Goal: Information Seeking & Learning: Learn about a topic

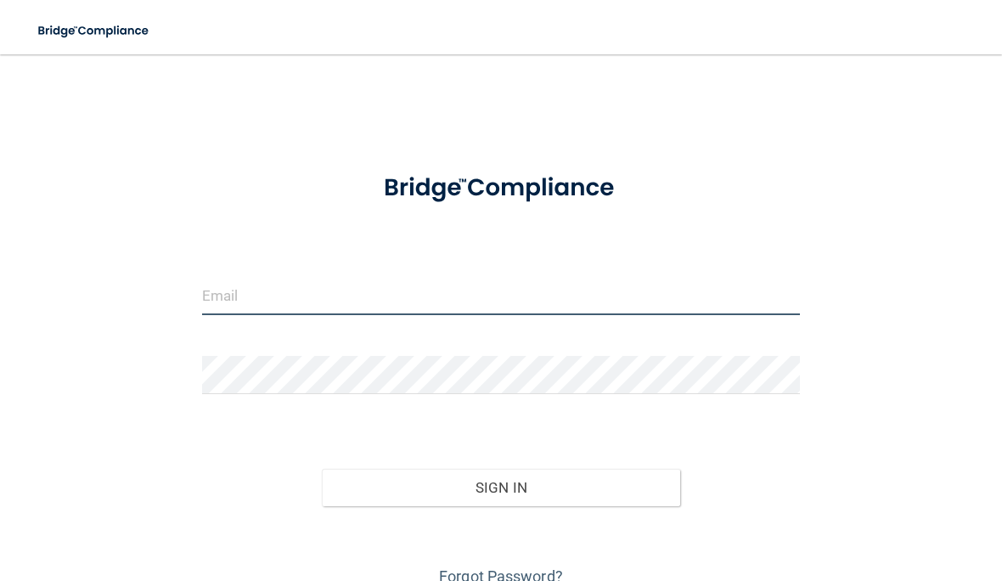
click at [258, 282] on input "email" at bounding box center [501, 296] width 598 height 38
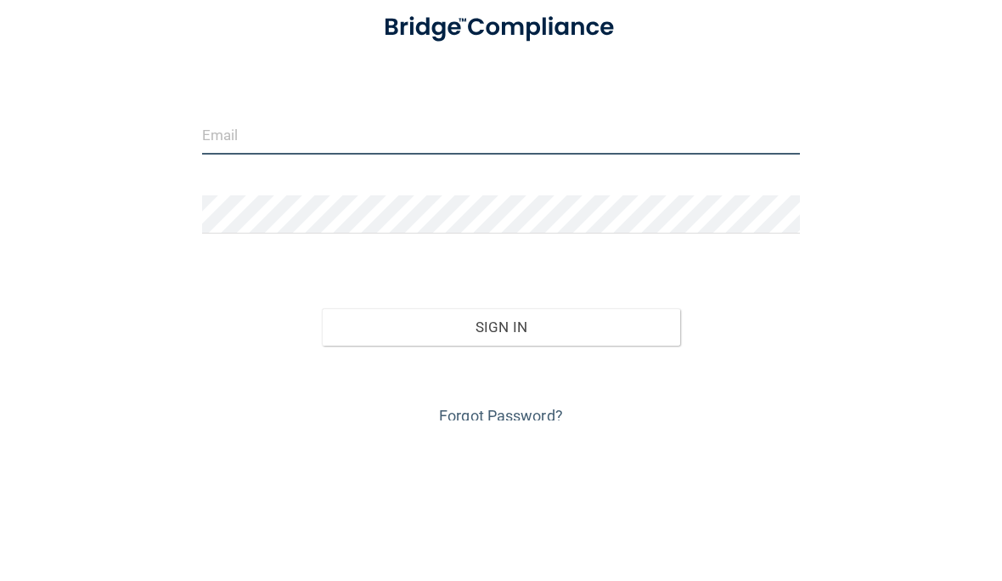
type input "[EMAIL_ADDRESS][DOMAIN_NAME]"
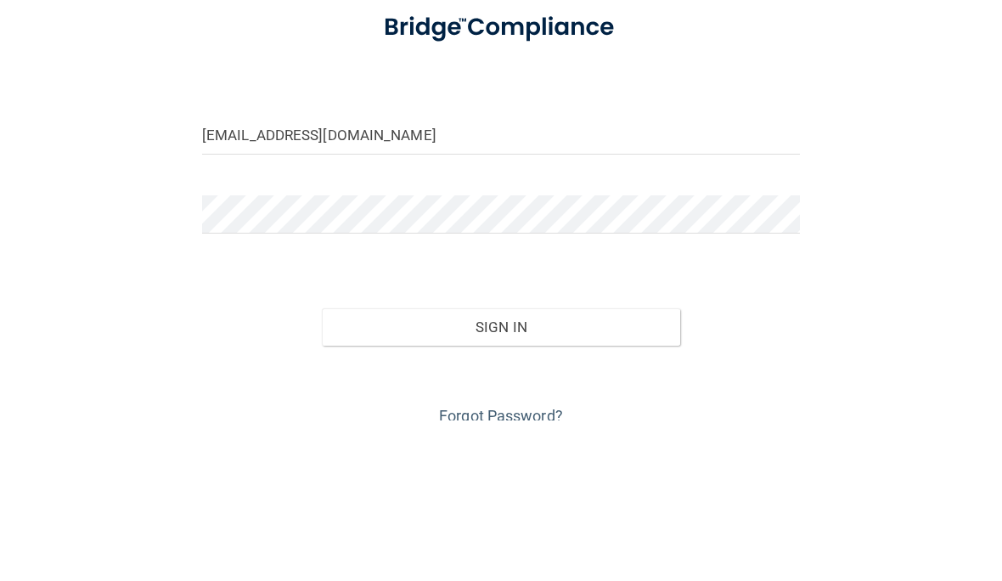
click at [500, 469] on button "Sign In" at bounding box center [501, 487] width 358 height 37
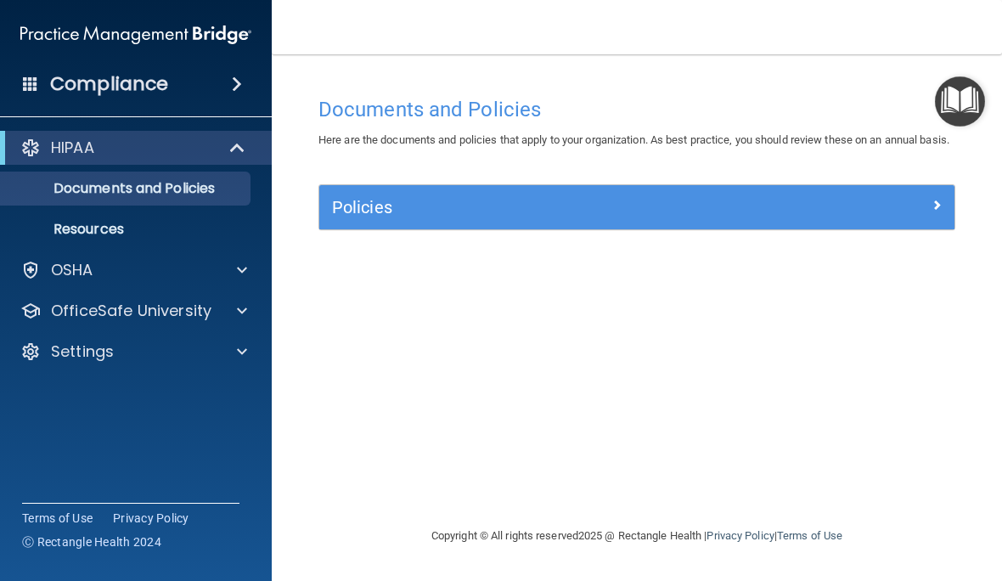
click at [232, 79] on span at bounding box center [237, 84] width 10 height 20
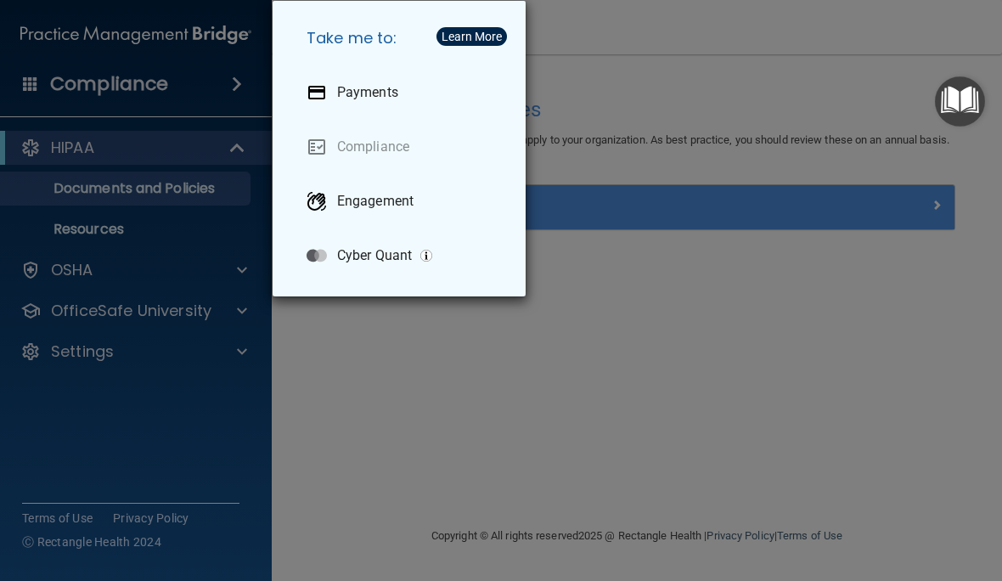
click at [867, 346] on div "Take me to: Payments Compliance Engagement Cyber Quant" at bounding box center [501, 290] width 1002 height 581
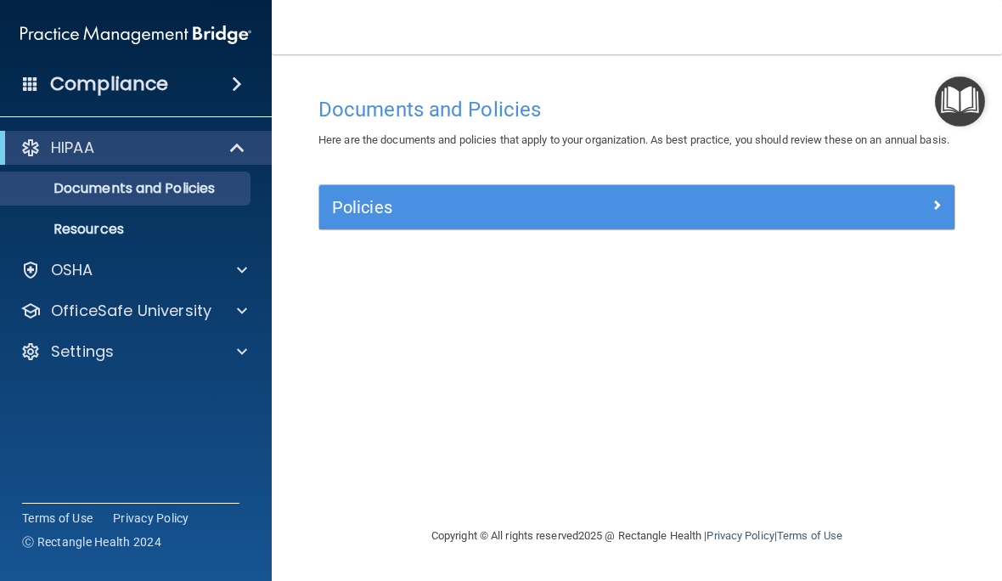
click at [59, 275] on p "OSHA" at bounding box center [72, 270] width 42 height 20
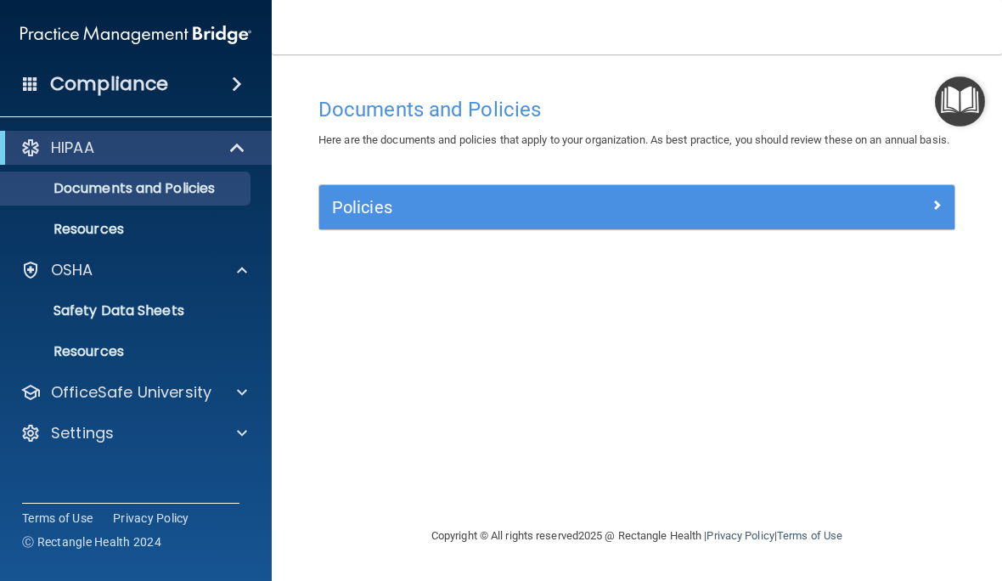
click at [56, 384] on p "OfficeSafe University" at bounding box center [131, 392] width 160 height 20
click at [68, 466] on p "OSHA Training" at bounding box center [80, 473] width 138 height 17
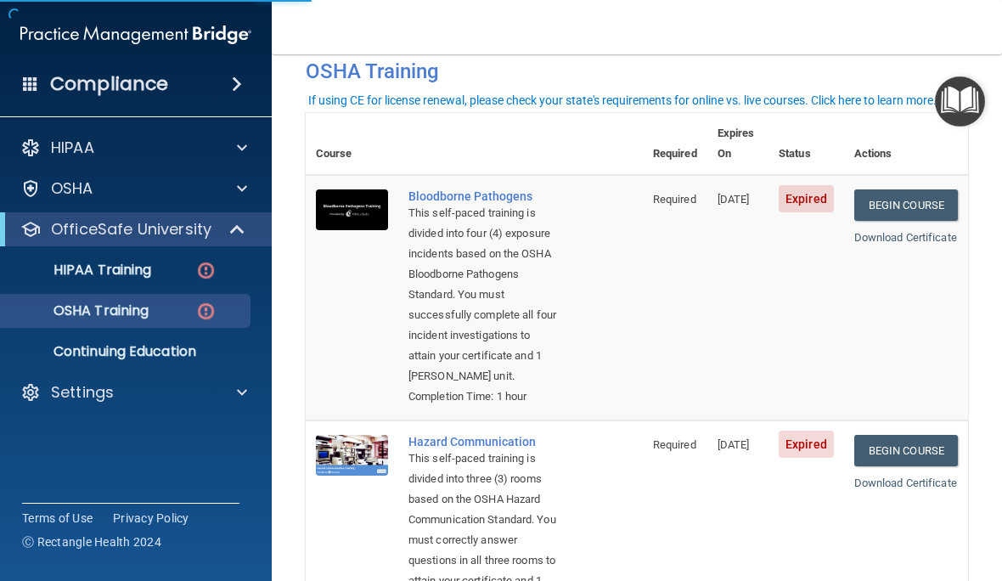
scroll to position [87, 0]
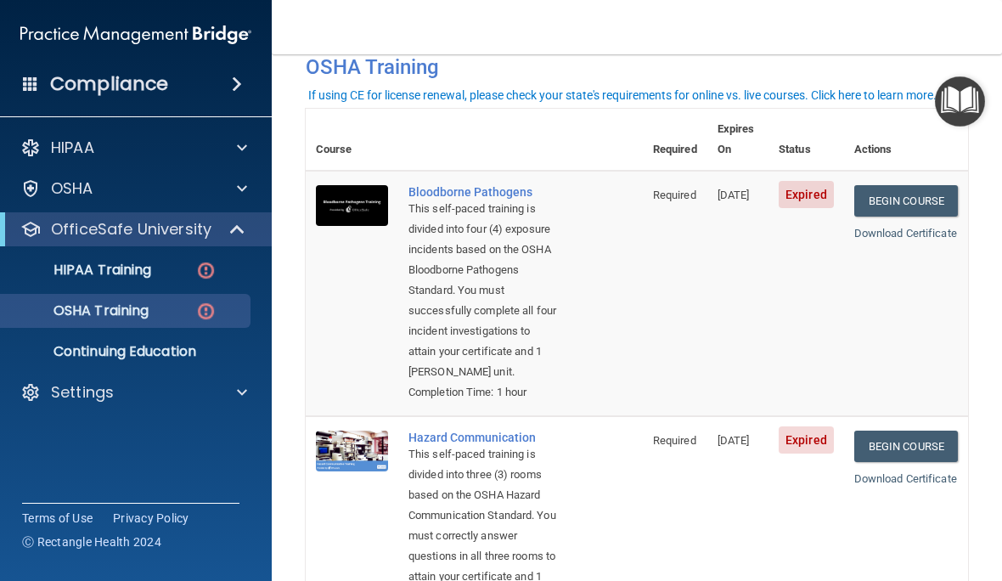
click at [924, 185] on link "Begin Course" at bounding box center [906, 200] width 104 height 31
click at [906, 185] on link "Begin Course" at bounding box center [906, 200] width 104 height 31
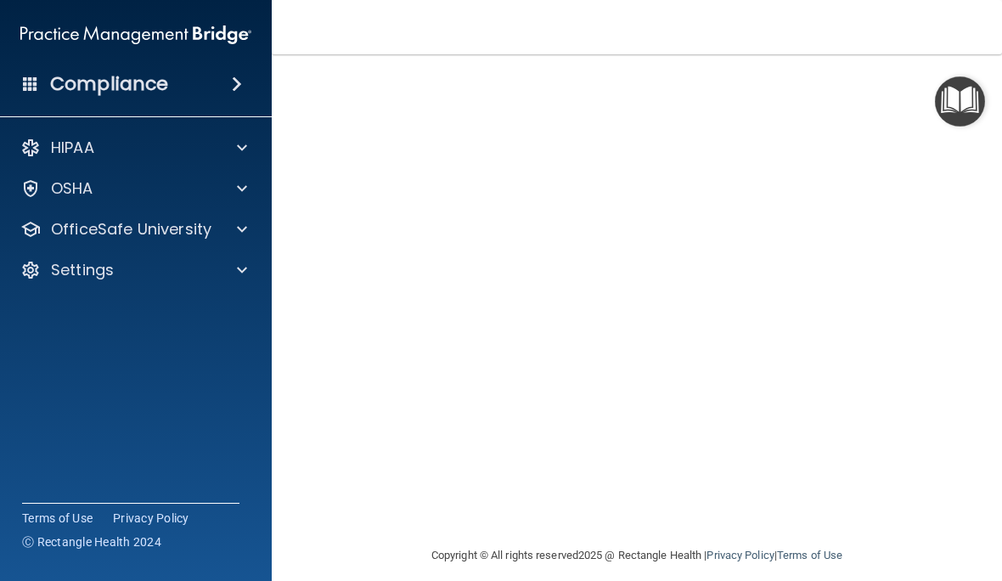
scroll to position [120, 0]
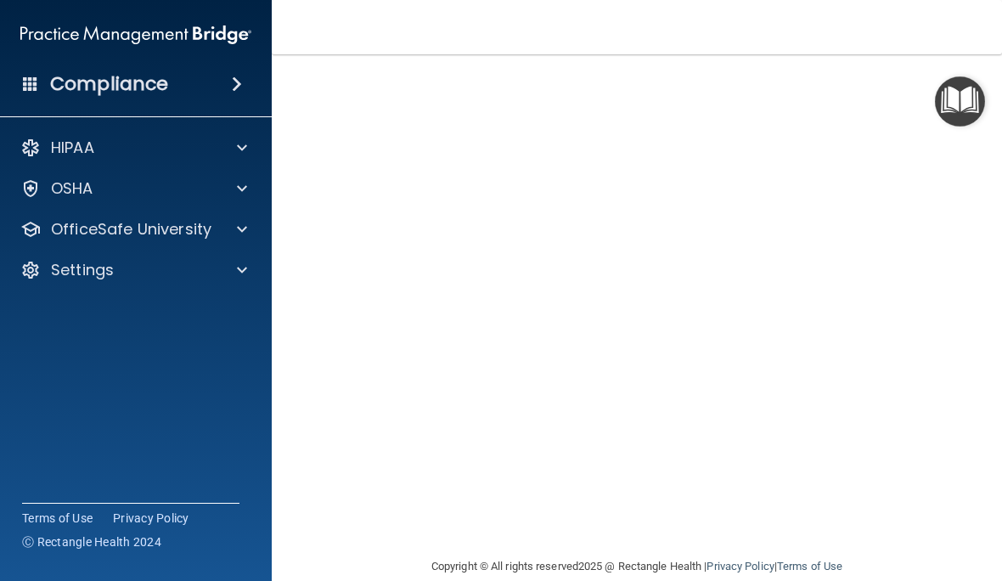
click at [87, 230] on p "OfficeSafe University" at bounding box center [131, 229] width 160 height 20
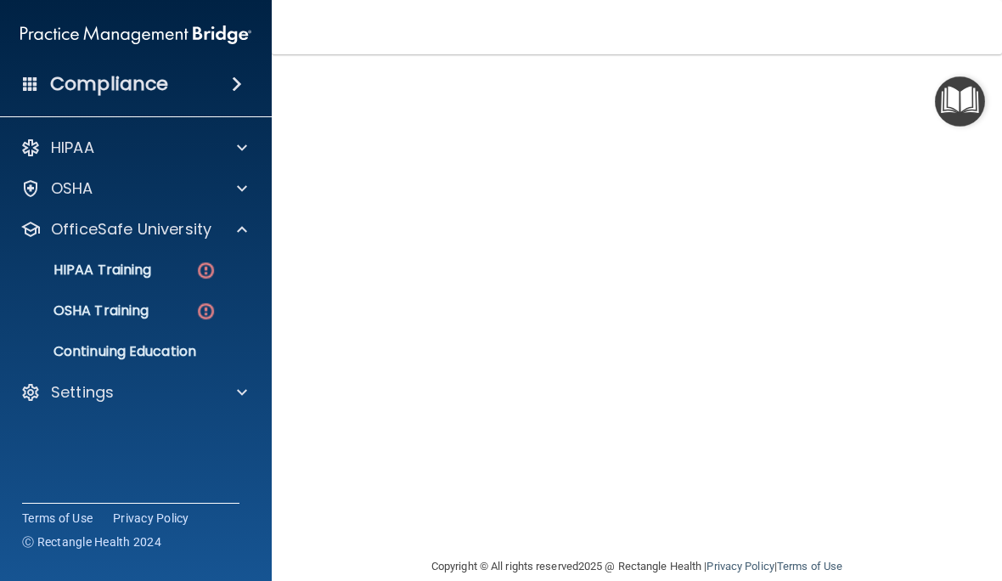
click at [65, 302] on p "OSHA Training" at bounding box center [80, 310] width 138 height 17
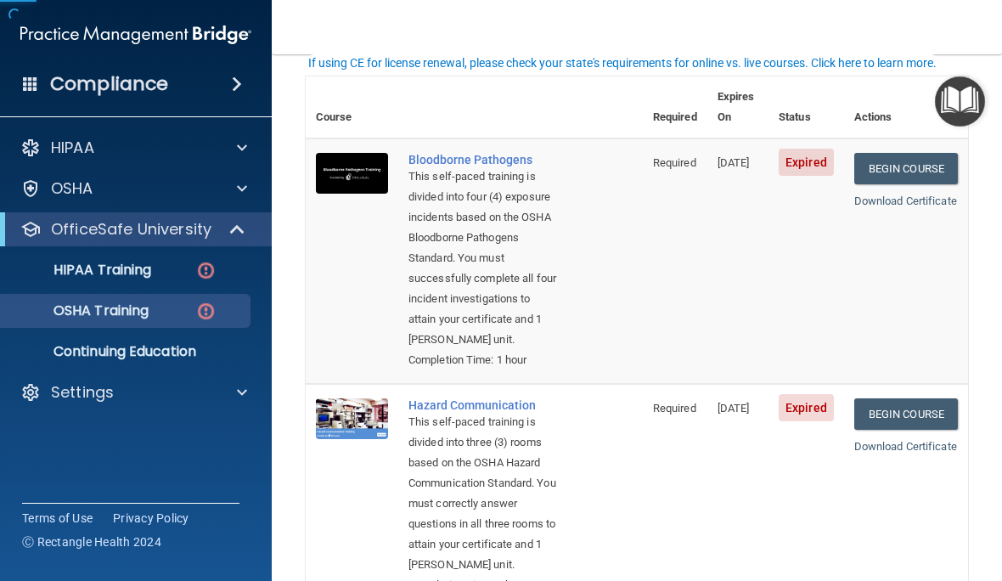
click at [99, 314] on p "OSHA Training" at bounding box center [80, 310] width 138 height 17
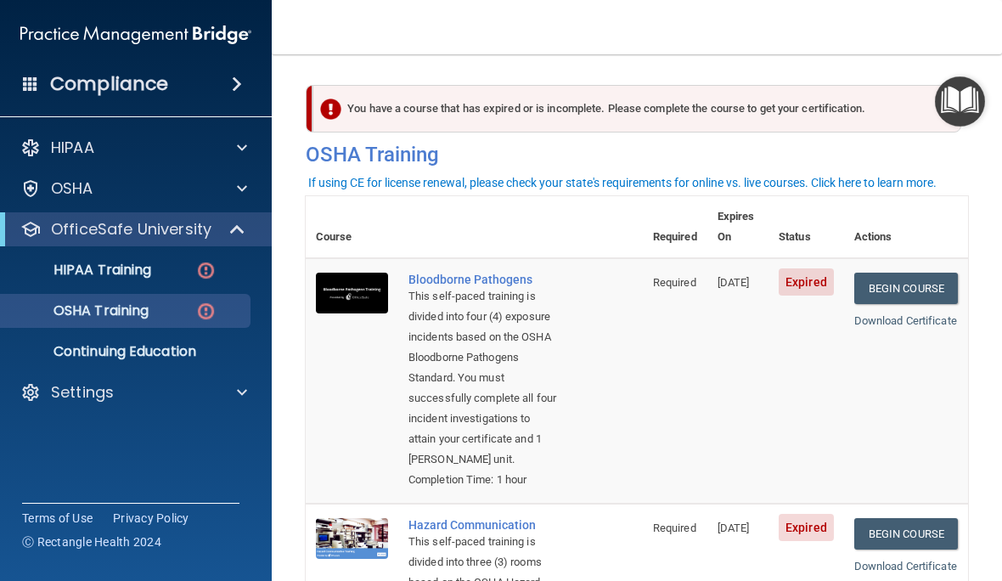
click at [936, 273] on link "Begin Course" at bounding box center [906, 288] width 104 height 31
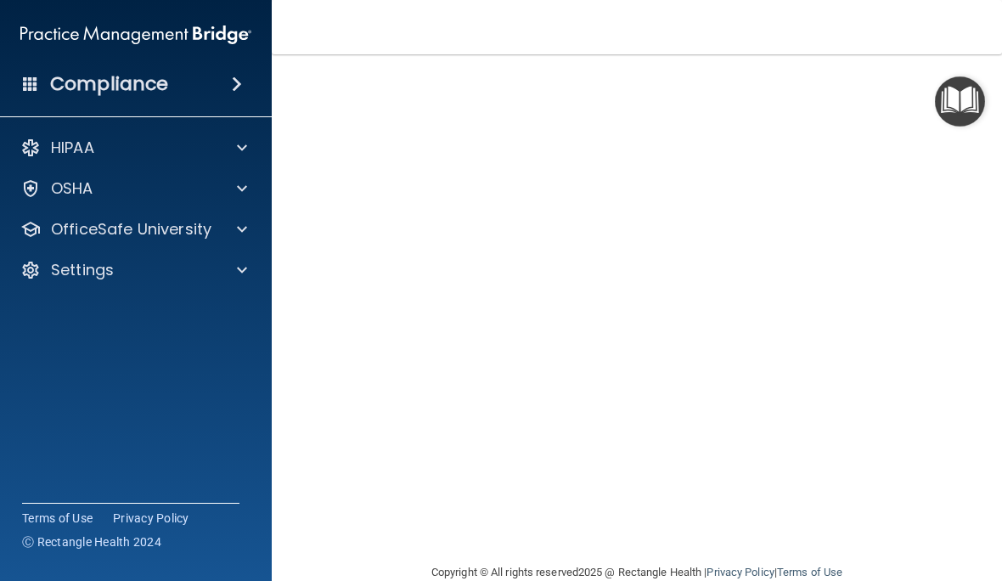
scroll to position [117, 0]
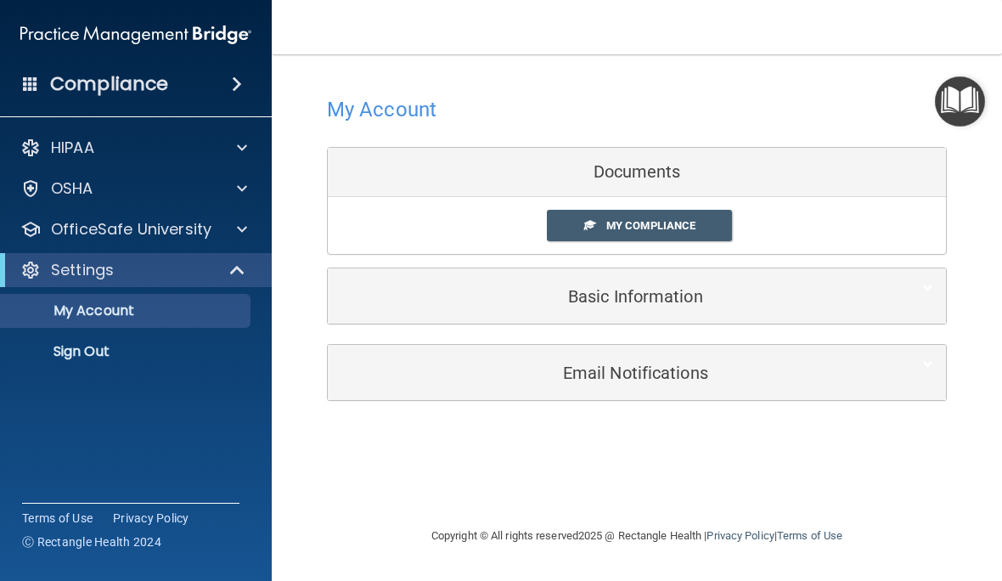
click at [693, 216] on link "My Compliance" at bounding box center [640, 225] width 186 height 31
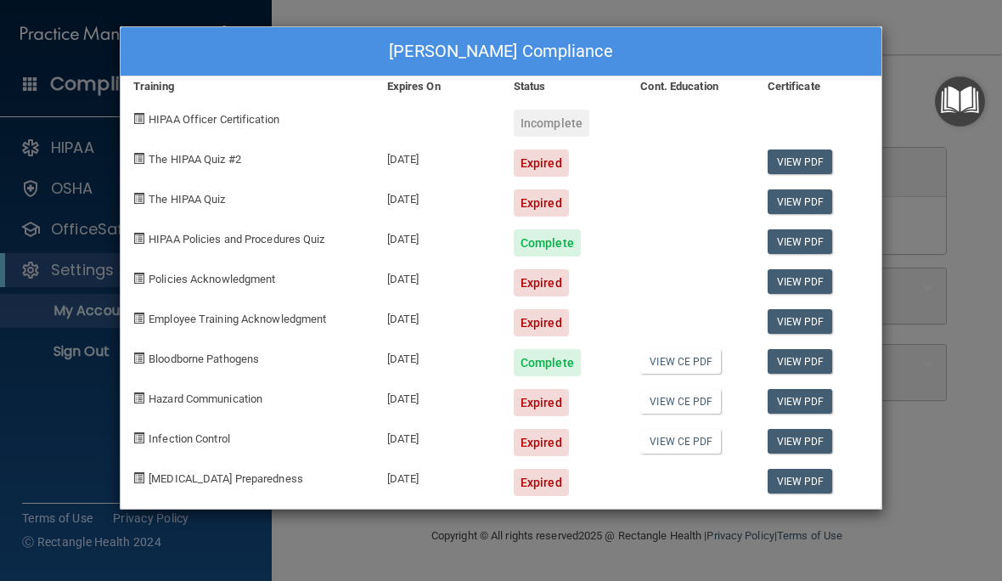
click at [810, 357] on link "View PDF" at bounding box center [799, 361] width 65 height 25
click at [811, 154] on link "View PDF" at bounding box center [799, 161] width 65 height 25
click at [153, 149] on div "The HIPAA Quiz #2" at bounding box center [248, 157] width 254 height 40
click at [544, 162] on div "Expired" at bounding box center [541, 162] width 55 height 27
click at [549, 165] on div "Expired" at bounding box center [541, 162] width 55 height 27
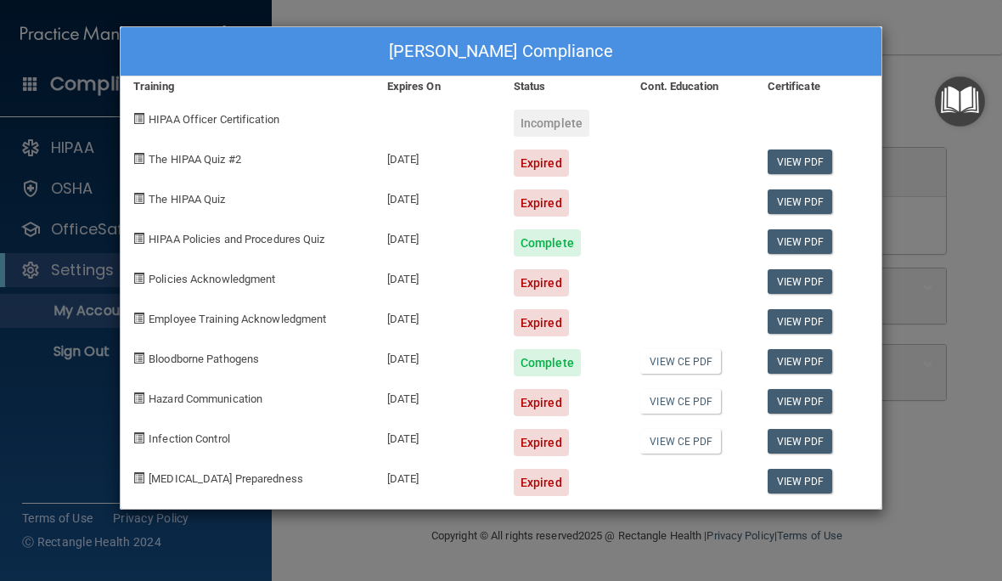
click at [548, 200] on div "Expired" at bounding box center [541, 202] width 55 height 27
click at [553, 199] on div "Expired" at bounding box center [541, 202] width 55 height 27
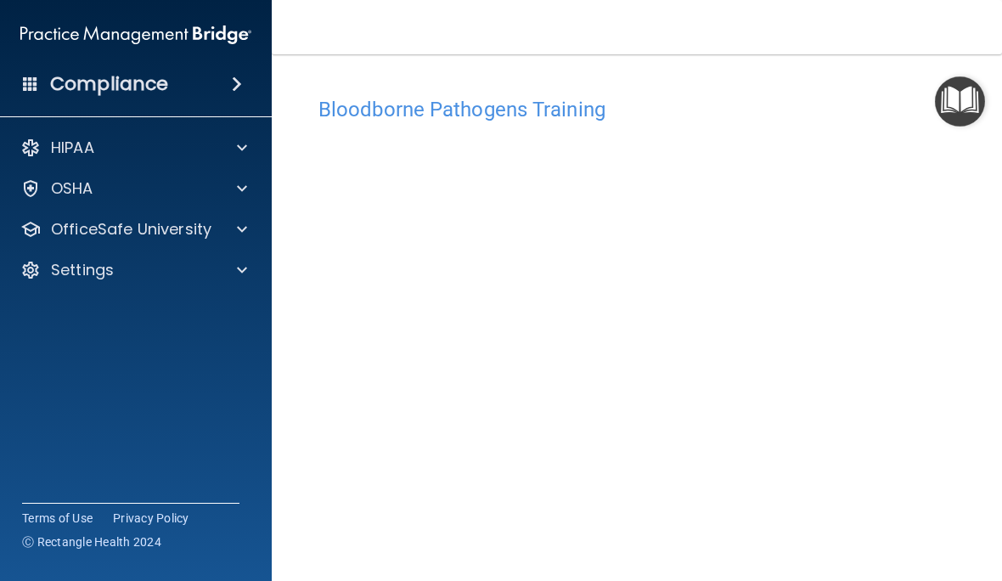
click at [65, 148] on p "HIPAA" at bounding box center [72, 148] width 43 height 20
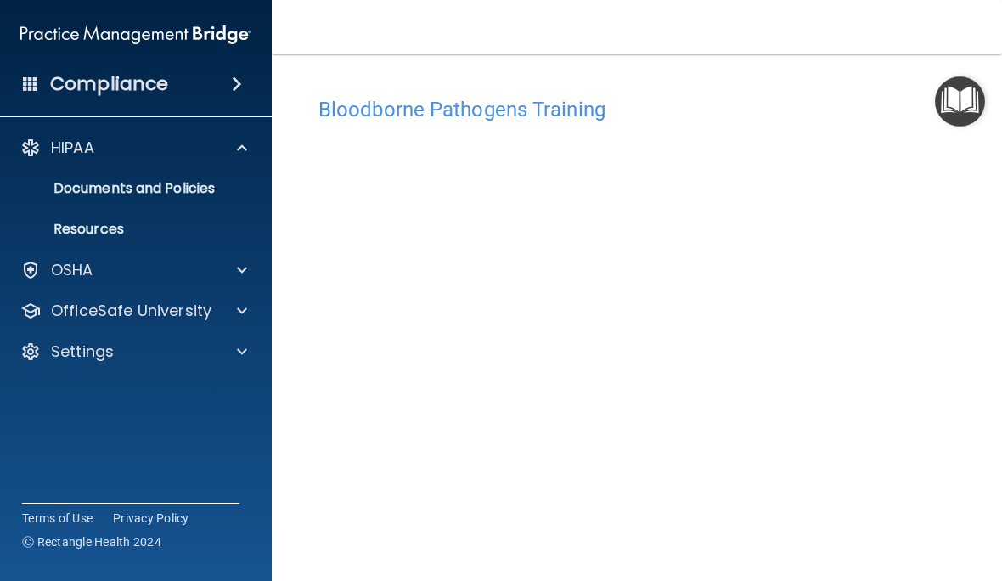
click at [41, 267] on div "OSHA" at bounding box center [113, 270] width 211 height 20
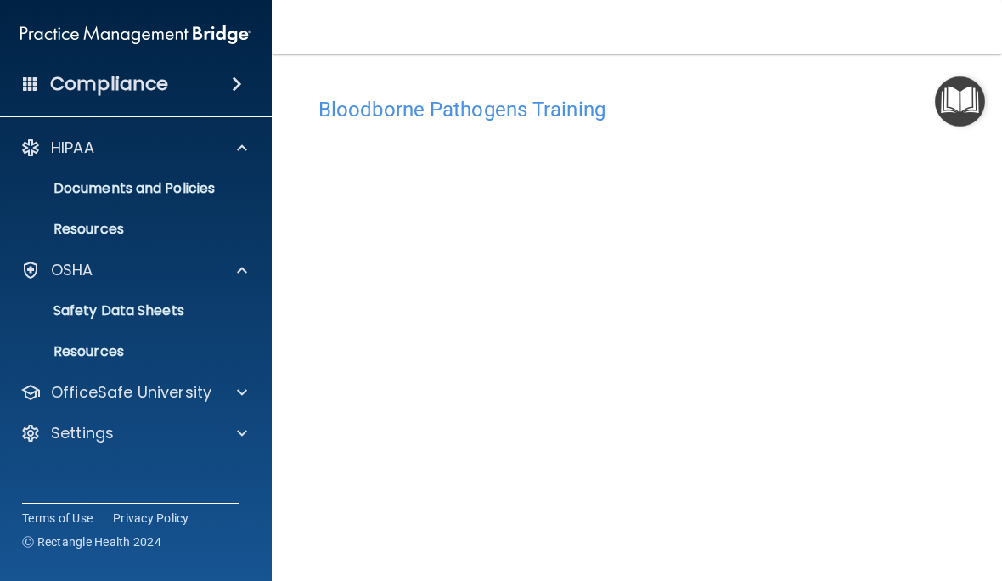
click at [39, 391] on div at bounding box center [30, 392] width 20 height 20
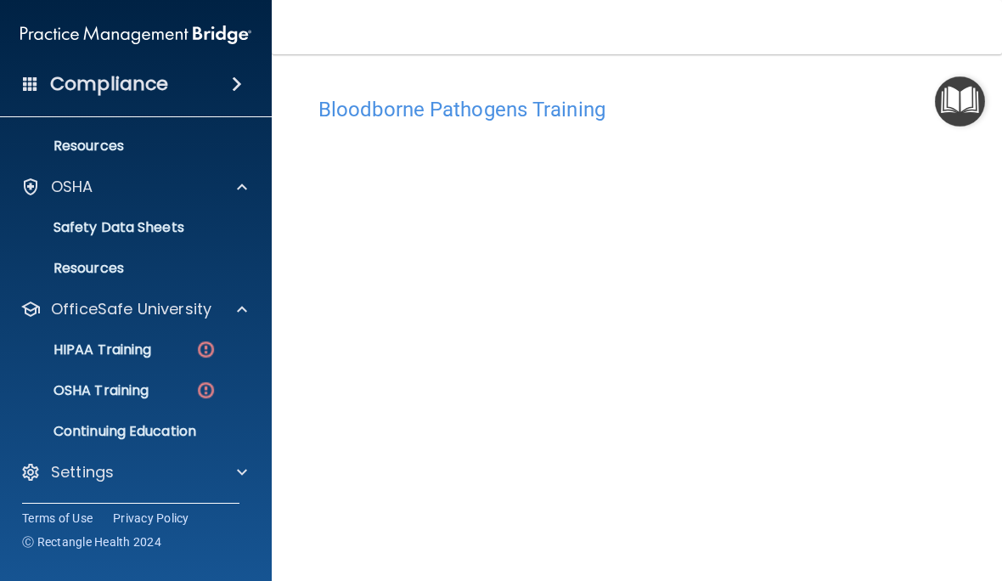
scroll to position [83, 0]
click at [76, 390] on p "OSHA Training" at bounding box center [80, 390] width 138 height 17
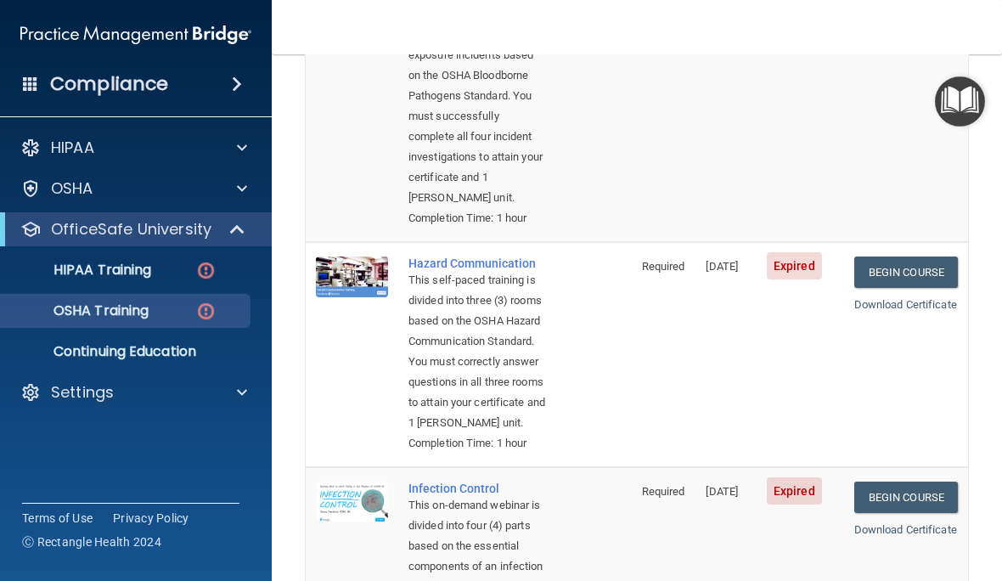
scroll to position [300, 0]
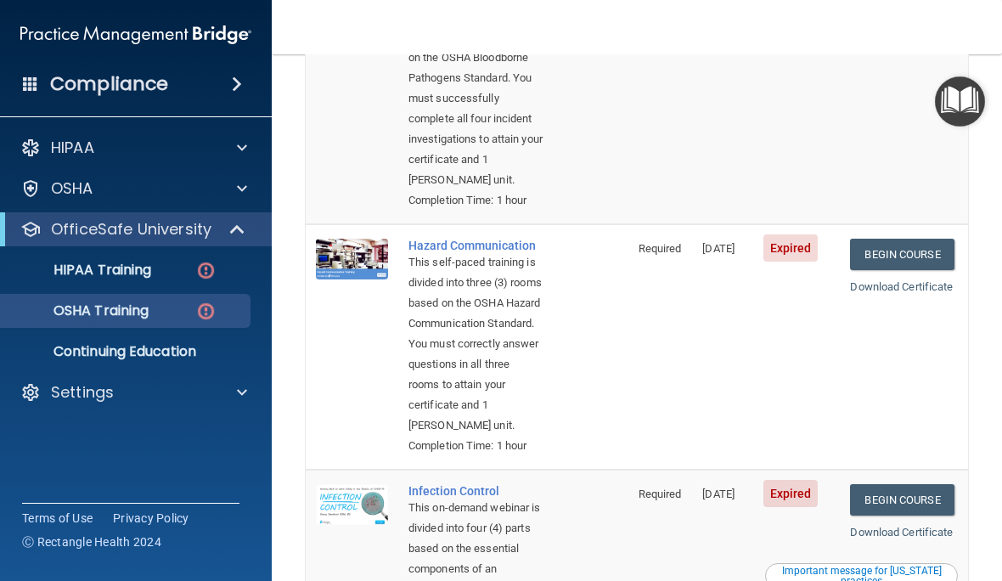
click at [917, 270] on link "Begin Course" at bounding box center [902, 254] width 104 height 31
click at [908, 270] on link "Begin Course" at bounding box center [902, 254] width 104 height 31
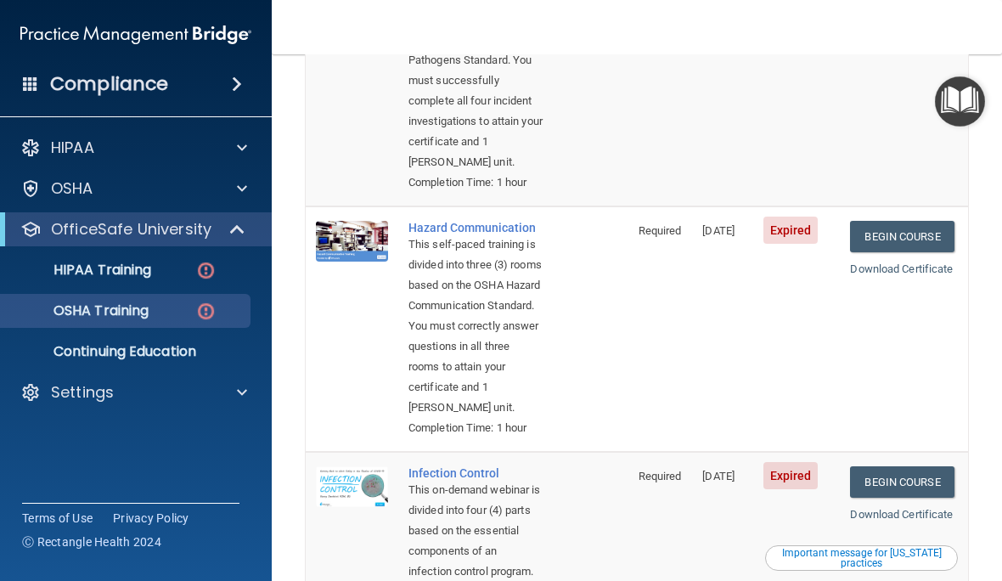
scroll to position [321, 0]
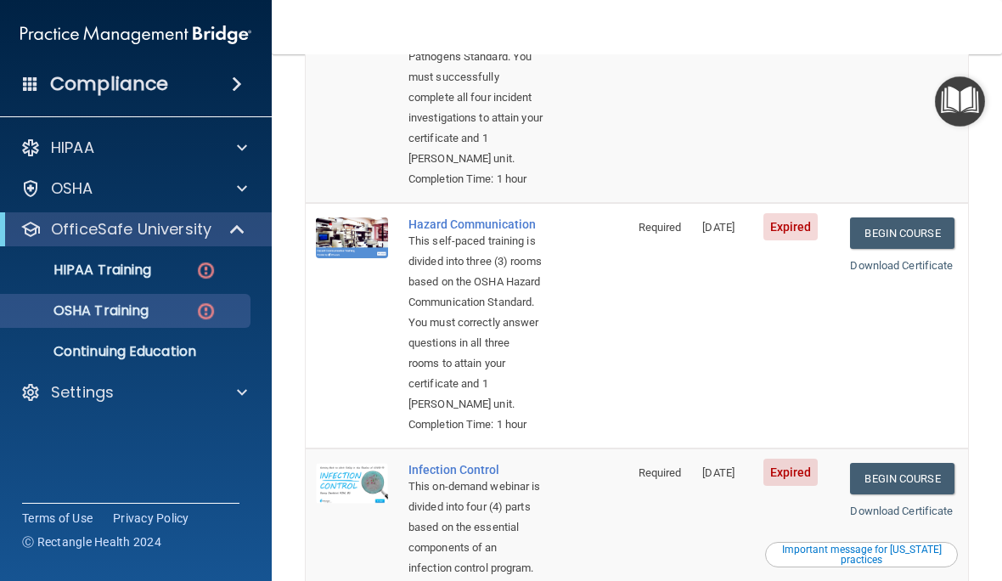
click at [904, 249] on link "Begin Course" at bounding box center [902, 232] width 104 height 31
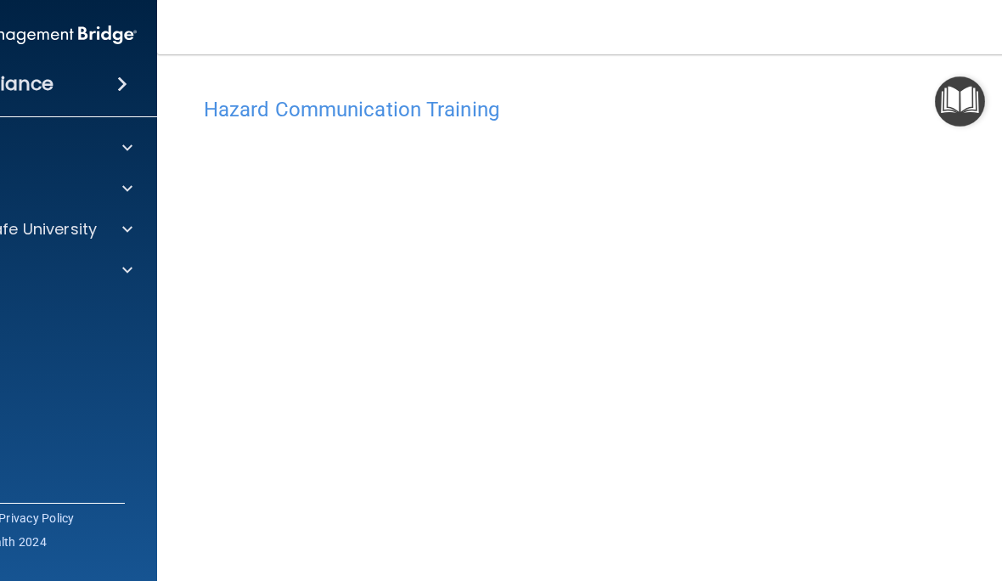
click at [692, 55] on main "Hazard Communication Training This course doesn’t expire until 05/14/2025. Are …" at bounding box center [636, 317] width 959 height 526
click at [963, 98] on img "Open Resource Center" at bounding box center [960, 101] width 50 height 50
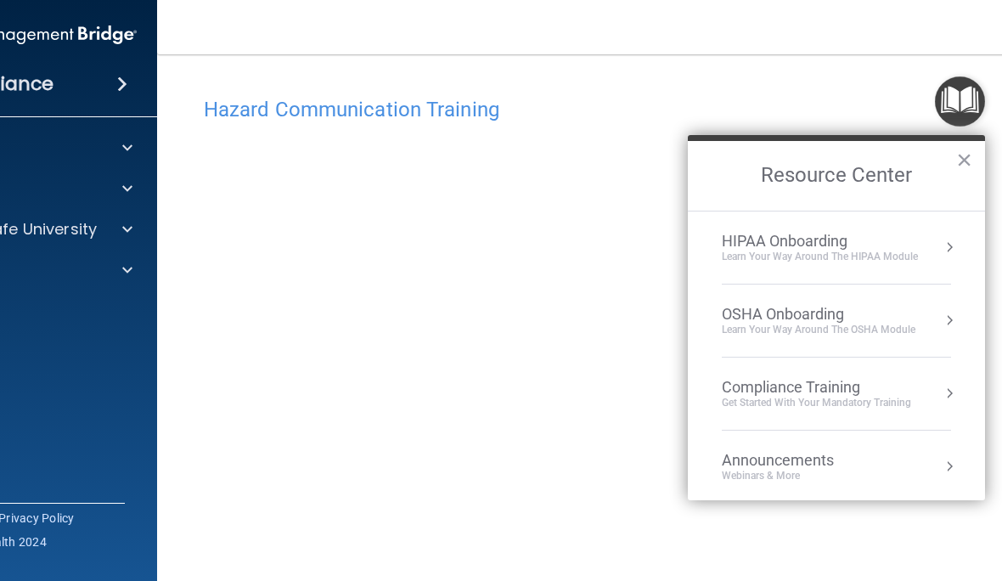
click at [828, 95] on div "Hazard Communication Training" at bounding box center [636, 109] width 891 height 42
click at [953, 105] on img "Open Resource Center" at bounding box center [960, 101] width 50 height 50
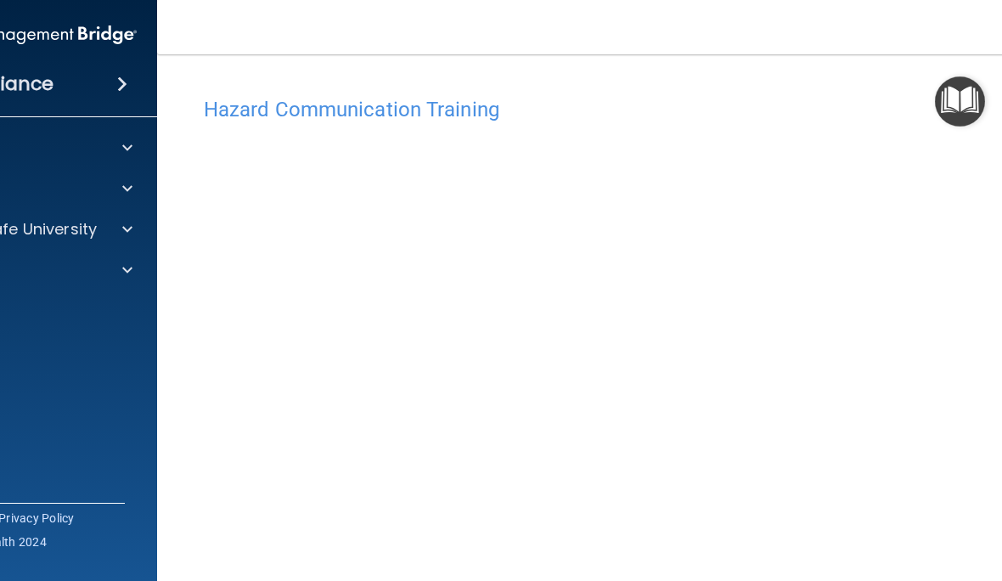
click at [950, 102] on img "Open Resource Center" at bounding box center [960, 101] width 50 height 50
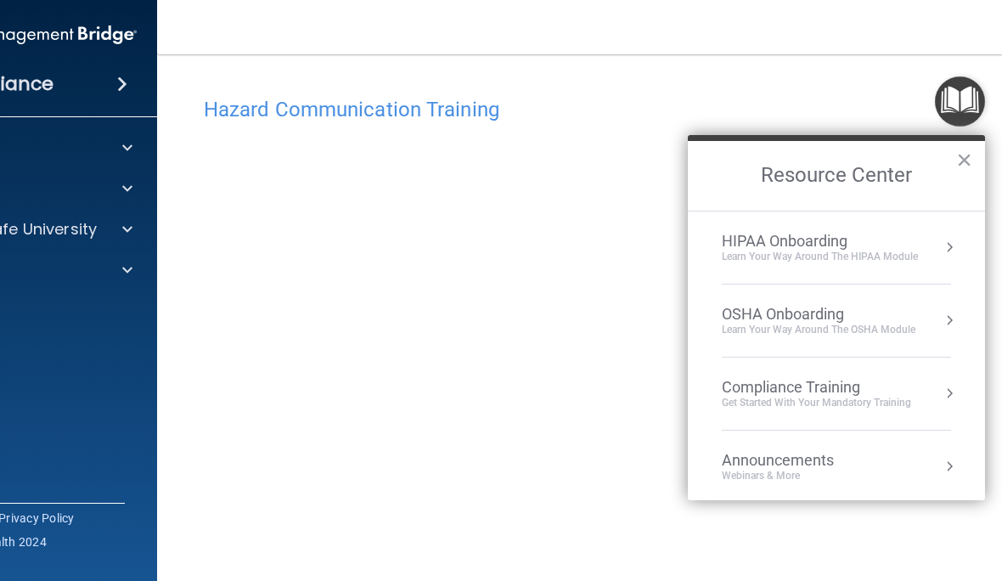
click at [960, 166] on button "×" at bounding box center [964, 159] width 16 height 27
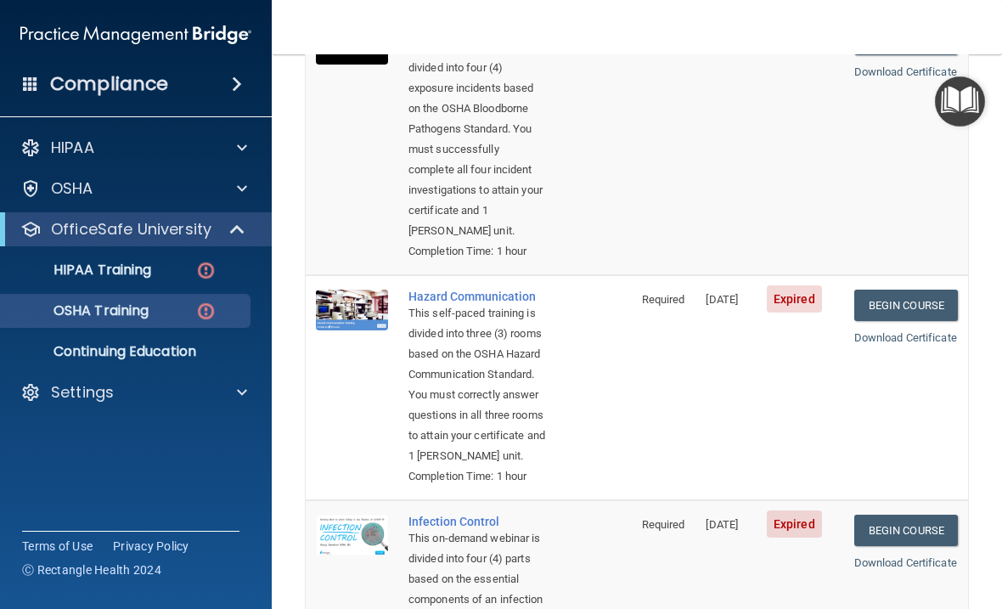
scroll to position [250, 0]
click at [729, 320] on link "Begin Course" at bounding box center [906, 304] width 104 height 31
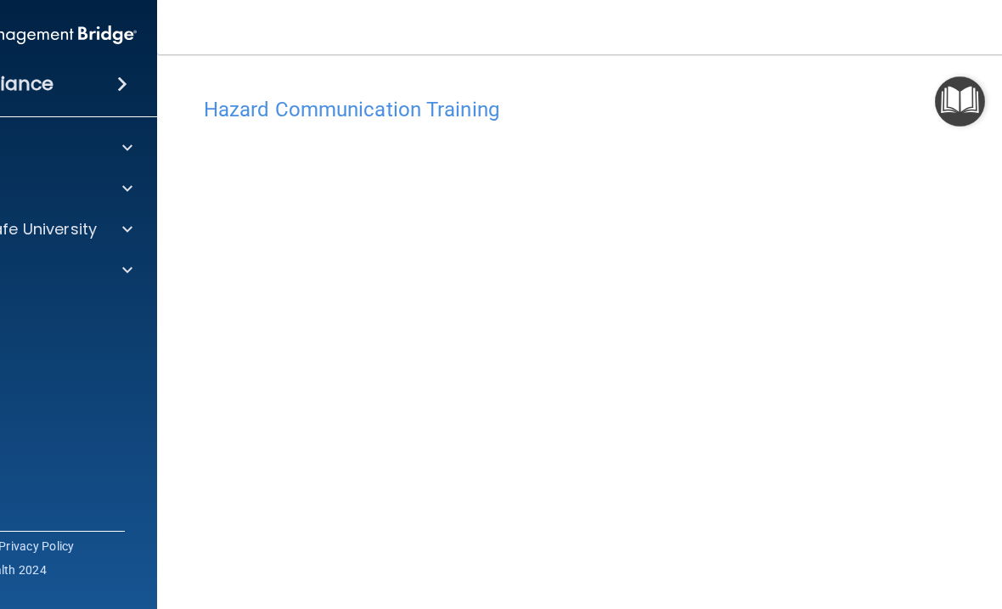
click at [975, 88] on img "Open Resource Center" at bounding box center [960, 101] width 50 height 50
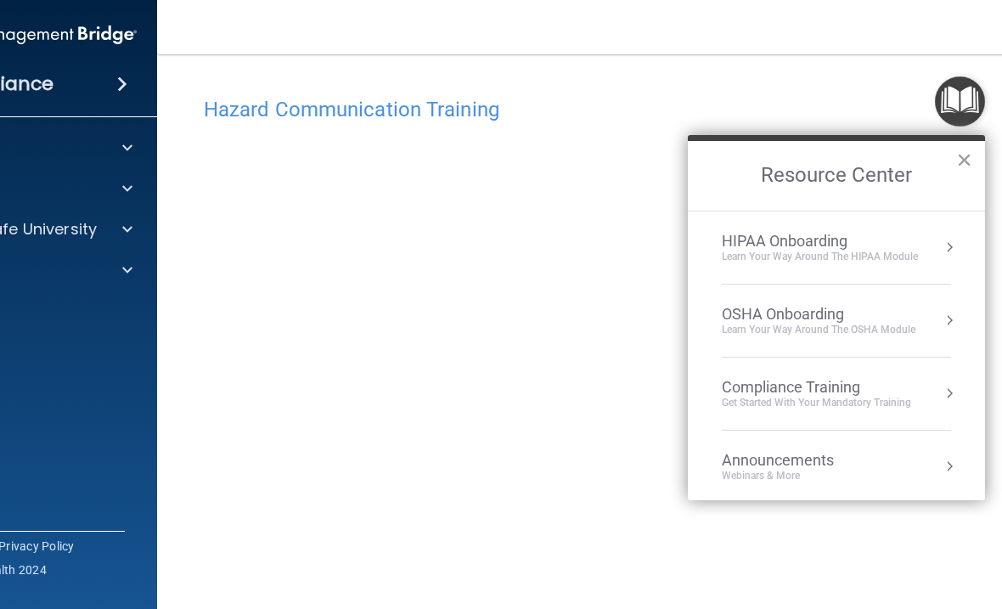
click at [947, 315] on button "Resource Center" at bounding box center [949, 320] width 17 height 17
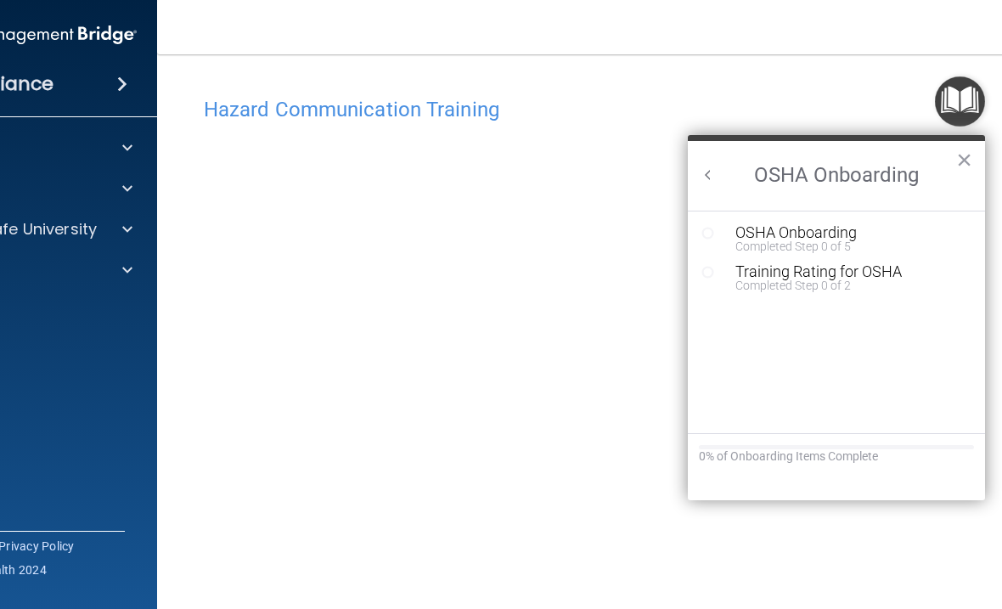
click at [964, 146] on button "×" at bounding box center [964, 159] width 16 height 27
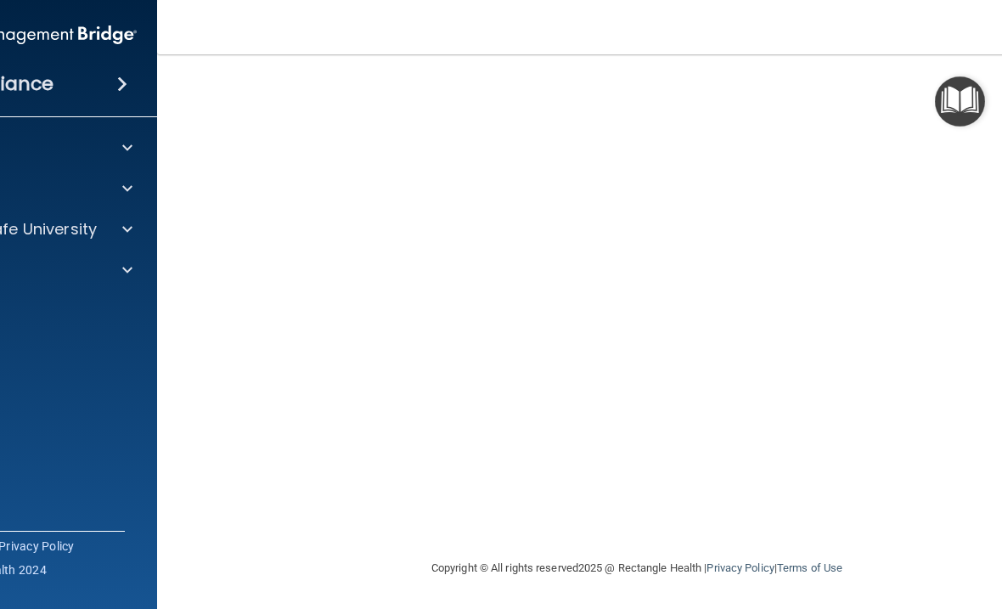
scroll to position [155, 0]
click at [934, 567] on div "Copyright © All rights reserved 2025 @ Rectangle Health | Privacy Policy | Term…" at bounding box center [637, 569] width 620 height 54
click at [899, 554] on div "Copyright © All rights reserved 2025 @ Rectangle Health | Privacy Policy | Term…" at bounding box center [637, 569] width 620 height 54
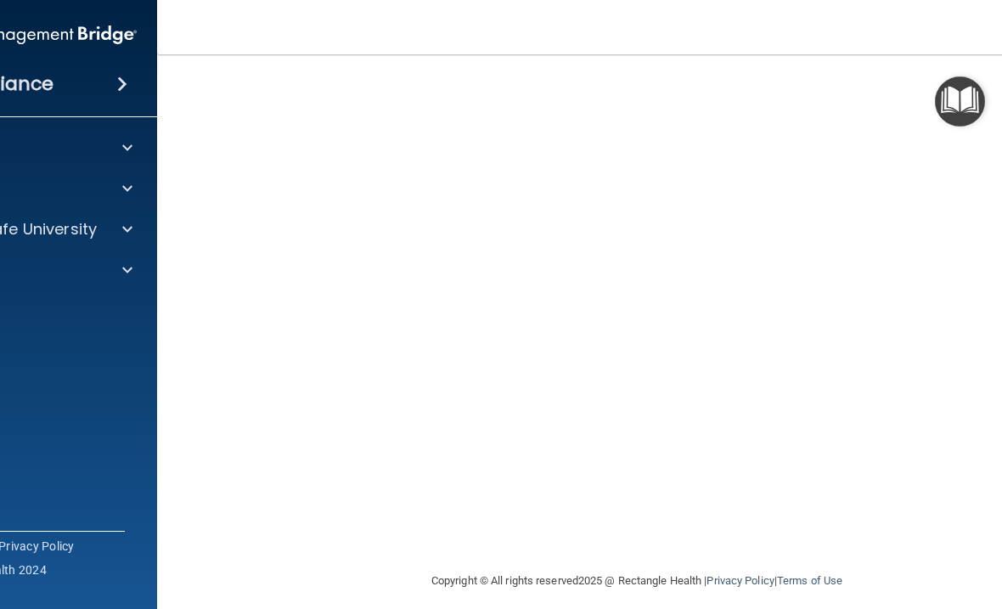
scroll to position [145, 0]
click at [968, 92] on img "Open Resource Center" at bounding box center [960, 101] width 50 height 50
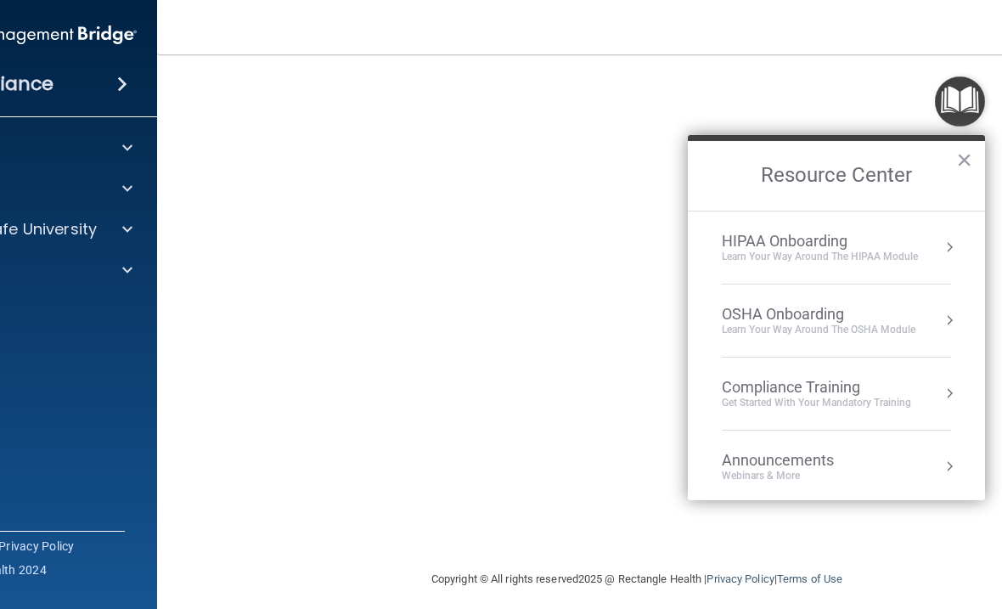
click at [965, 153] on button "×" at bounding box center [964, 159] width 16 height 27
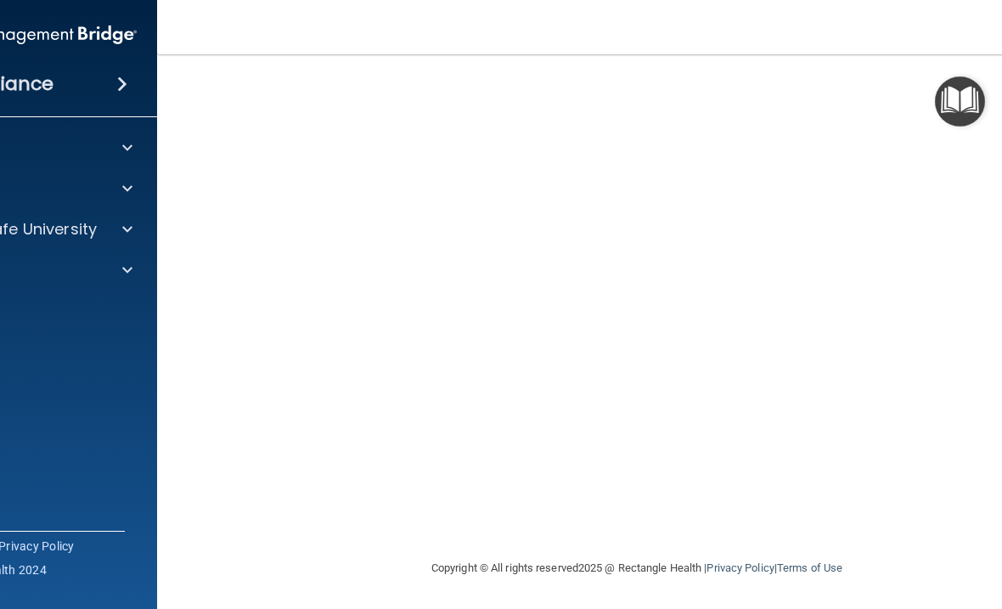
scroll to position [155, 0]
click at [110, 36] on img at bounding box center [21, 35] width 231 height 34
click at [125, 83] on span at bounding box center [122, 84] width 10 height 20
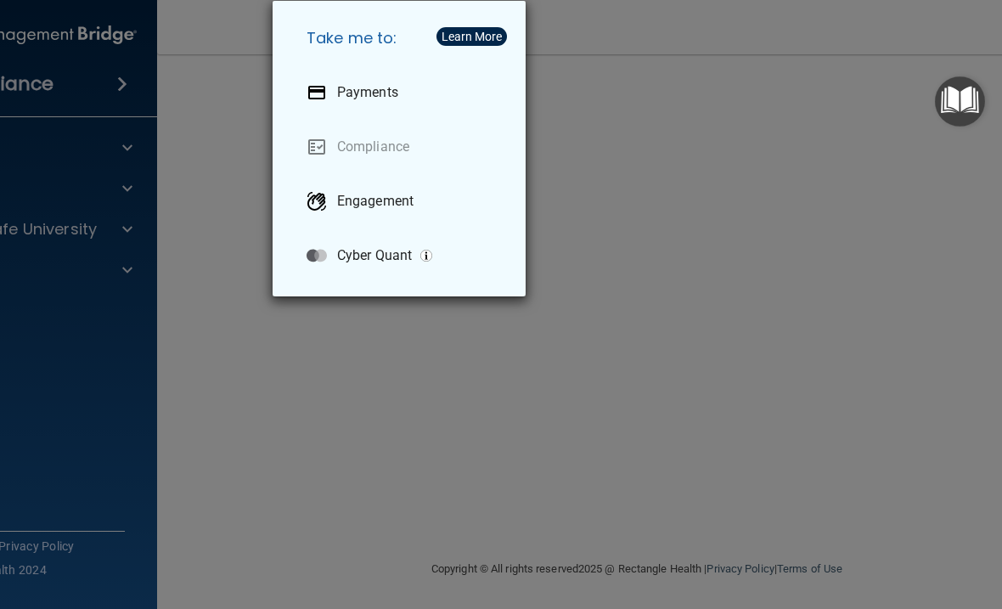
click at [958, 90] on img "Open Resource Center" at bounding box center [960, 101] width 50 height 50
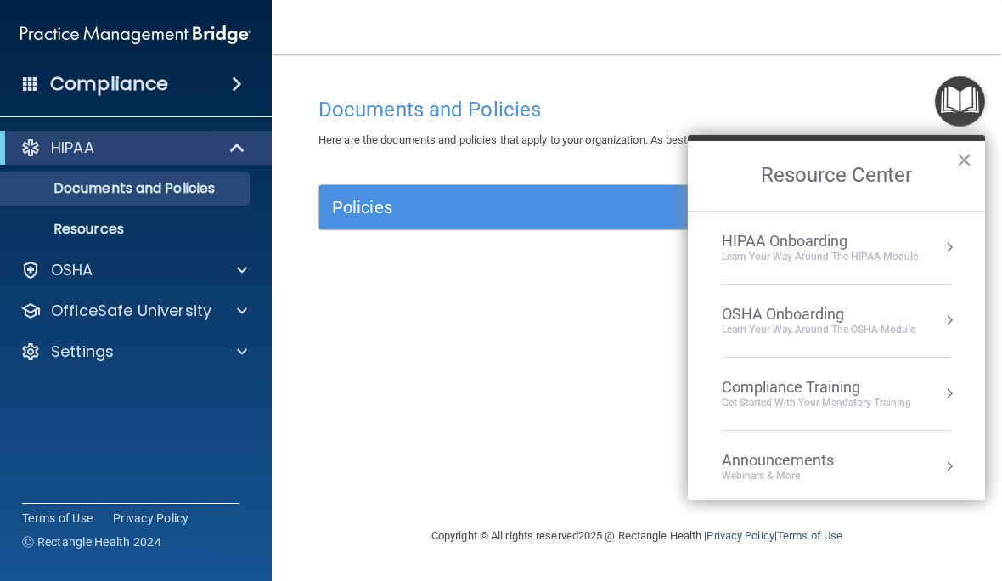
click at [43, 260] on div "OSHA" at bounding box center [113, 270] width 211 height 20
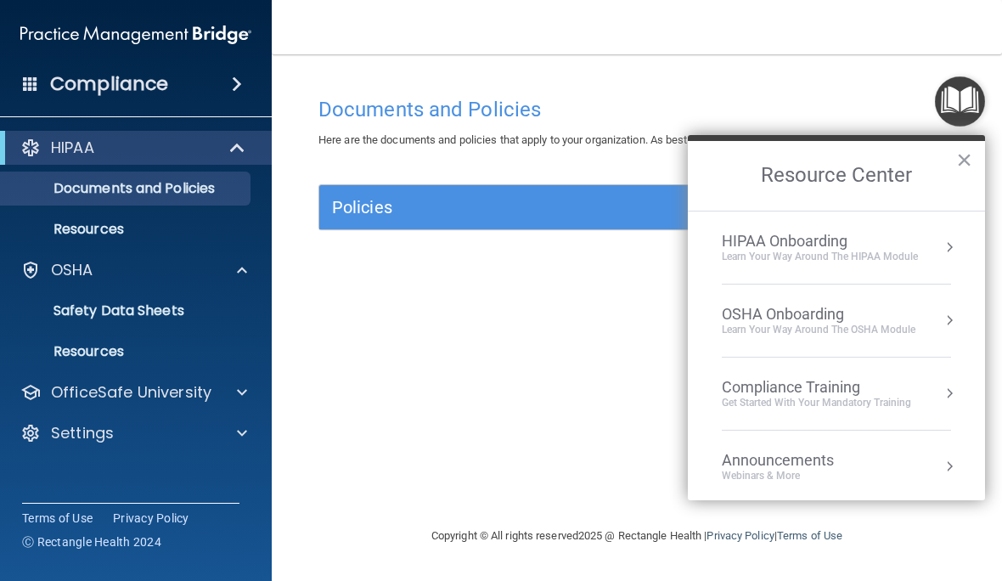
click at [951, 316] on button "Resource Center" at bounding box center [949, 320] width 17 height 17
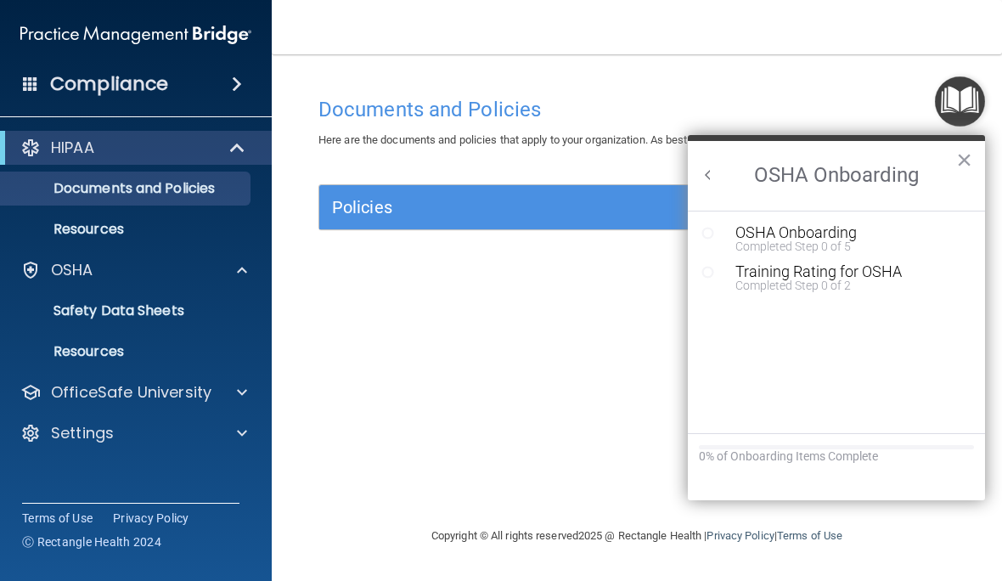
click at [831, 228] on div "OSHA Onboarding" at bounding box center [849, 232] width 228 height 15
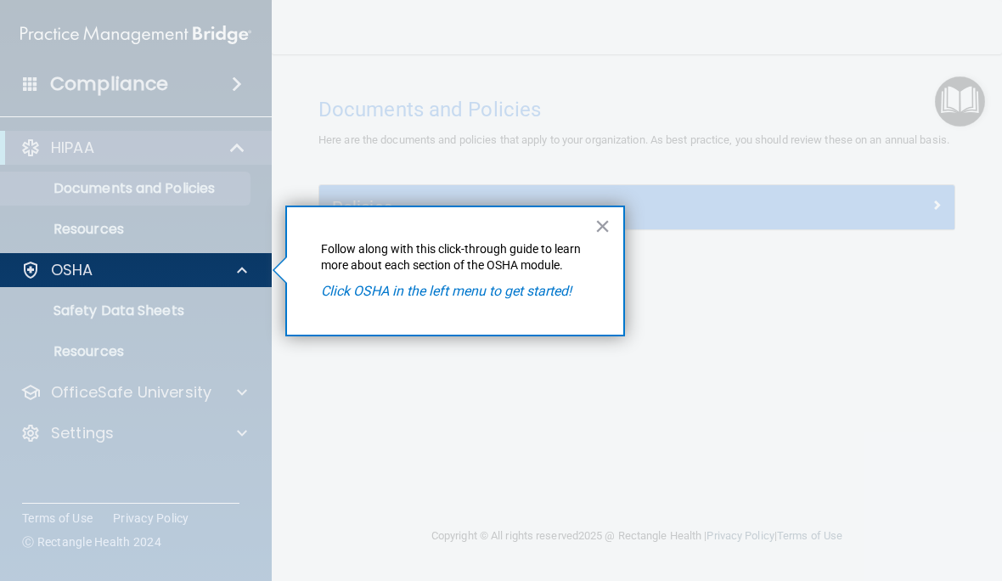
click at [71, 271] on p "OSHA" at bounding box center [72, 270] width 42 height 20
click at [247, 261] on div at bounding box center [239, 270] width 42 height 20
click at [49, 388] on div at bounding box center [136, 434] width 273 height 294
click at [609, 218] on button "×" at bounding box center [602, 225] width 16 height 27
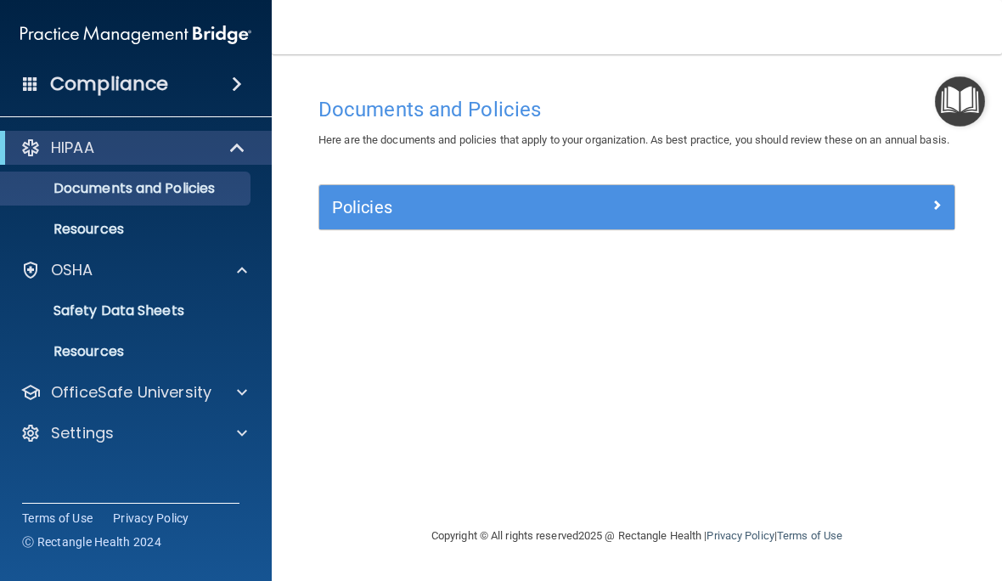
click at [51, 390] on p "OfficeSafe University" at bounding box center [131, 392] width 160 height 20
click at [66, 465] on p "OSHA Training" at bounding box center [80, 473] width 138 height 17
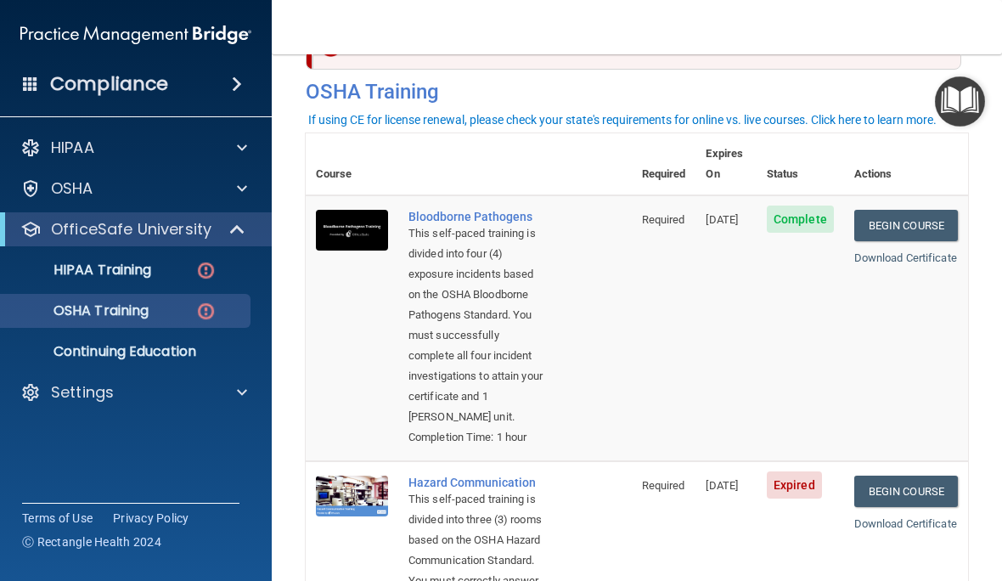
scroll to position [64, 0]
click at [16, 74] on div "Compliance" at bounding box center [136, 83] width 272 height 37
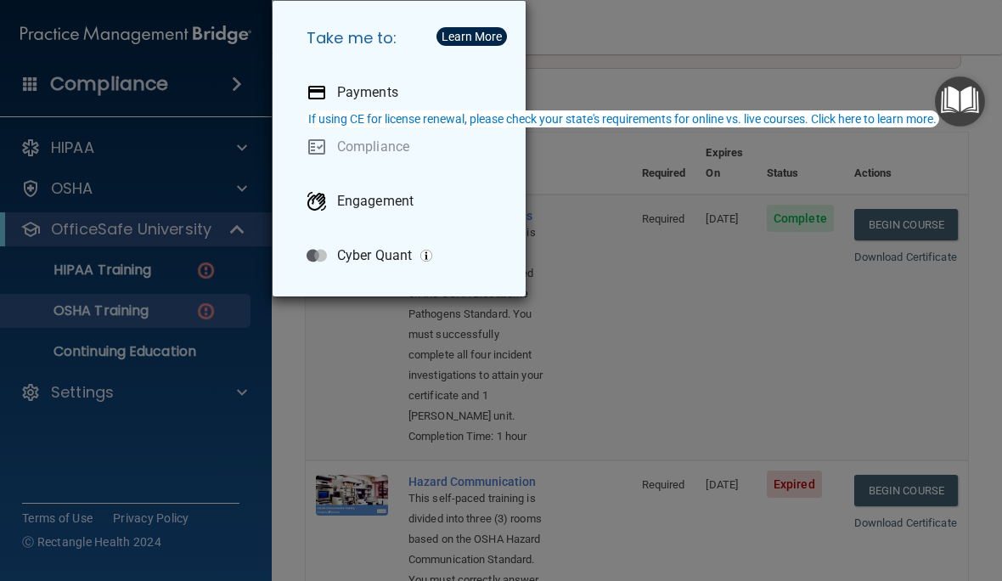
click at [10, 67] on div "Take me to: Payments Compliance Engagement Cyber Quant" at bounding box center [501, 290] width 1002 height 581
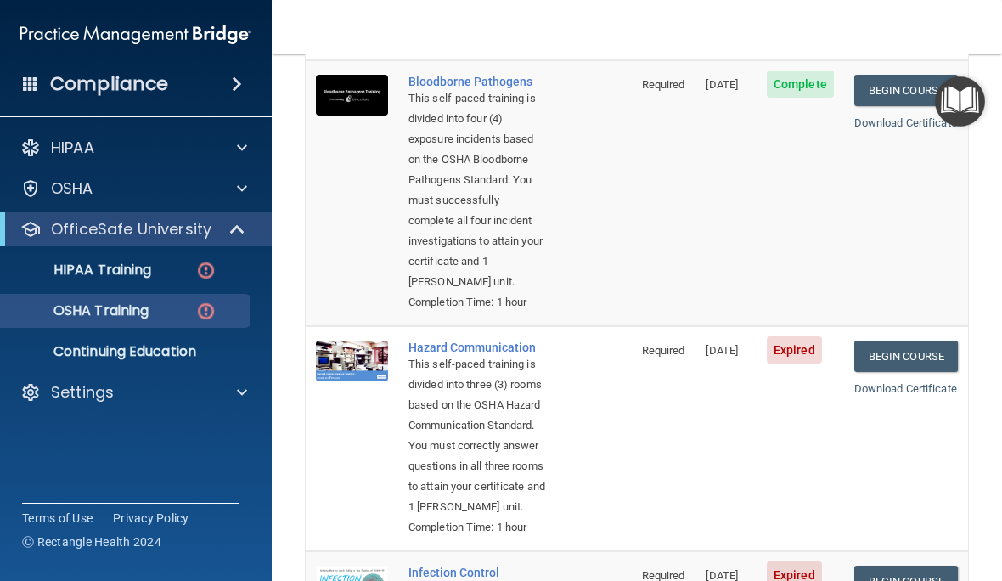
scroll to position [199, 0]
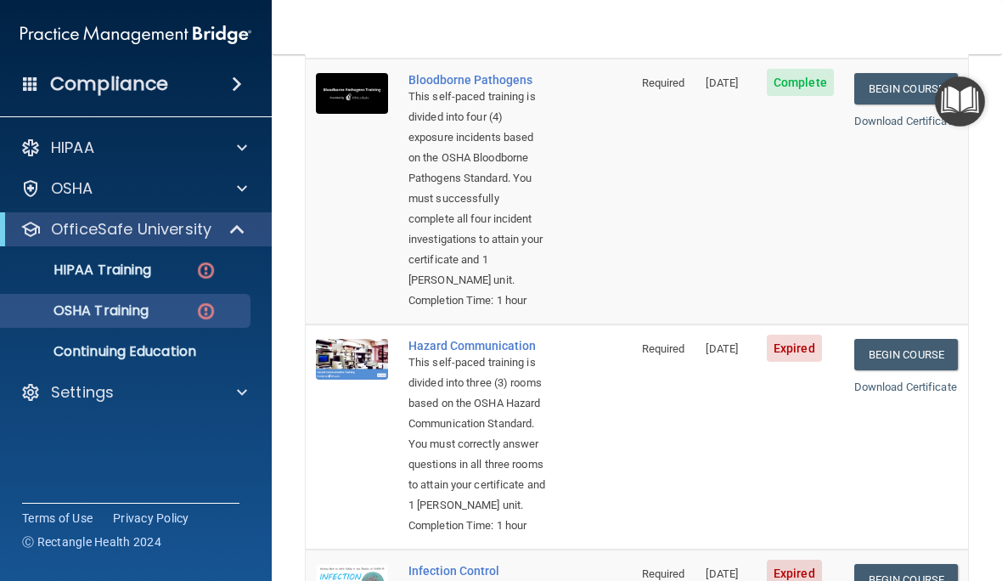
click at [921, 370] on link "Begin Course" at bounding box center [906, 354] width 104 height 31
click at [68, 228] on p "OfficeSafe University" at bounding box center [131, 229] width 160 height 20
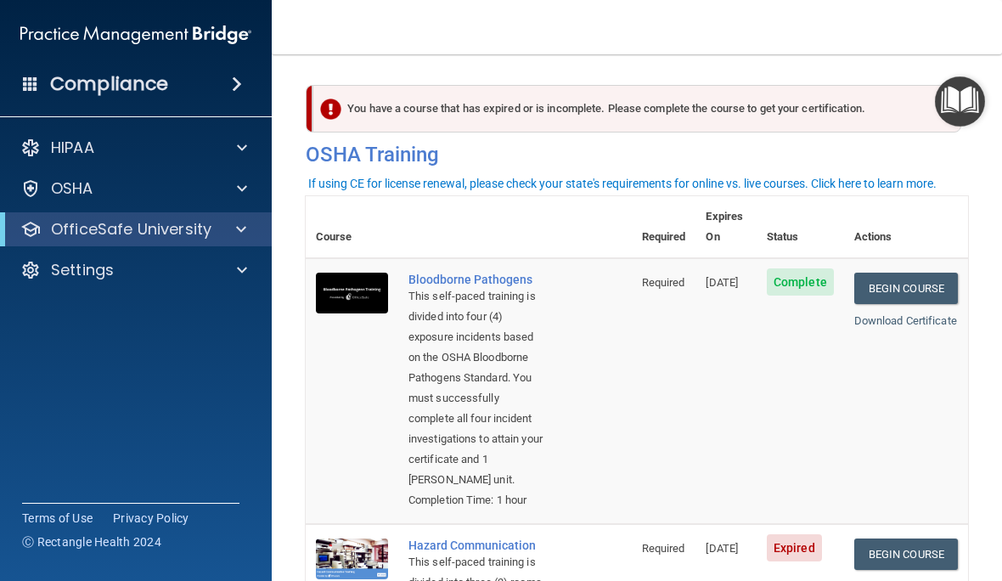
scroll to position [0, 0]
click at [906, 181] on div "If using CE for license renewal, please check your state's requirements for onl…" at bounding box center [622, 183] width 628 height 12
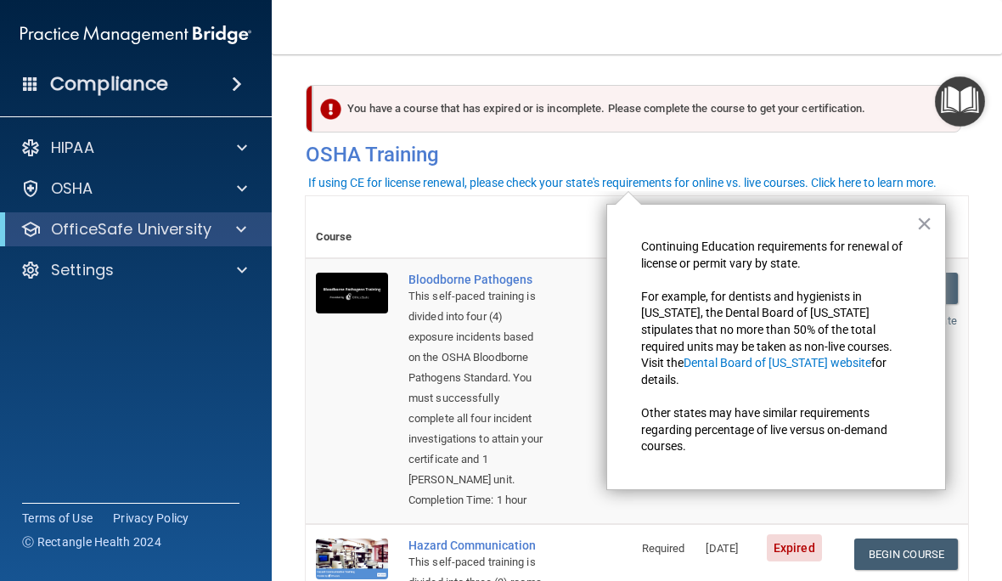
click at [922, 218] on button "×" at bounding box center [924, 223] width 16 height 27
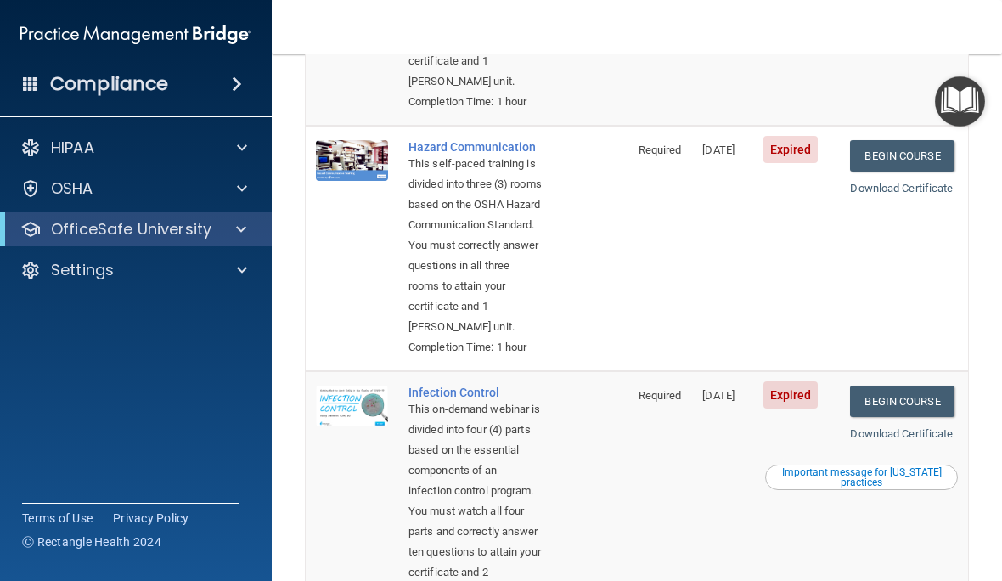
scroll to position [399, 0]
click at [45, 273] on div "Settings" at bounding box center [113, 270] width 211 height 20
click at [53, 312] on p "My Account" at bounding box center [127, 310] width 232 height 17
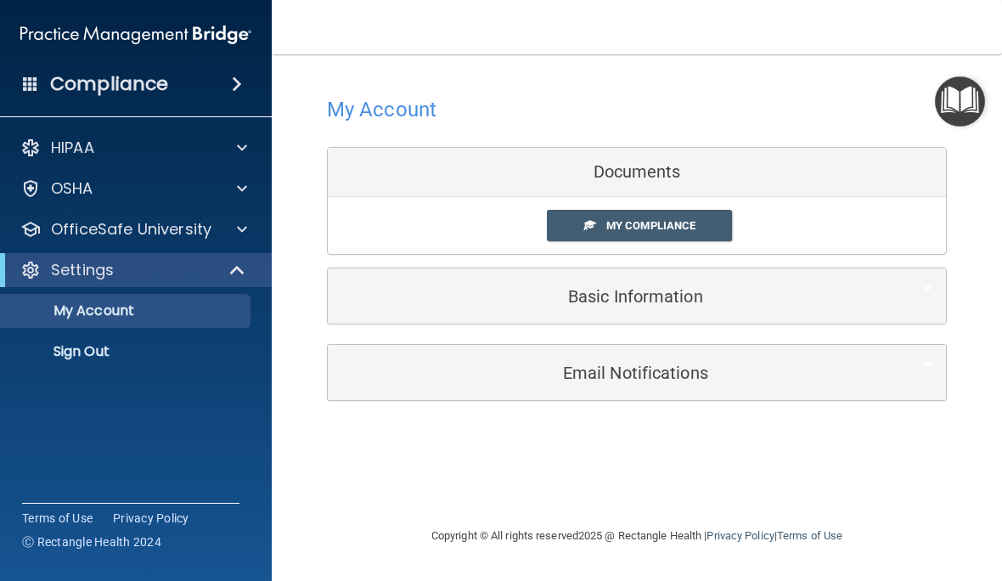
click at [704, 230] on link "My Compliance" at bounding box center [640, 225] width 186 height 31
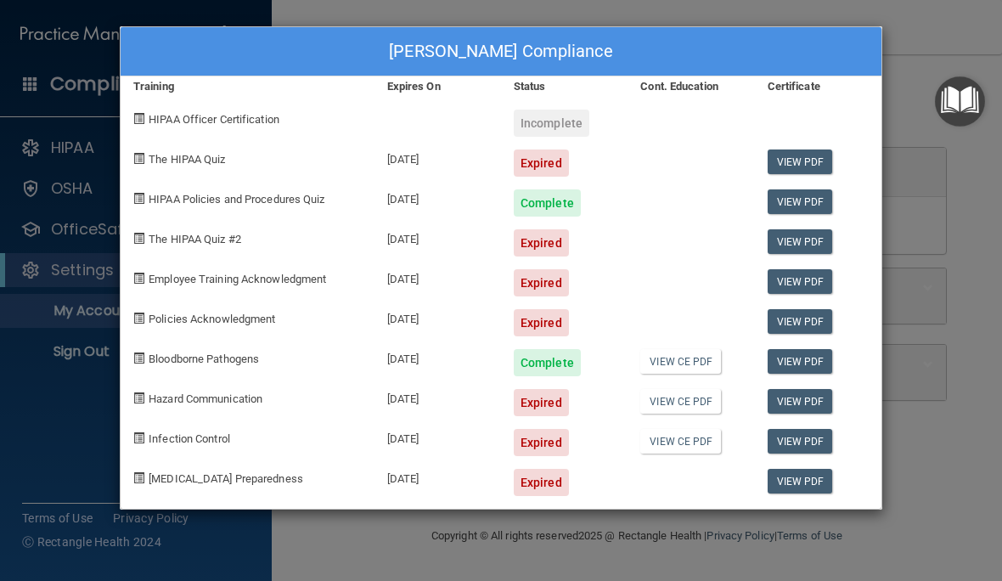
click at [178, 114] on span "HIPAA Officer Certification" at bounding box center [214, 119] width 131 height 13
click at [151, 153] on span "The HIPAA Quiz" at bounding box center [187, 159] width 76 height 13
click at [559, 155] on div "Expired" at bounding box center [541, 162] width 55 height 27
click at [551, 155] on div "Expired" at bounding box center [541, 162] width 55 height 27
click at [155, 158] on span "The HIPAA Quiz" at bounding box center [187, 159] width 76 height 13
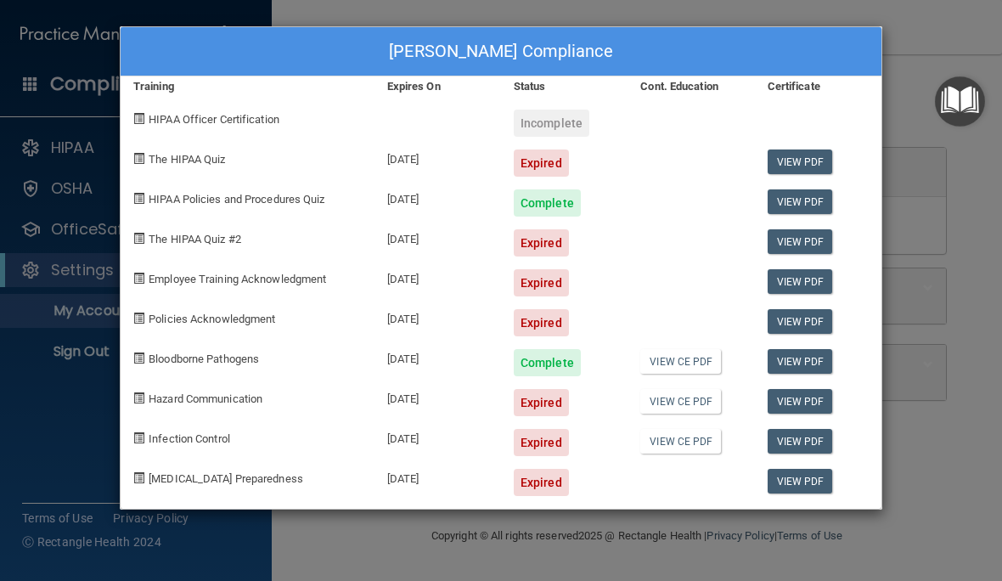
click at [551, 154] on div "Expired" at bounding box center [541, 162] width 55 height 27
click at [152, 387] on div "Hazard Communication" at bounding box center [248, 396] width 254 height 40
click at [157, 402] on span "Hazard Communication" at bounding box center [206, 398] width 114 height 13
click at [545, 394] on div "Expired" at bounding box center [541, 402] width 55 height 27
click at [556, 411] on div "Expired" at bounding box center [541, 402] width 55 height 27
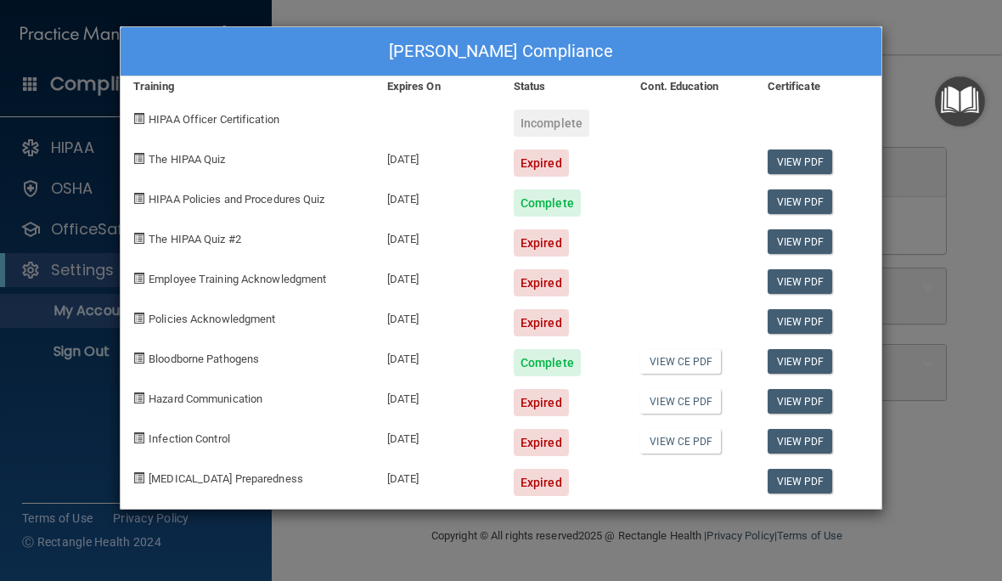
click at [951, 368] on div "Ginger Motley's Compliance Training Expires On Status Cont. Education Certifica…" at bounding box center [501, 290] width 1002 height 581
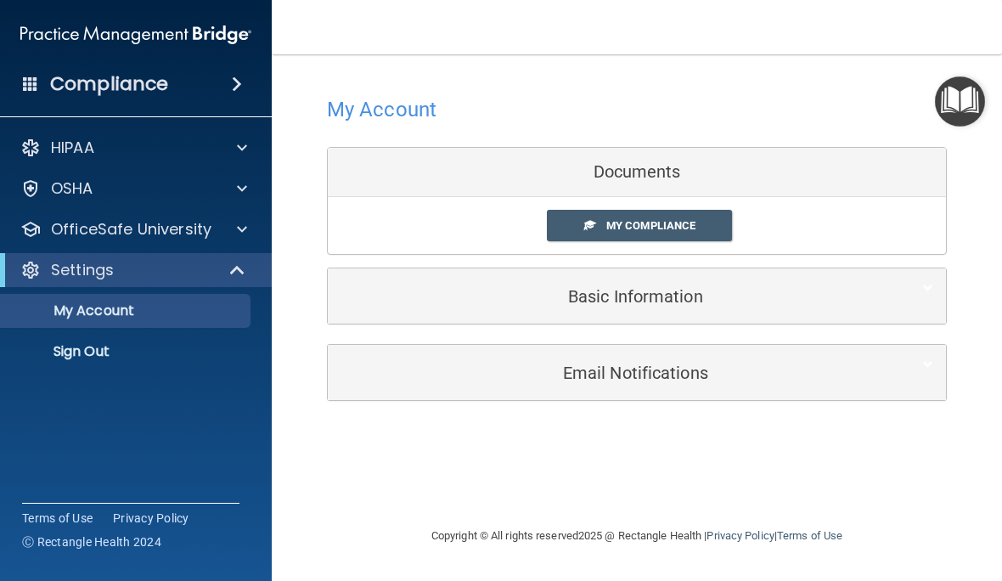
click at [862, 368] on h5 "Email Notifications" at bounding box center [610, 372] width 541 height 19
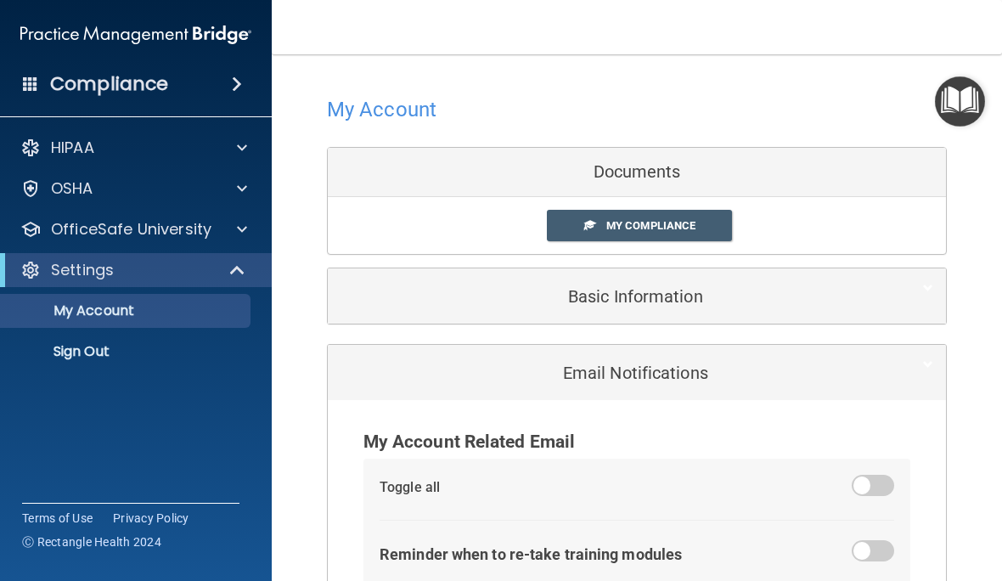
click at [800, 295] on h5 "Basic Information" at bounding box center [610, 296] width 541 height 19
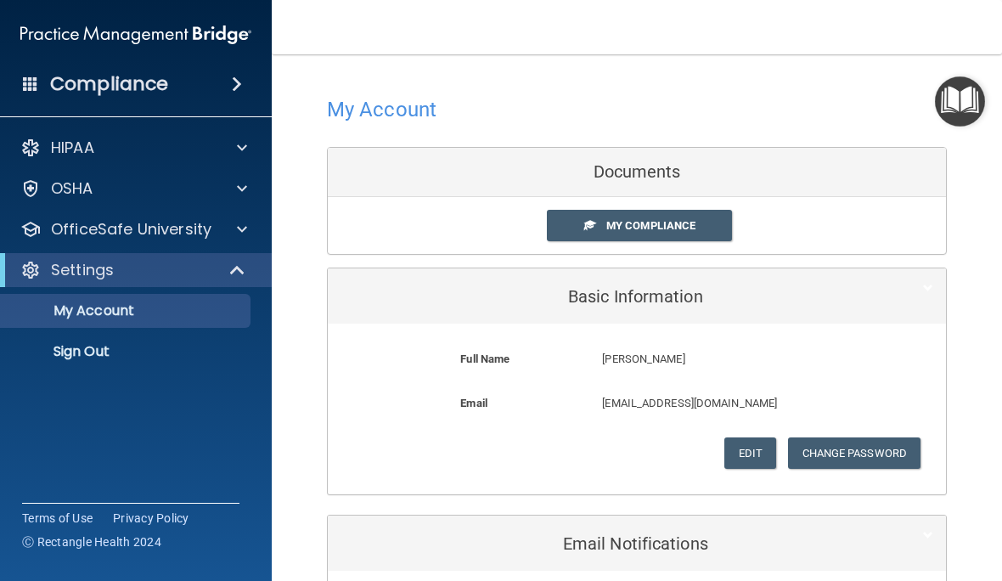
click at [78, 351] on p "Sign Out" at bounding box center [127, 351] width 232 height 17
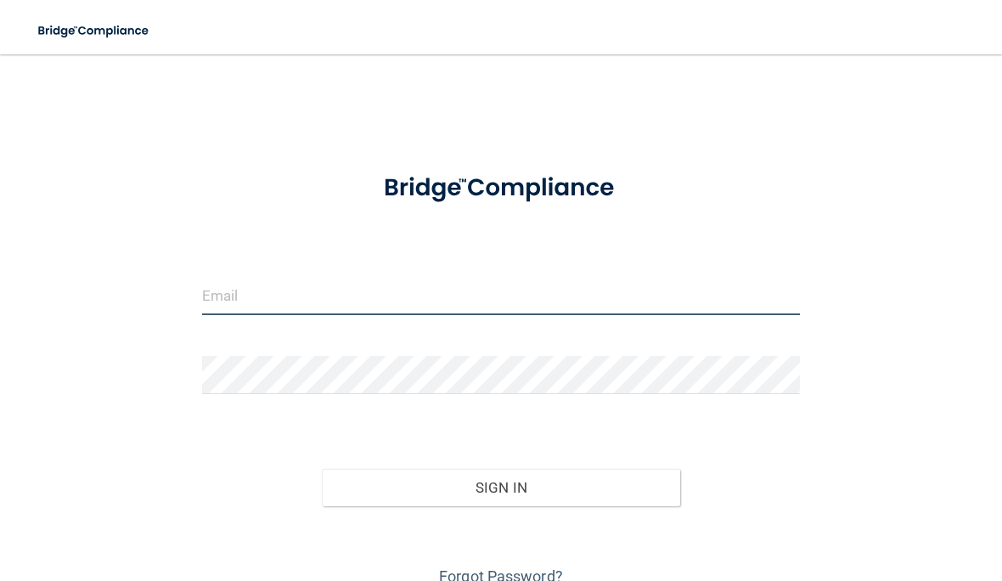
click at [699, 284] on input "email" at bounding box center [501, 296] width 598 height 38
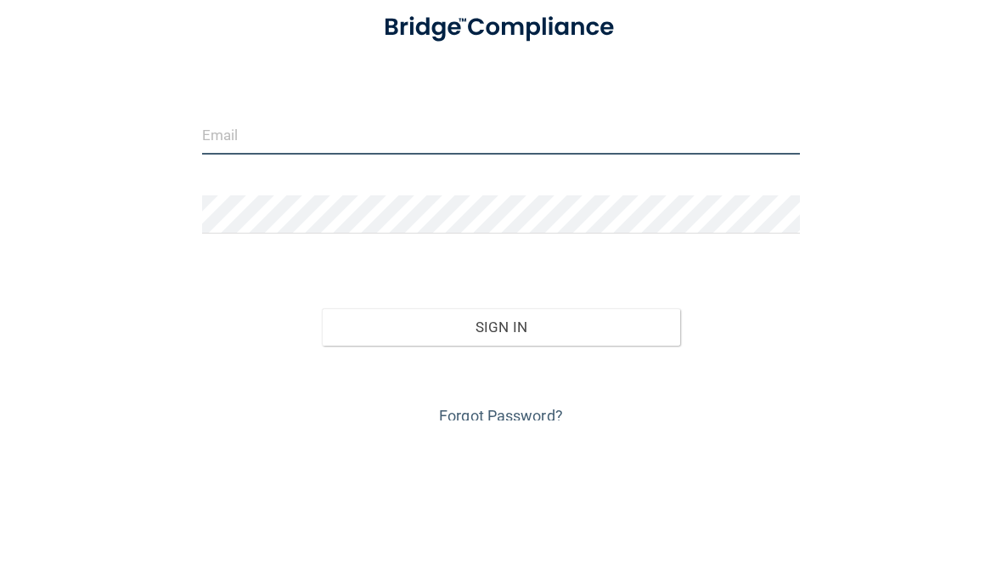
type input "[EMAIL_ADDRESS][DOMAIN_NAME]"
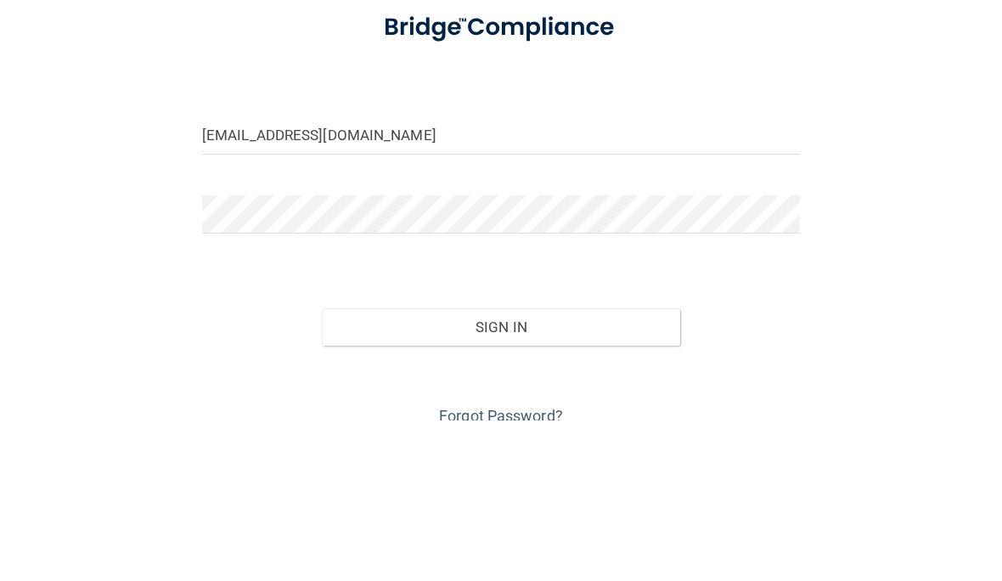
click at [500, 469] on button "Sign In" at bounding box center [501, 487] width 358 height 37
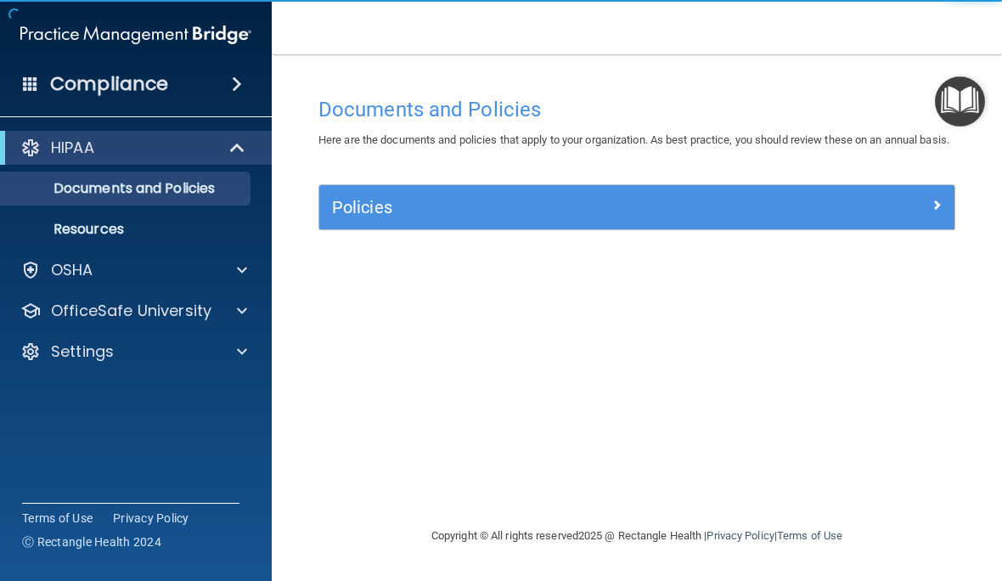
click at [908, 214] on div at bounding box center [874, 204] width 159 height 20
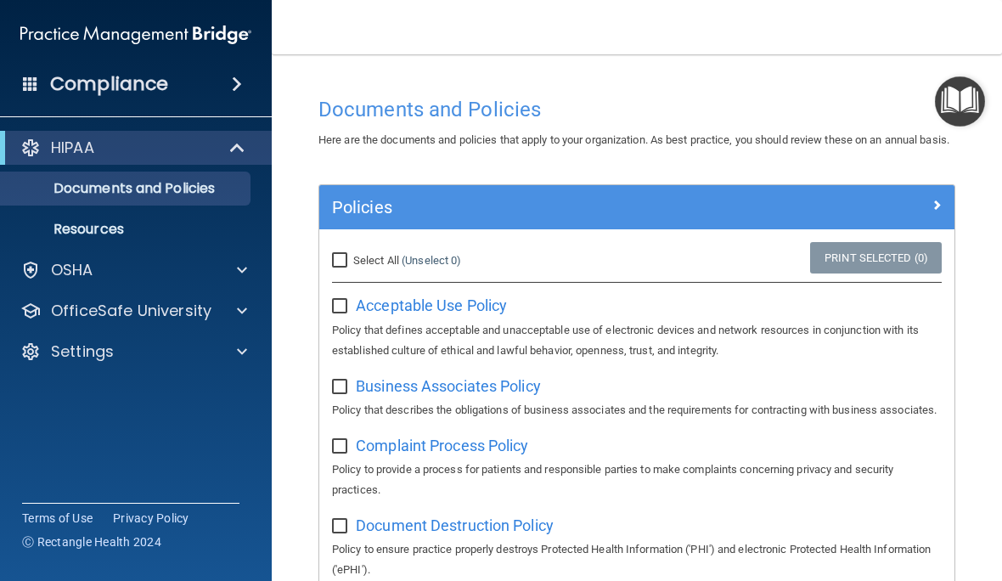
click at [339, 267] on input "Select All (Unselect 0) Unselect All" at bounding box center [342, 261] width 20 height 14
checkbox input "true"
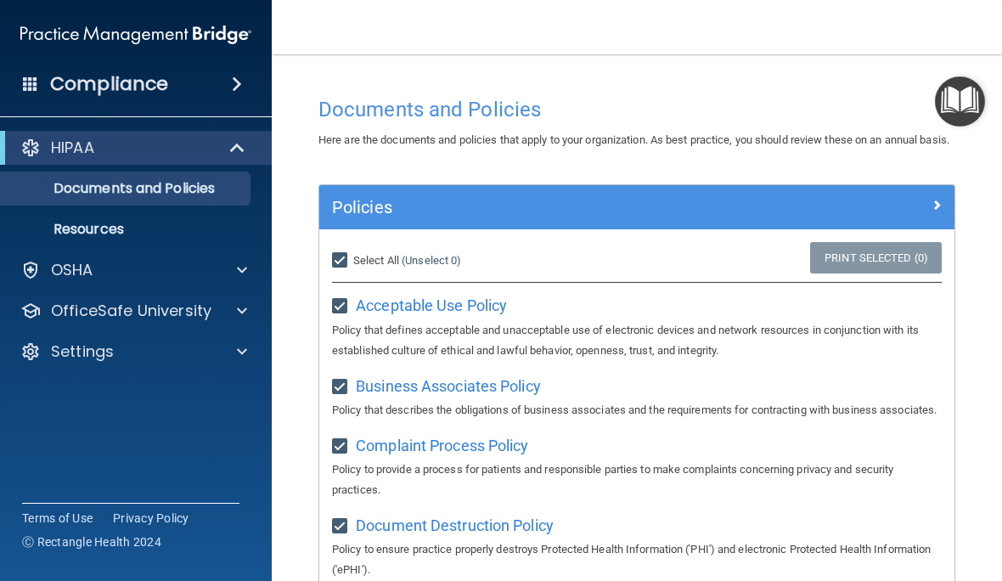
checkbox input "true"
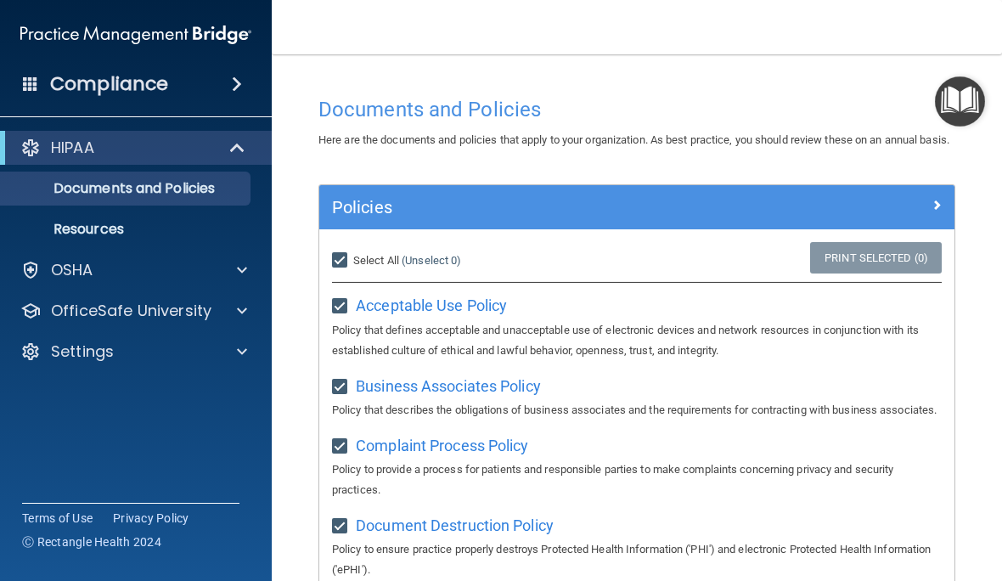
checkbox input "true"
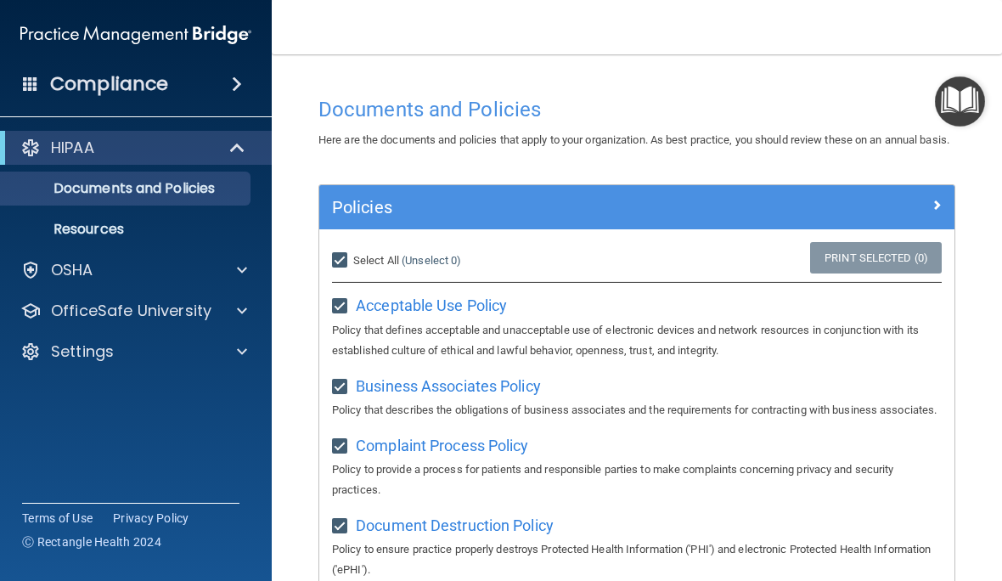
checkbox input "true"
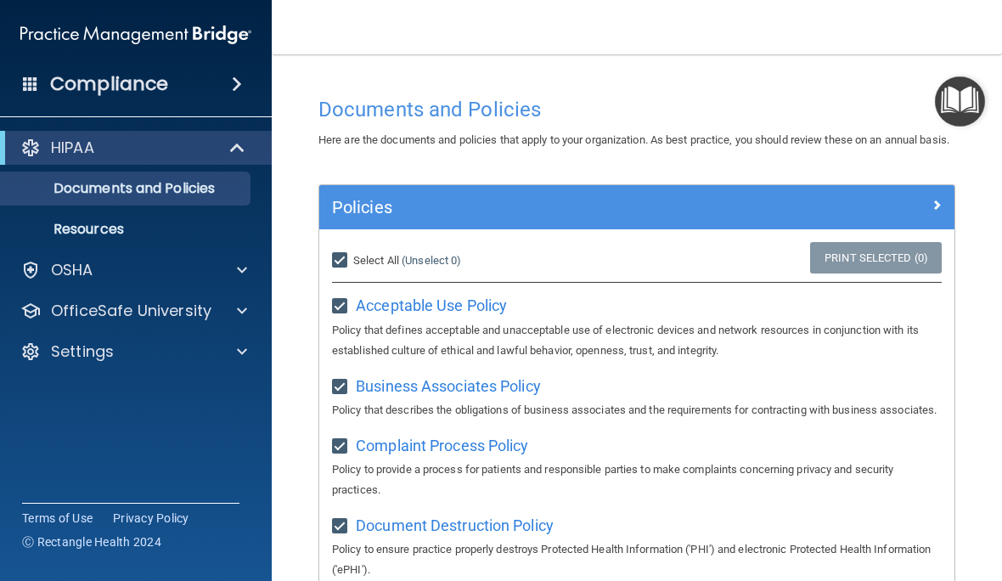
checkbox input "true"
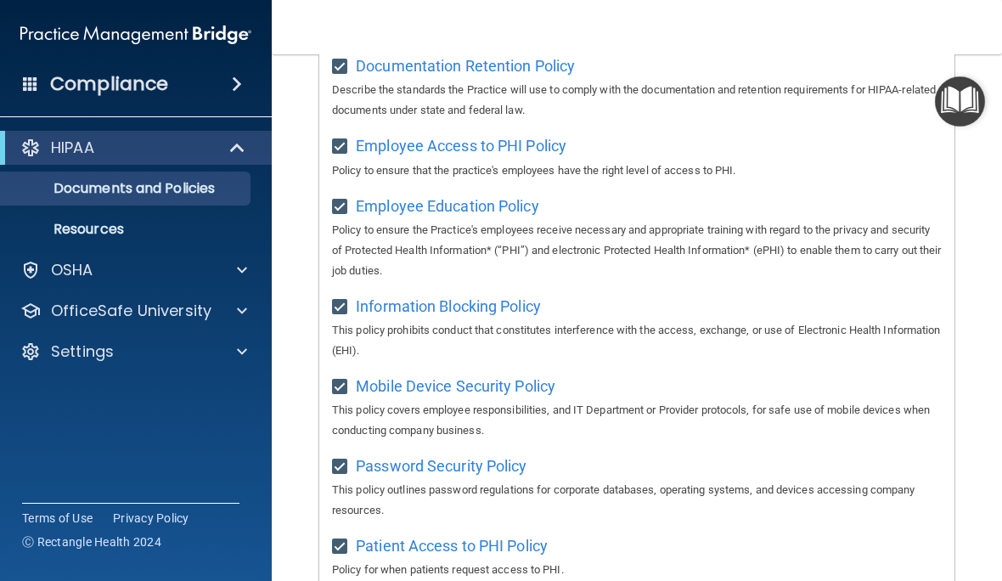
scroll to position [538, 0]
click at [38, 272] on div at bounding box center [30, 270] width 20 height 20
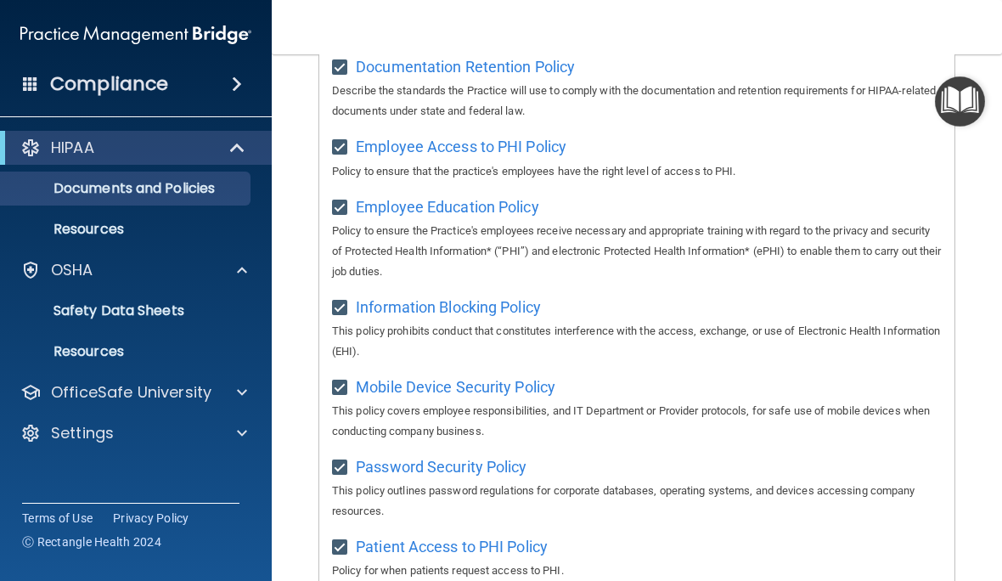
click at [24, 386] on div at bounding box center [30, 392] width 20 height 20
click at [58, 468] on p "OSHA Training" at bounding box center [80, 473] width 138 height 17
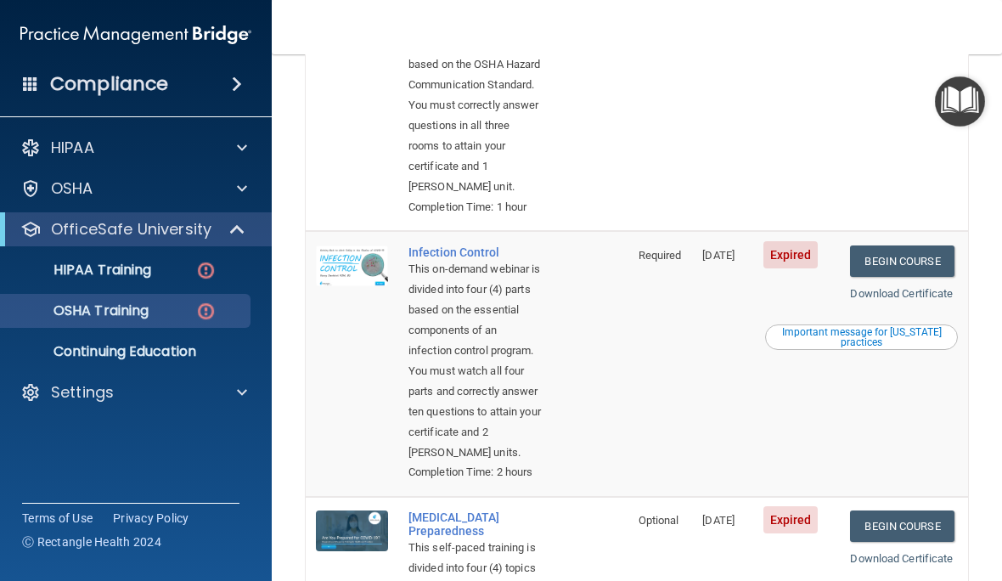
click at [906, 347] on div "Important message for California practices" at bounding box center [861, 337] width 188 height 20
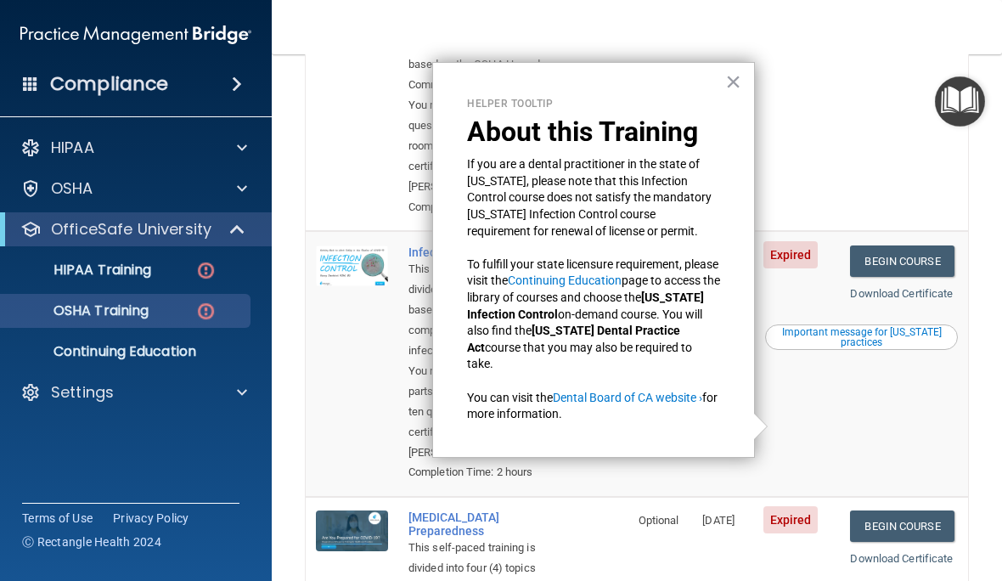
click at [738, 74] on button "×" at bounding box center [733, 81] width 16 height 27
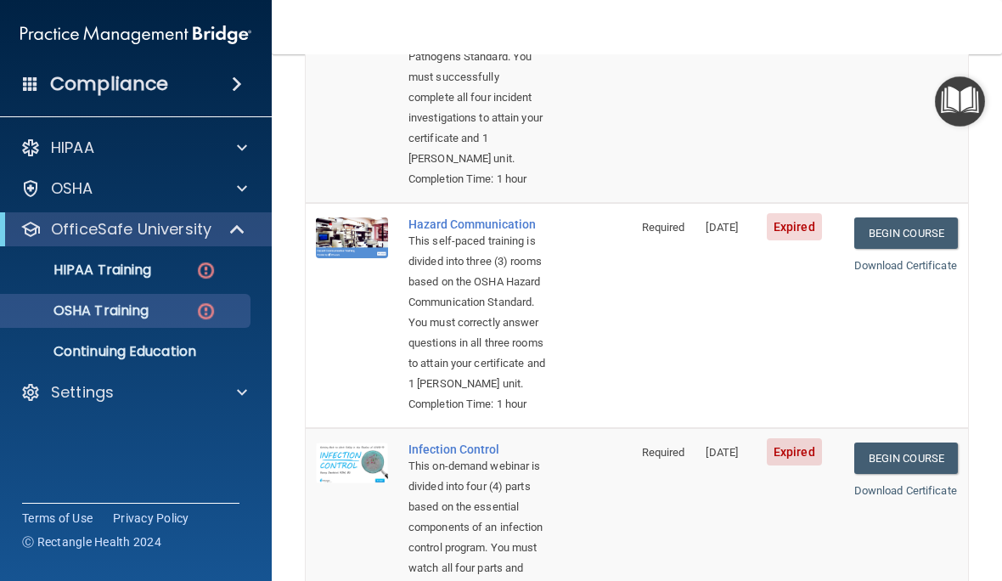
scroll to position [324, 0]
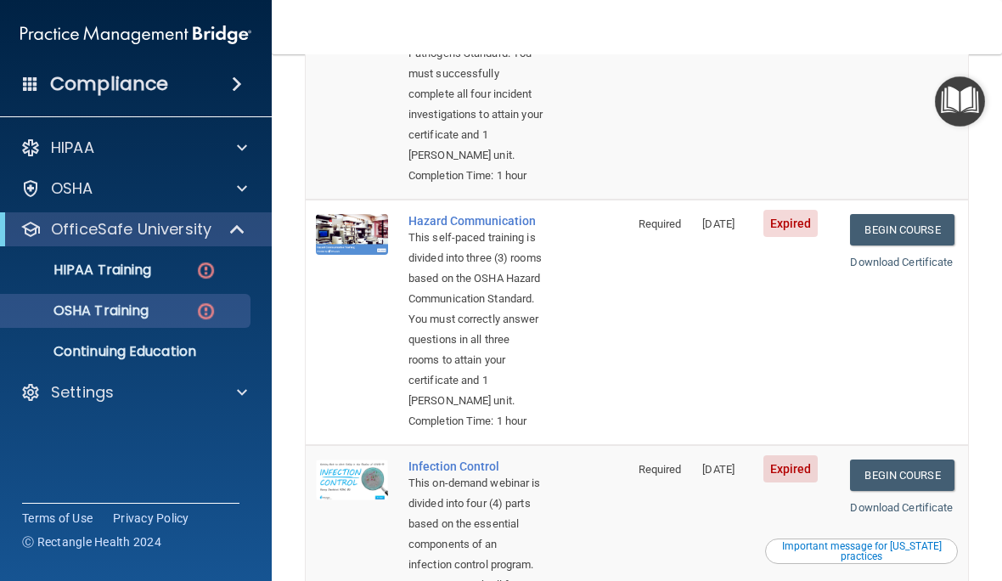
click at [916, 245] on link "Begin Course" at bounding box center [902, 229] width 104 height 31
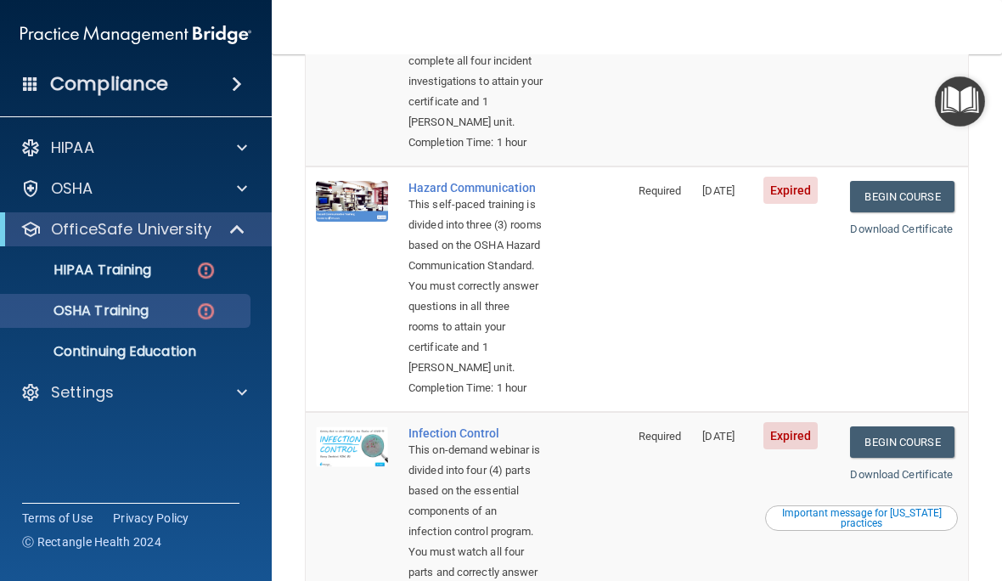
scroll to position [347, 0]
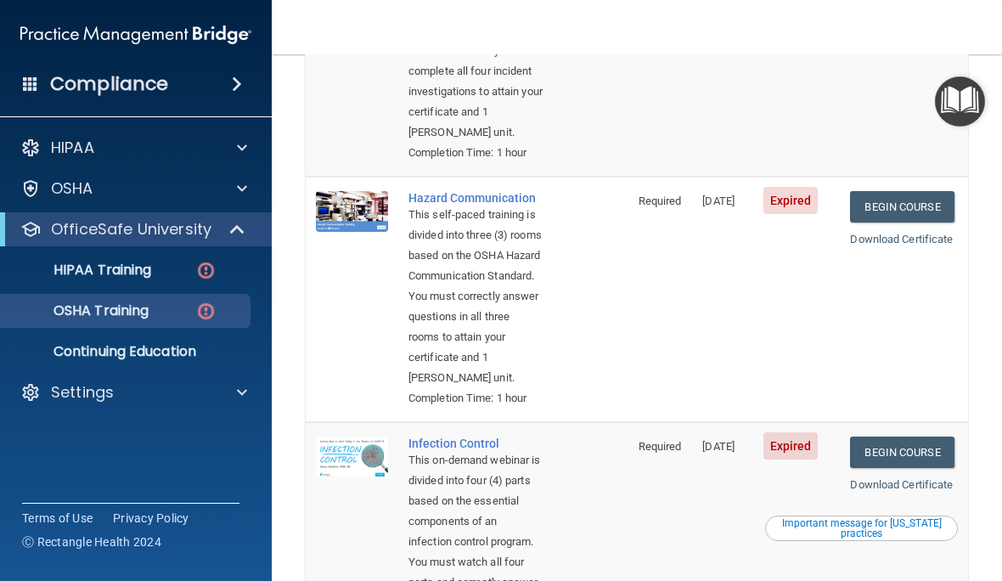
click at [351, 231] on img at bounding box center [352, 211] width 72 height 41
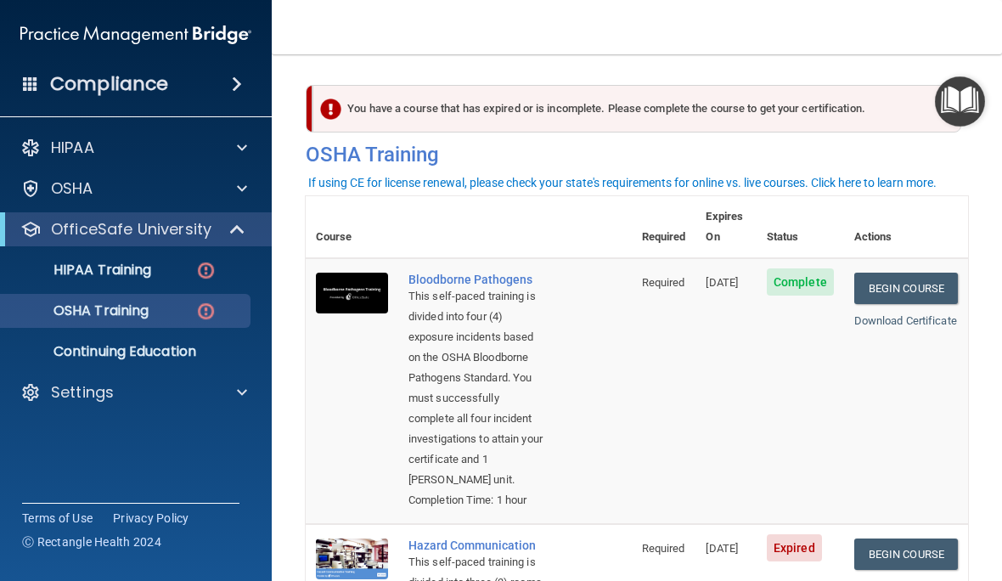
scroll to position [0, 0]
click at [69, 262] on p "HIPAA Training" at bounding box center [81, 269] width 140 height 17
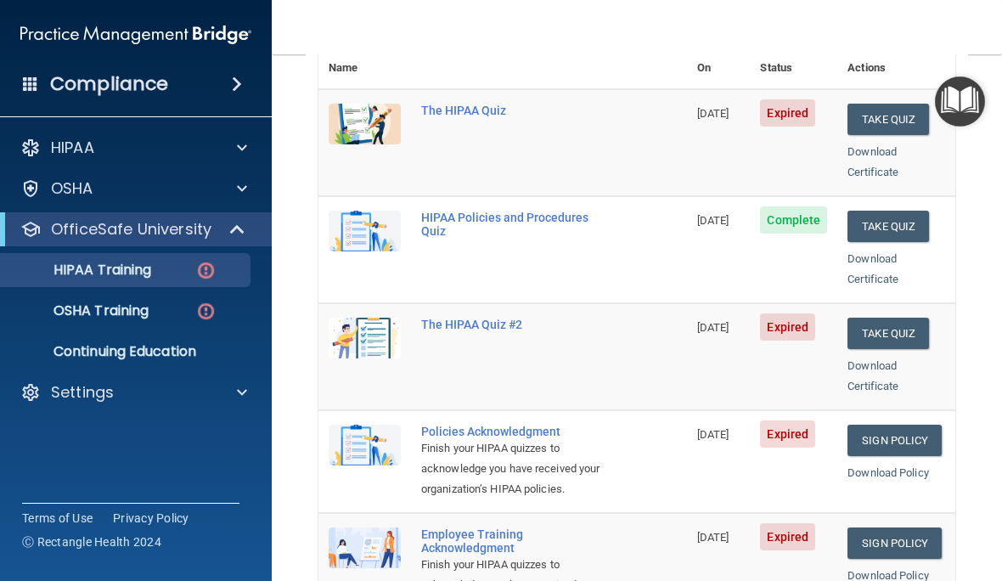
scroll to position [239, 0]
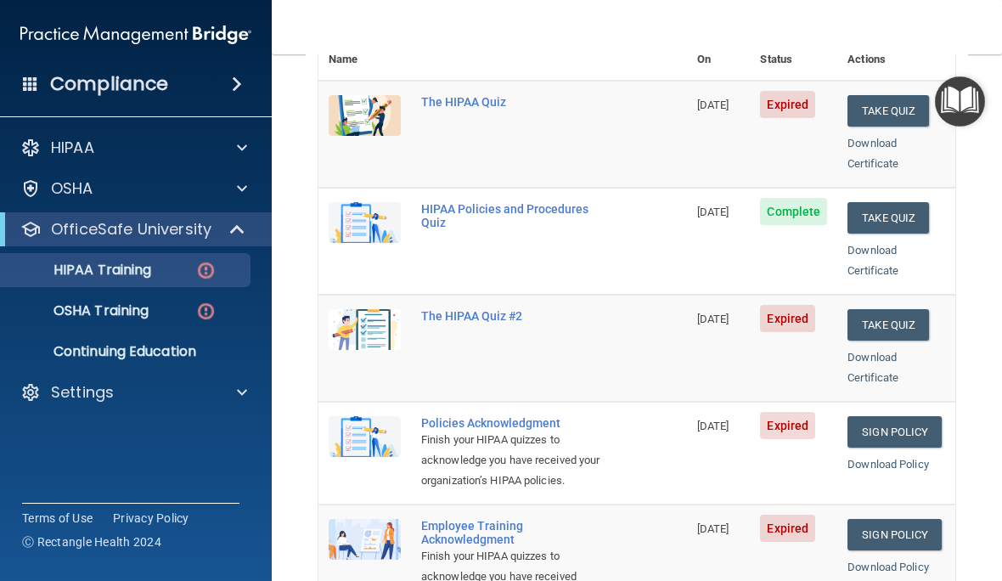
click at [904, 95] on button "Take Quiz" at bounding box center [887, 110] width 81 height 31
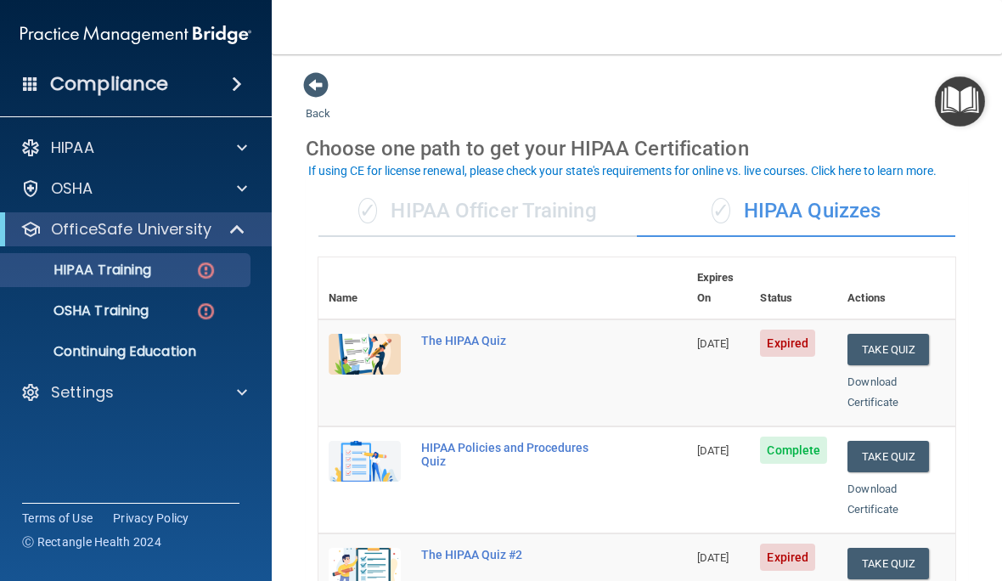
click at [898, 334] on button "Take Quiz" at bounding box center [887, 349] width 81 height 31
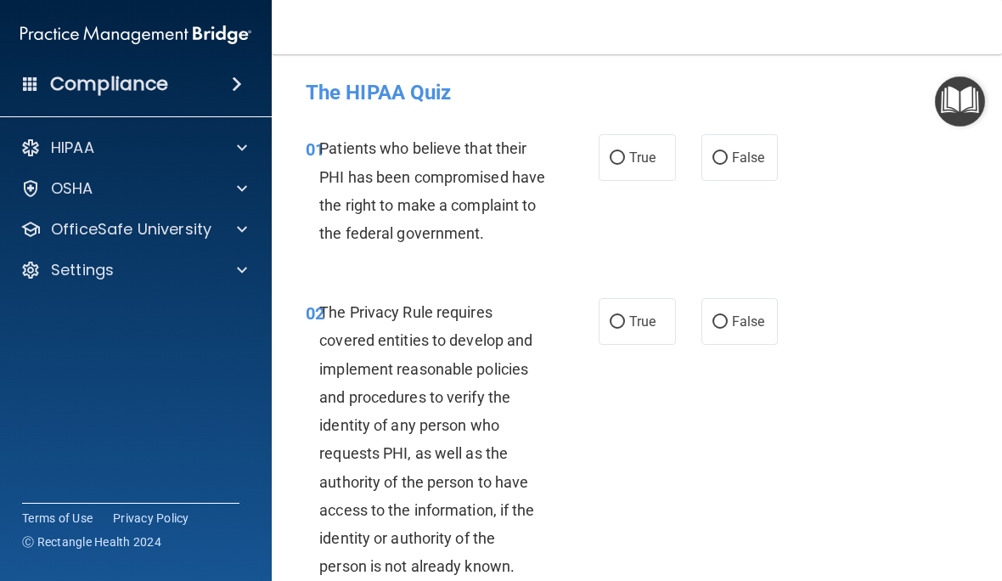
click at [632, 155] on span "True" at bounding box center [642, 157] width 26 height 16
click at [625, 155] on input "True" at bounding box center [617, 158] width 15 height 13
radio input "true"
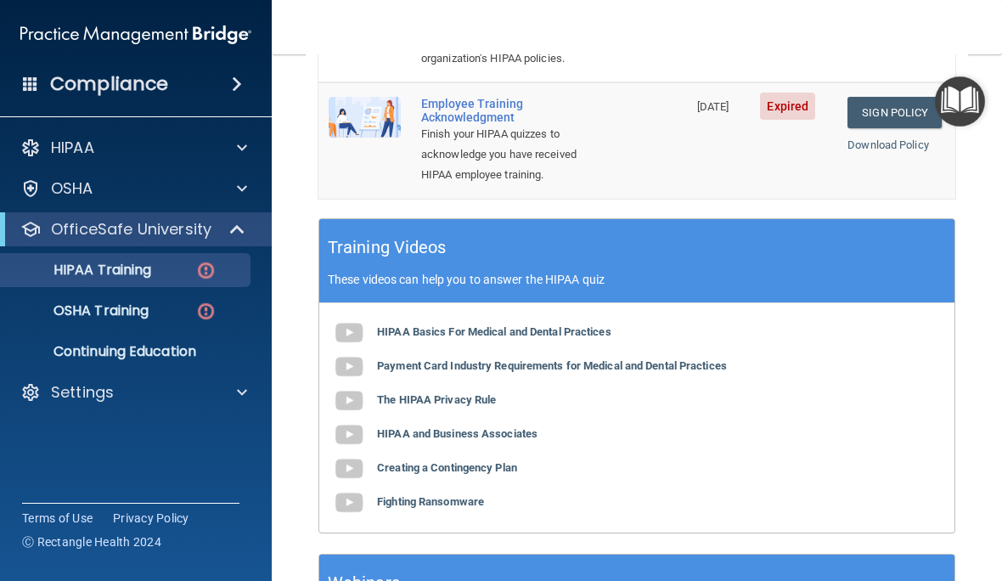
scroll to position [665, 0]
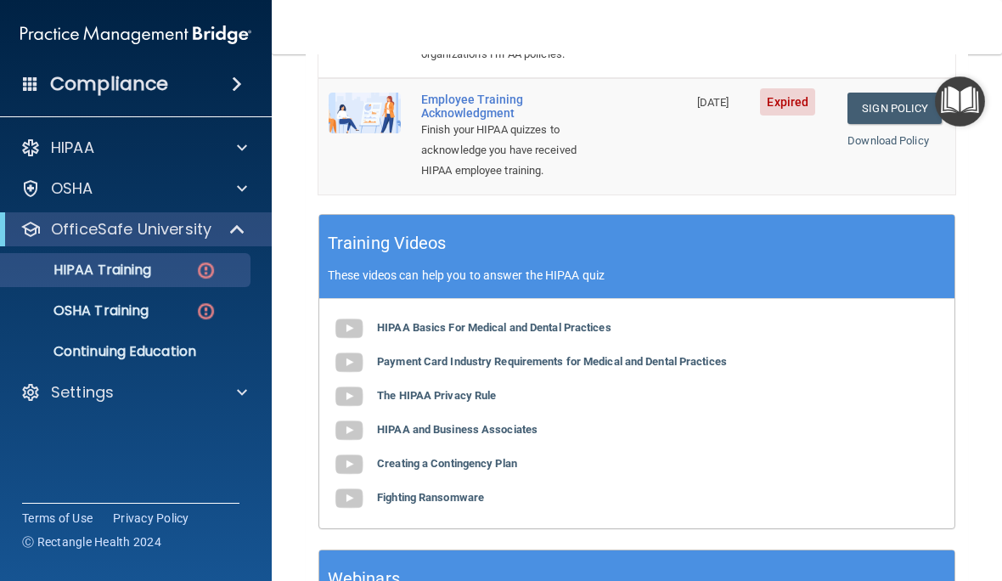
click at [605, 321] on b "HIPAA Basics For Medical and Dental Practices" at bounding box center [494, 327] width 234 height 13
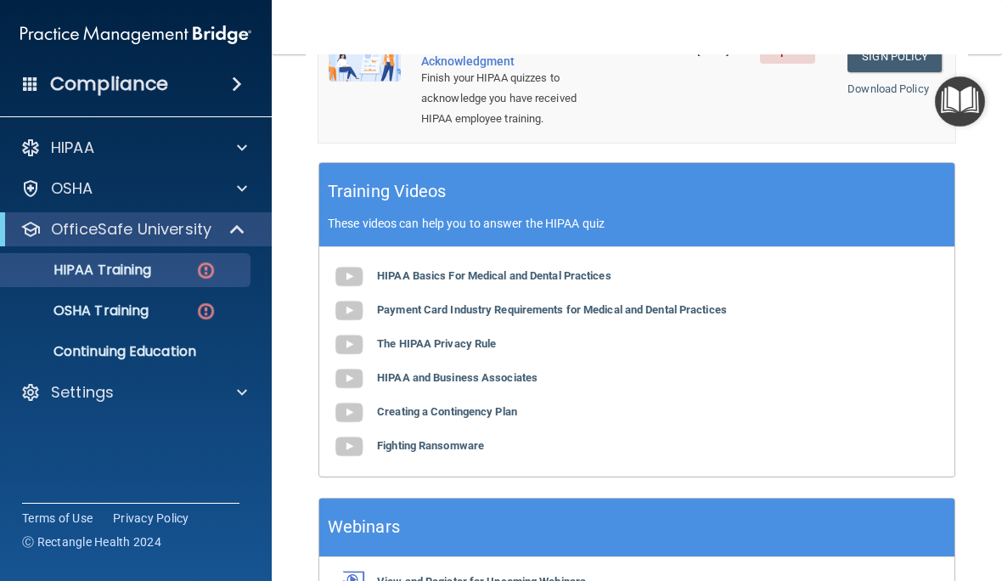
scroll to position [784, 0]
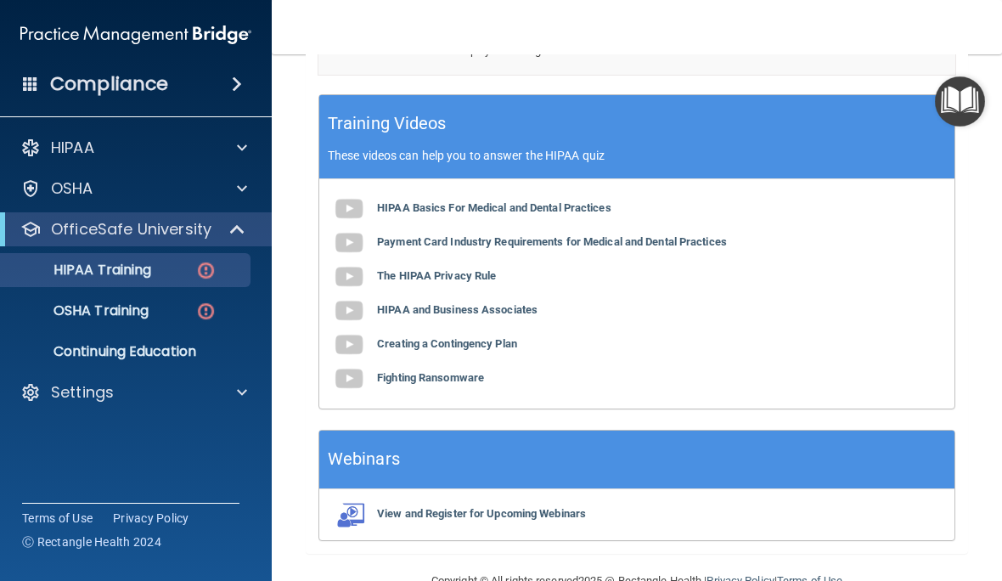
click at [84, 272] on p "HIPAA Training" at bounding box center [81, 269] width 140 height 17
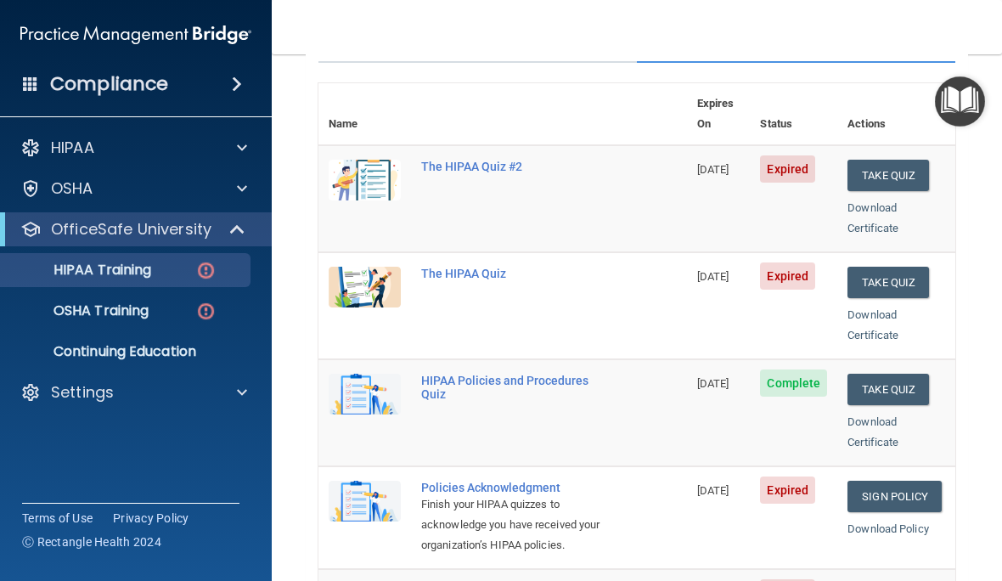
scroll to position [170, 0]
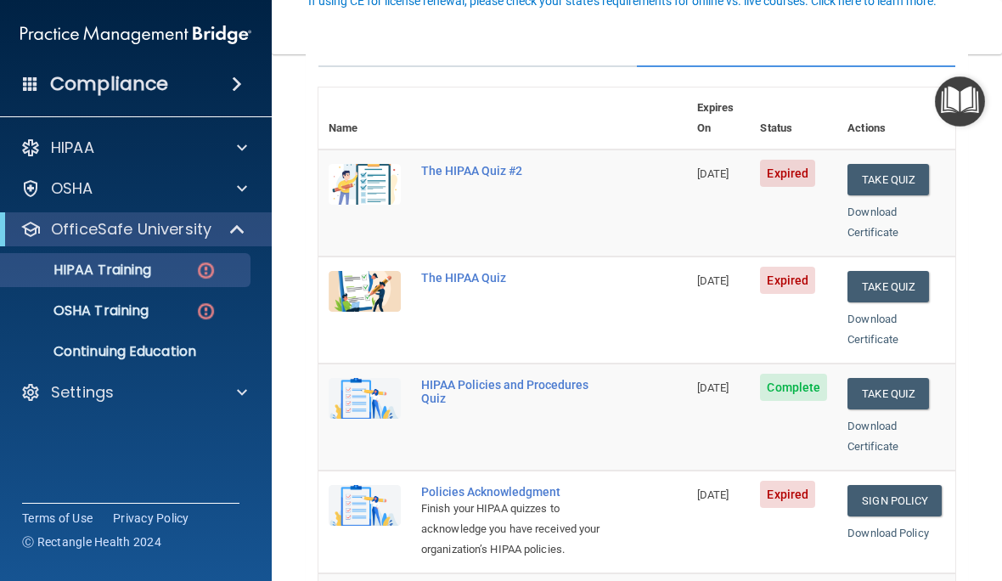
click at [907, 271] on button "Take Quiz" at bounding box center [887, 286] width 81 height 31
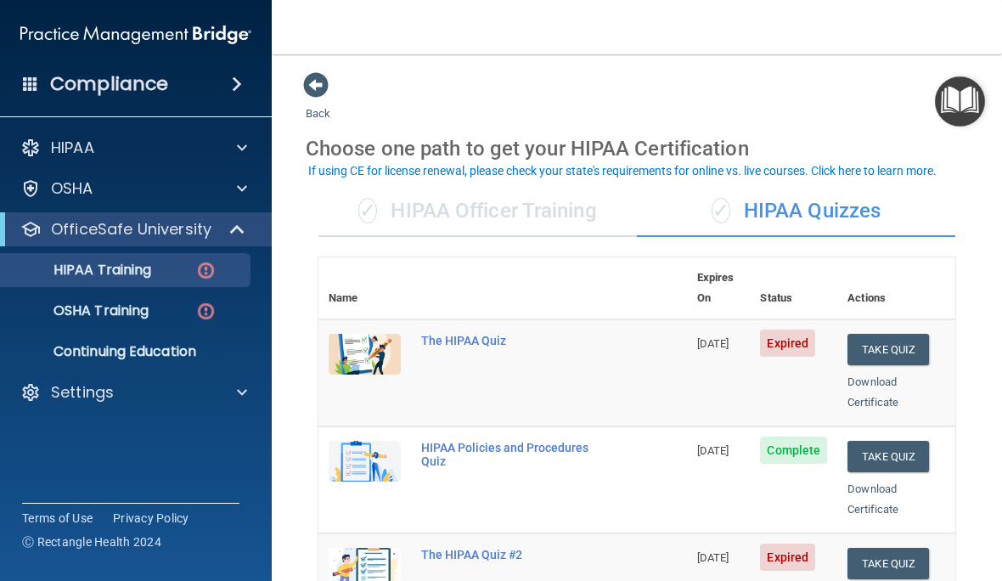
click at [47, 278] on p "HIPAA Training" at bounding box center [81, 269] width 140 height 17
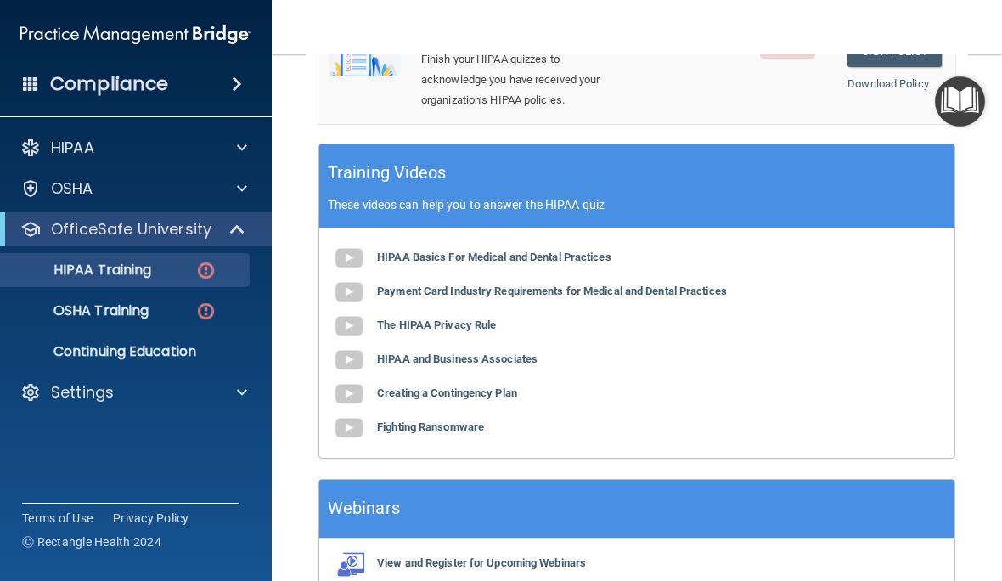
scroll to position [733, 0]
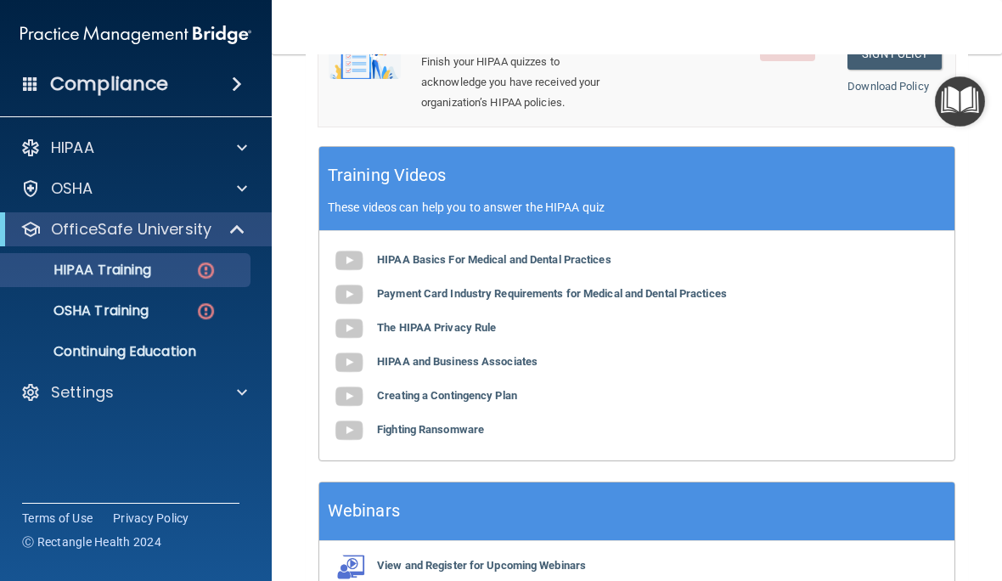
click at [446, 321] on b "The HIPAA Privacy Rule" at bounding box center [436, 327] width 119 height 13
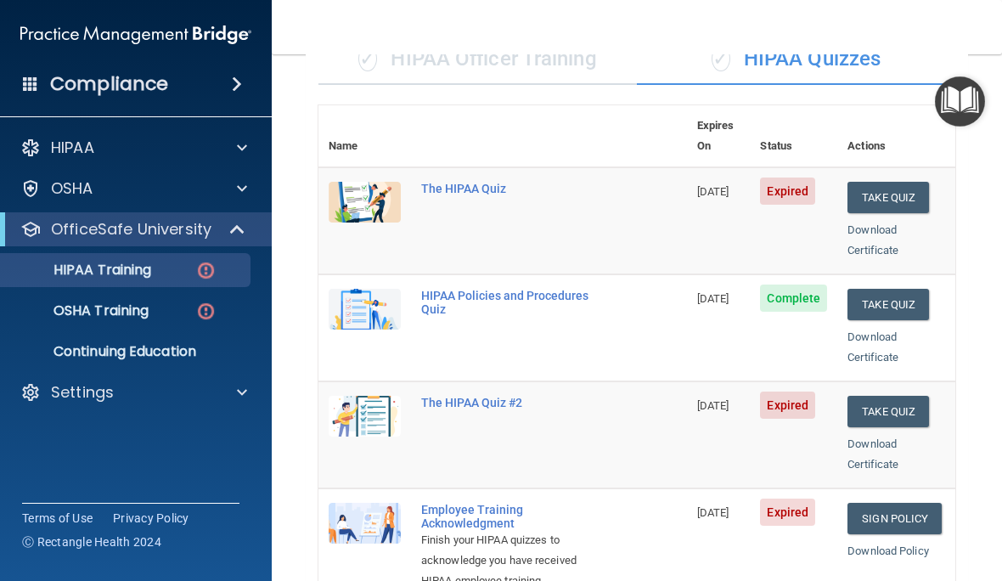
scroll to position [150, 0]
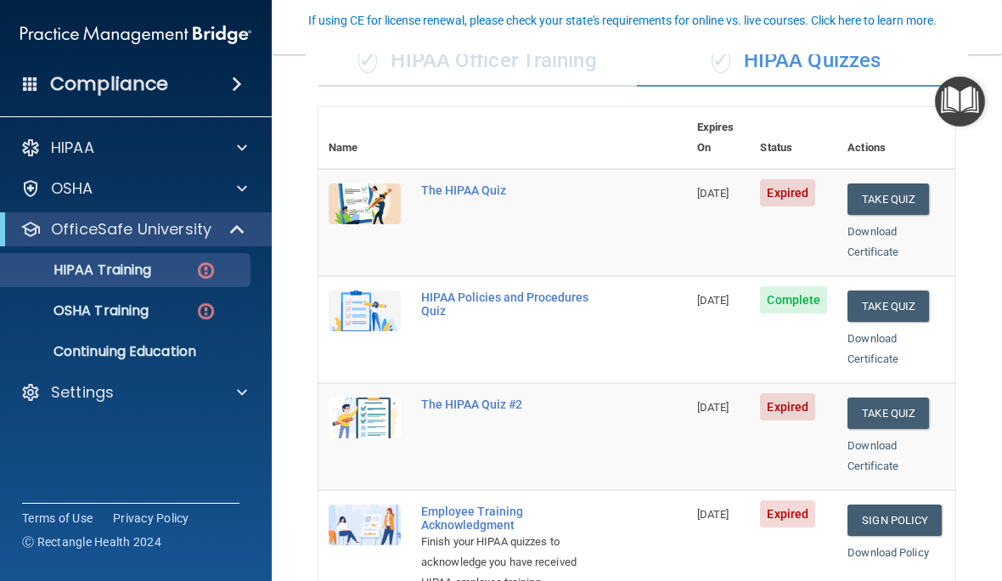
click at [900, 183] on button "Take Quiz" at bounding box center [887, 198] width 81 height 31
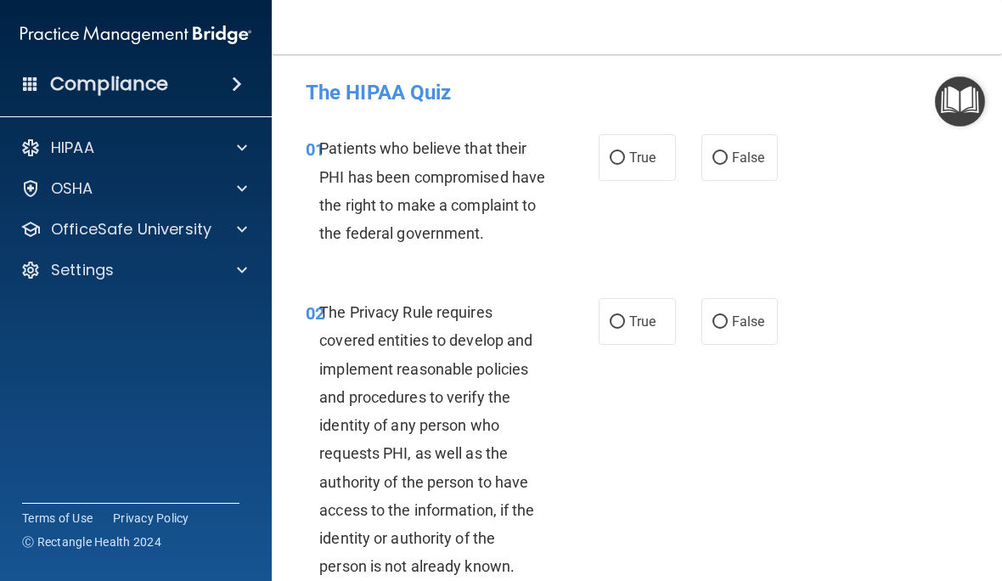
click at [733, 144] on label "False" at bounding box center [739, 157] width 77 height 47
click at [728, 152] on input "False" at bounding box center [719, 158] width 15 height 13
radio input "true"
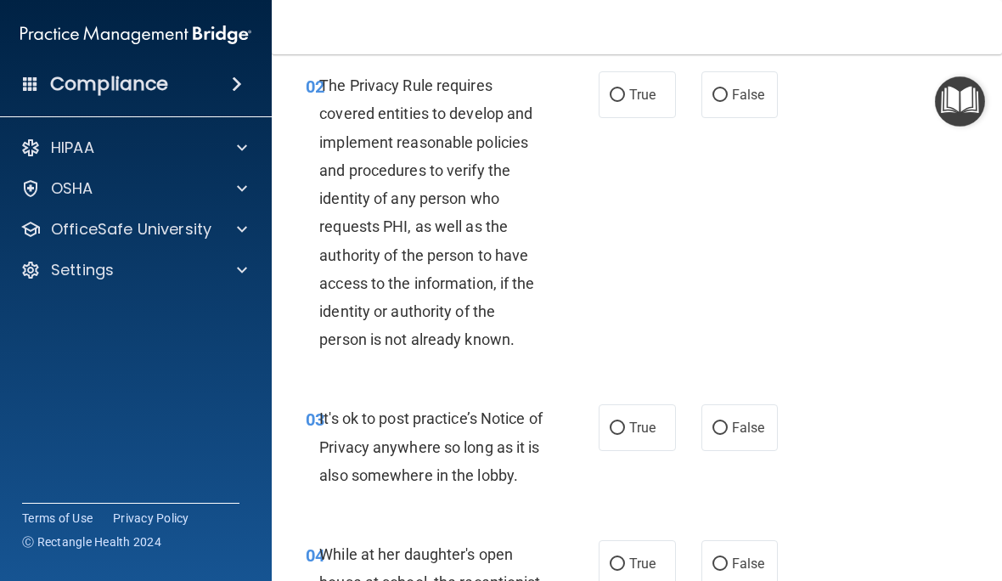
scroll to position [226, 0]
click at [633, 113] on label "True" at bounding box center [636, 95] width 77 height 47
click at [625, 103] on input "True" at bounding box center [617, 96] width 15 height 13
radio input "true"
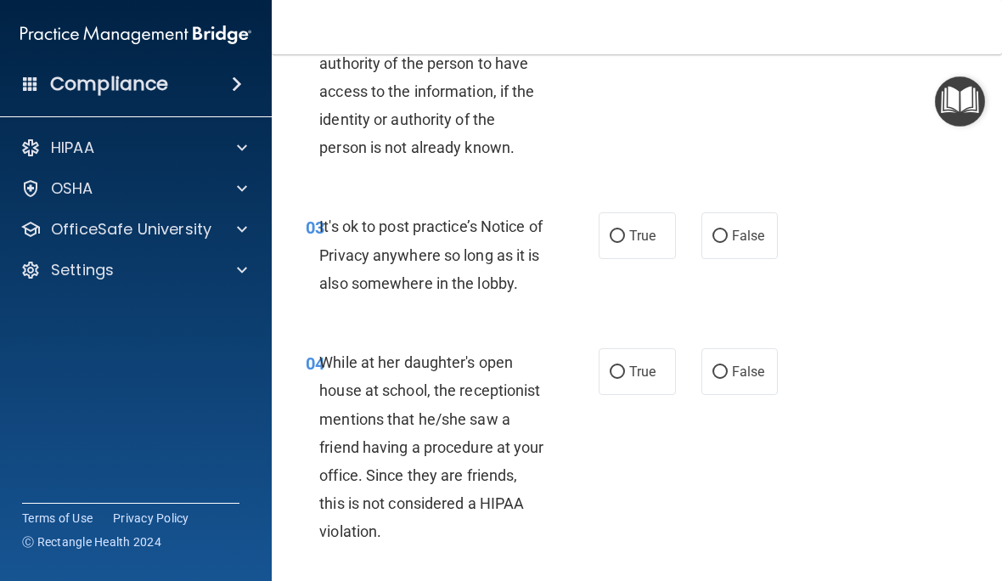
scroll to position [424, 0]
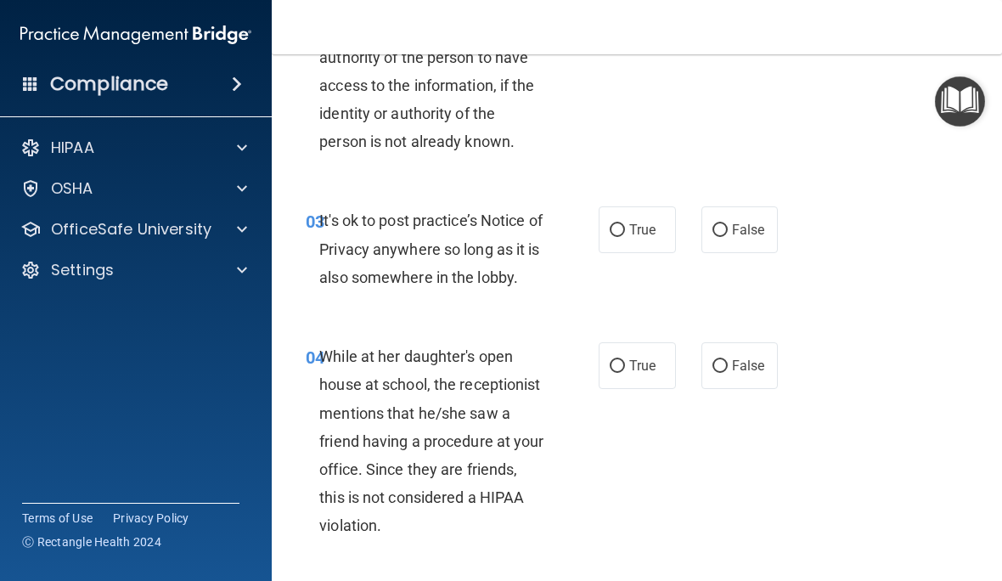
click at [756, 244] on label "False" at bounding box center [739, 229] width 77 height 47
click at [728, 237] on input "False" at bounding box center [719, 230] width 15 height 13
radio input "true"
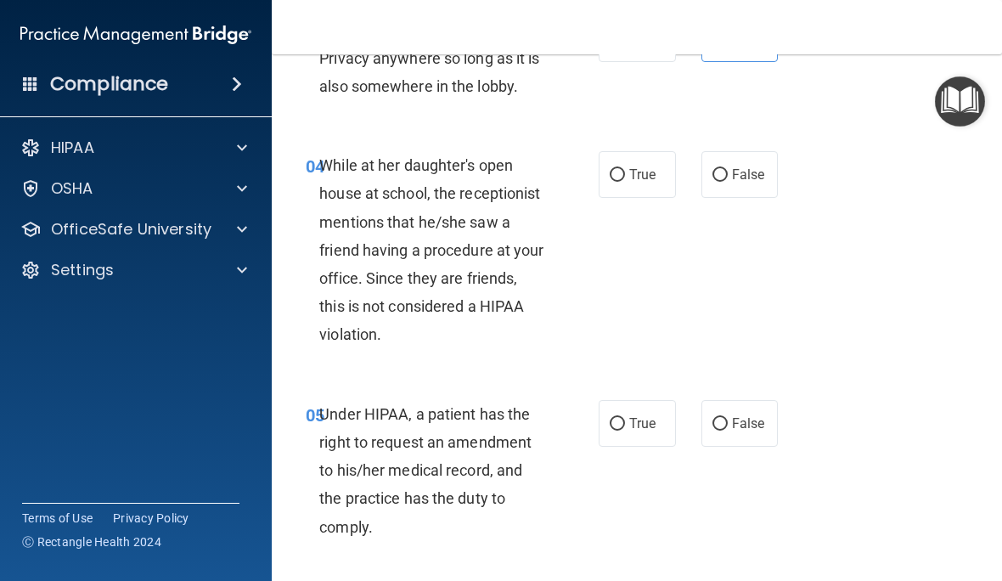
scroll to position [617, 0]
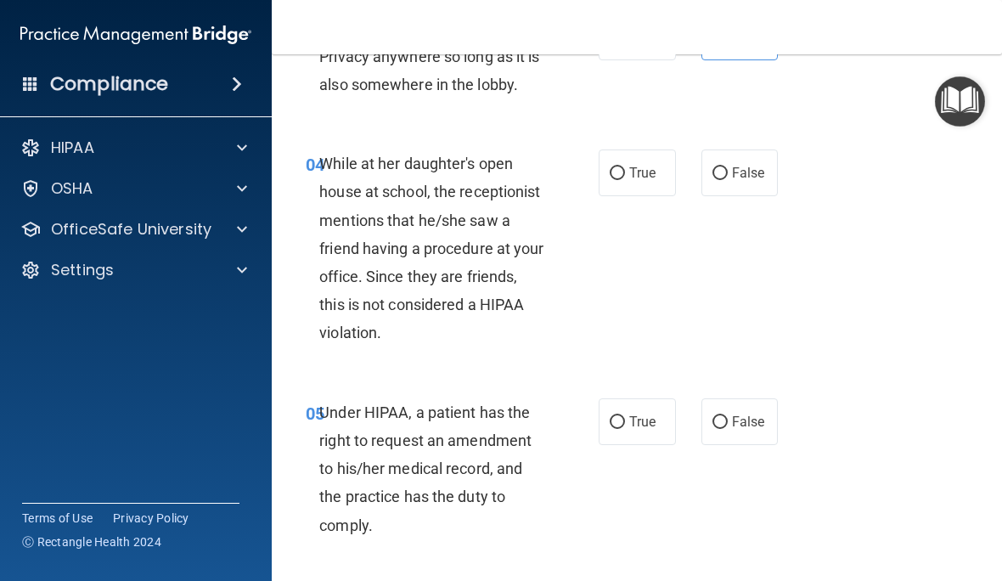
click at [744, 181] on span "False" at bounding box center [748, 173] width 33 height 16
click at [728, 180] on input "False" at bounding box center [719, 173] width 15 height 13
radio input "true"
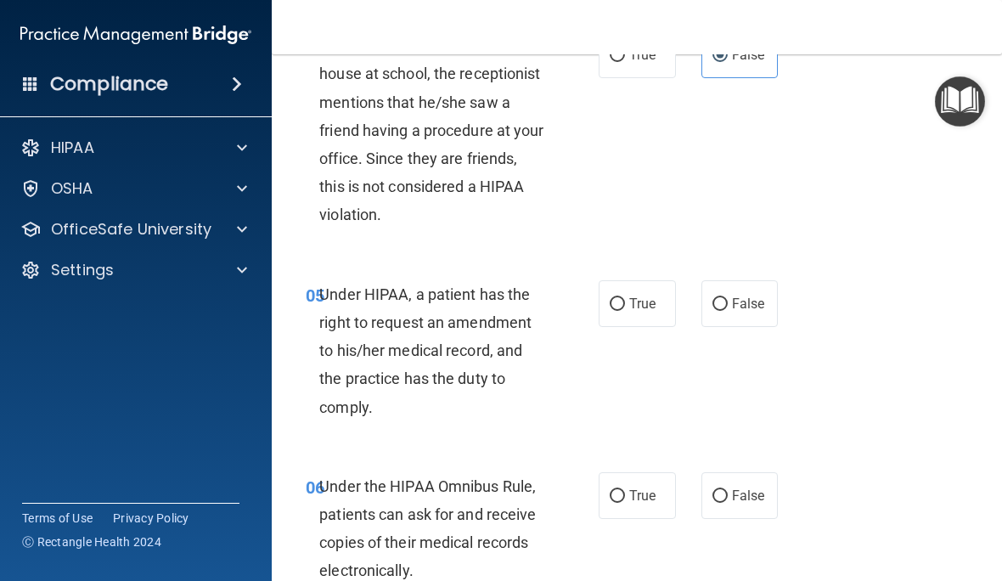
scroll to position [742, 0]
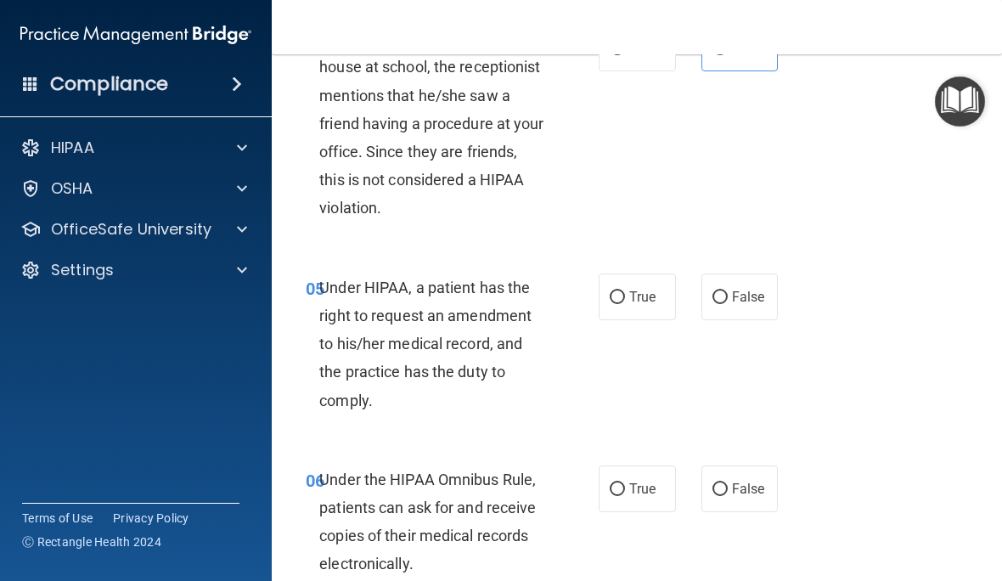
click at [649, 305] on span "True" at bounding box center [642, 297] width 26 height 16
click at [625, 304] on input "True" at bounding box center [617, 297] width 15 height 13
radio input "true"
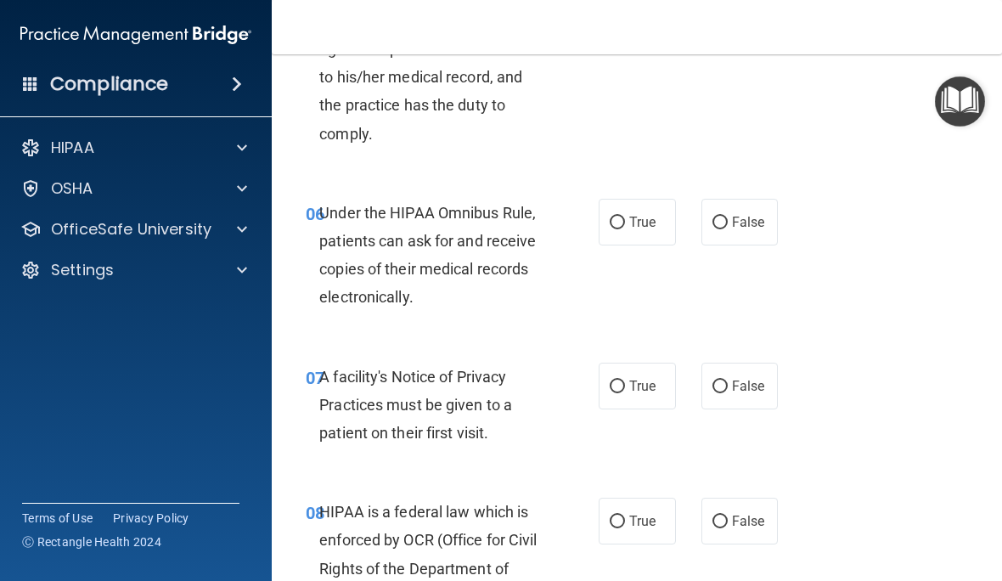
scroll to position [1009, 0]
click at [628, 229] on label "True" at bounding box center [636, 221] width 77 height 47
click at [625, 228] on input "True" at bounding box center [617, 222] width 15 height 13
radio input "true"
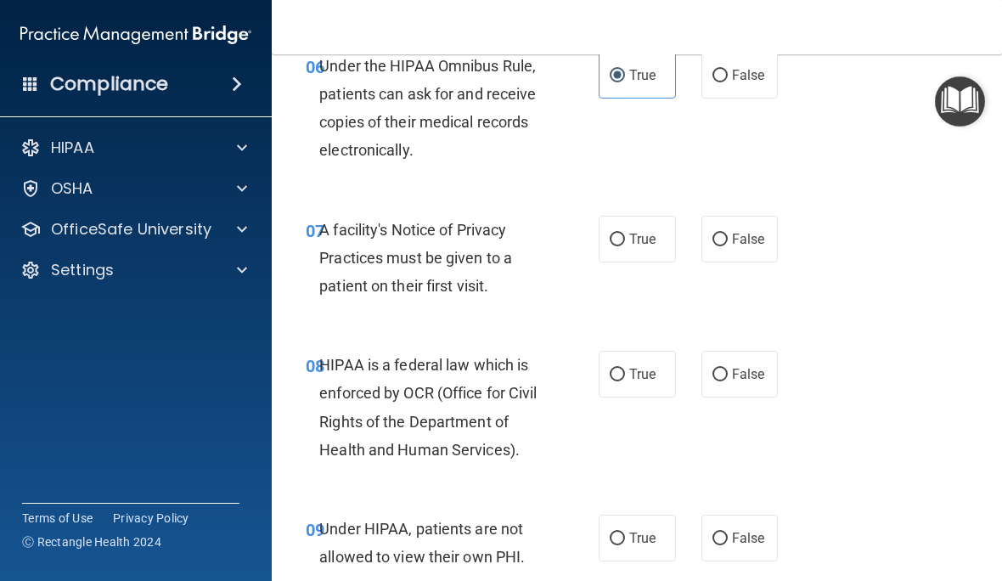
scroll to position [1160, 0]
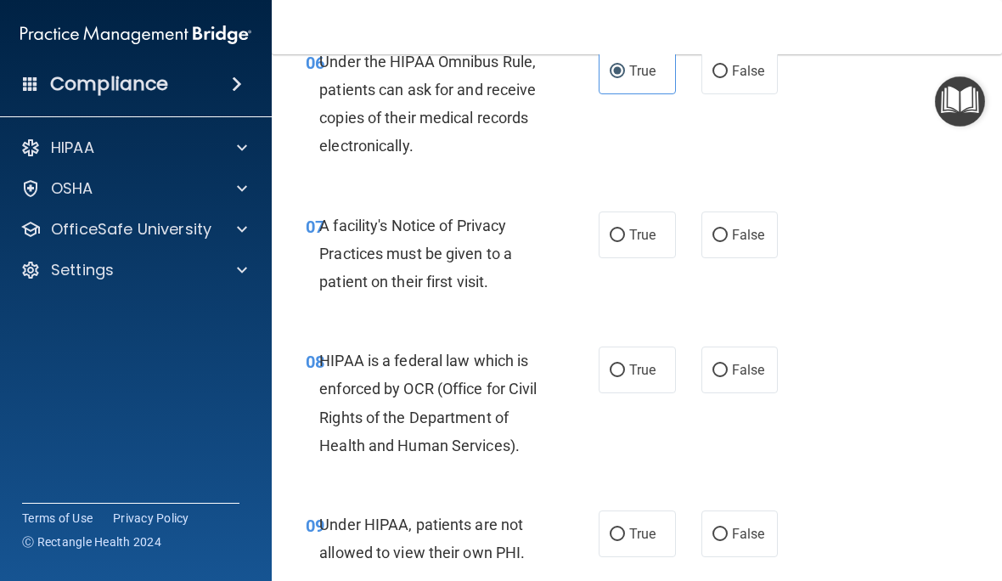
click at [605, 258] on label "True" at bounding box center [636, 234] width 77 height 47
click at [610, 242] on input "True" at bounding box center [617, 235] width 15 height 13
radio input "true"
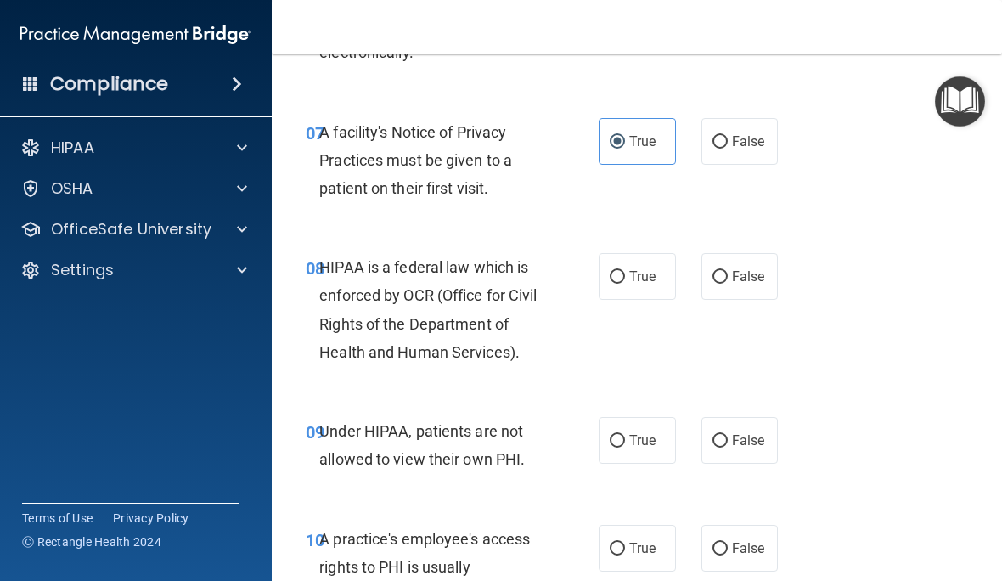
scroll to position [1257, 0]
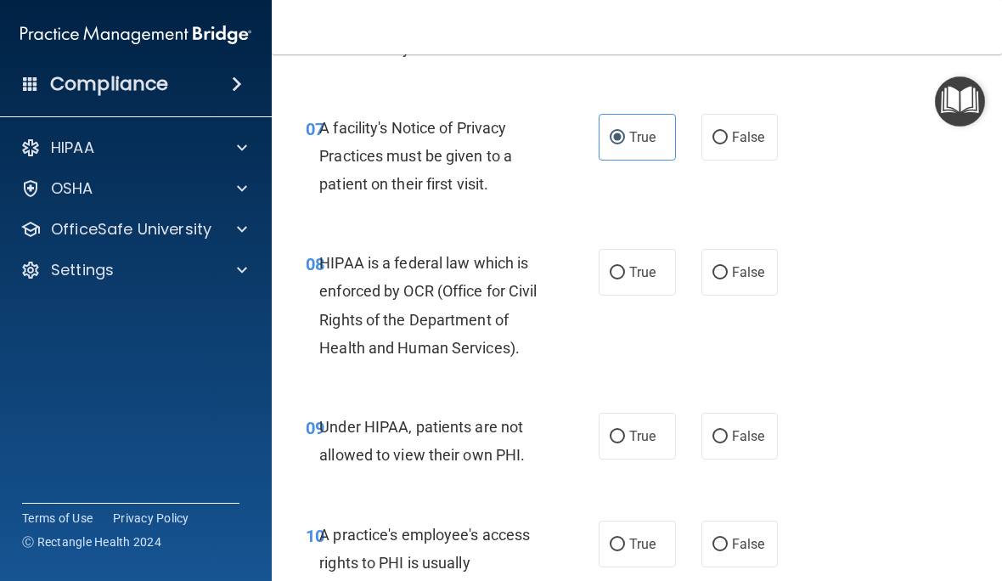
click at [627, 286] on label "True" at bounding box center [636, 272] width 77 height 47
click at [625, 279] on input "True" at bounding box center [617, 273] width 15 height 13
radio input "true"
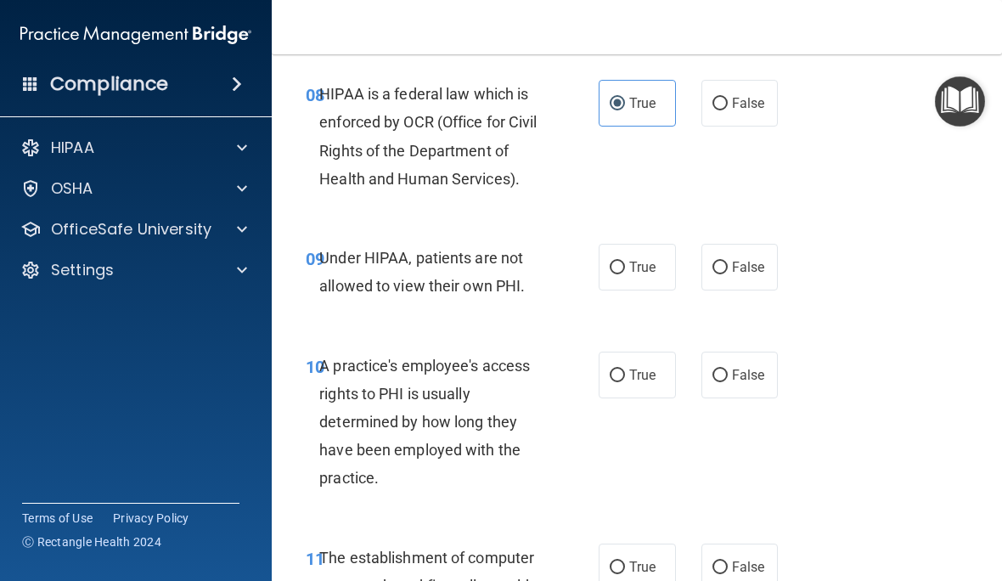
scroll to position [1427, 0]
click at [750, 274] on span "False" at bounding box center [748, 266] width 33 height 16
click at [728, 273] on input "False" at bounding box center [719, 267] width 15 height 13
radio input "true"
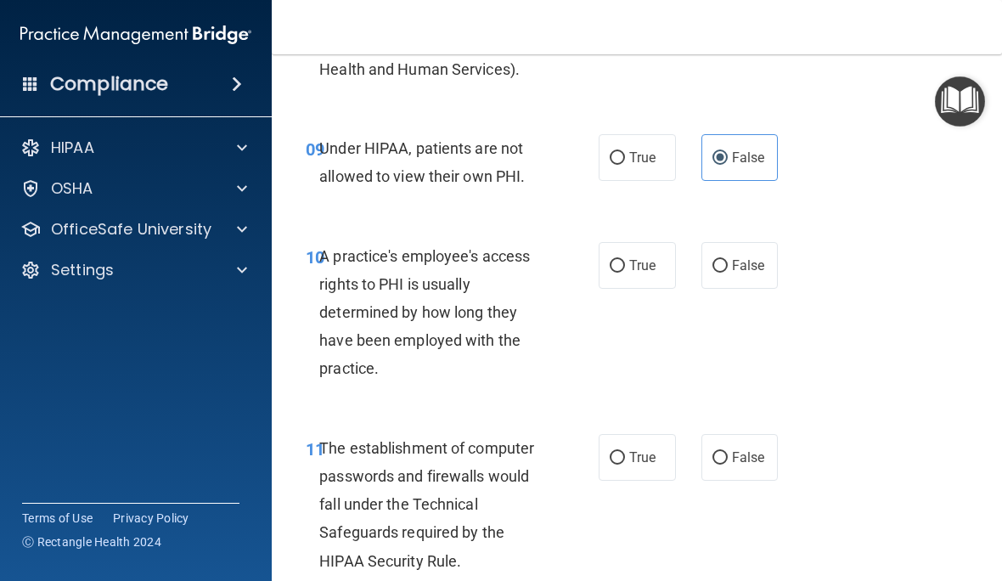
scroll to position [1537, 0]
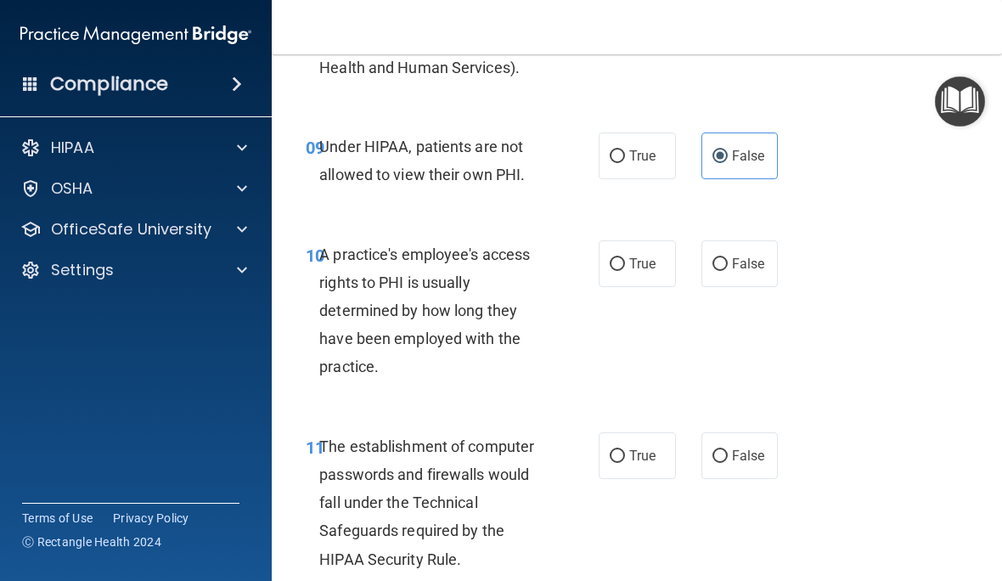
click at [750, 272] on span "False" at bounding box center [748, 264] width 33 height 16
click at [728, 271] on input "False" at bounding box center [719, 264] width 15 height 13
radio input "true"
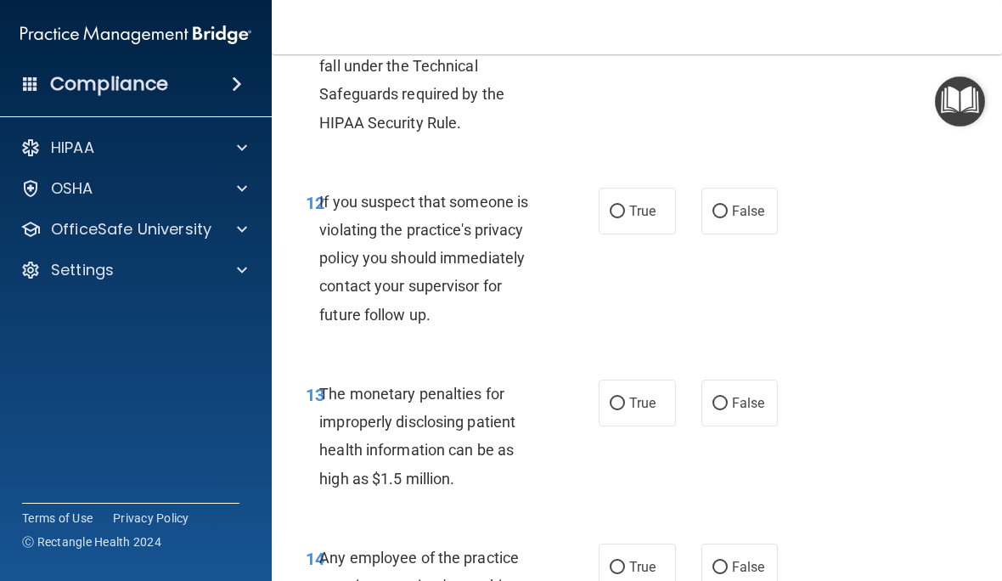
scroll to position [1998, 0]
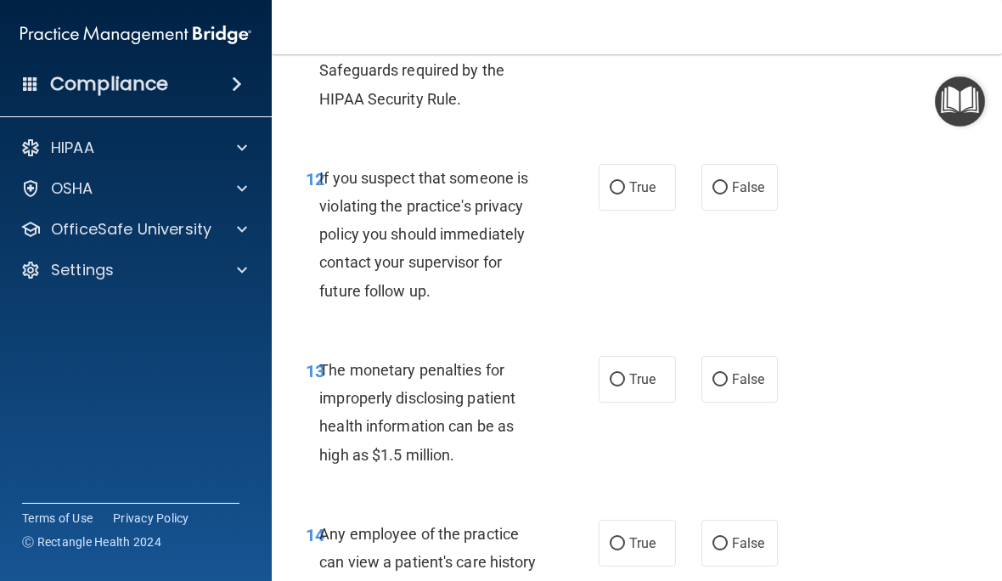
click at [649, 196] on label "True" at bounding box center [636, 187] width 77 height 47
click at [625, 194] on input "True" at bounding box center [617, 188] width 15 height 13
radio input "true"
click at [642, 195] on span "True" at bounding box center [642, 187] width 26 height 16
click at [625, 194] on input "True" at bounding box center [617, 188] width 15 height 13
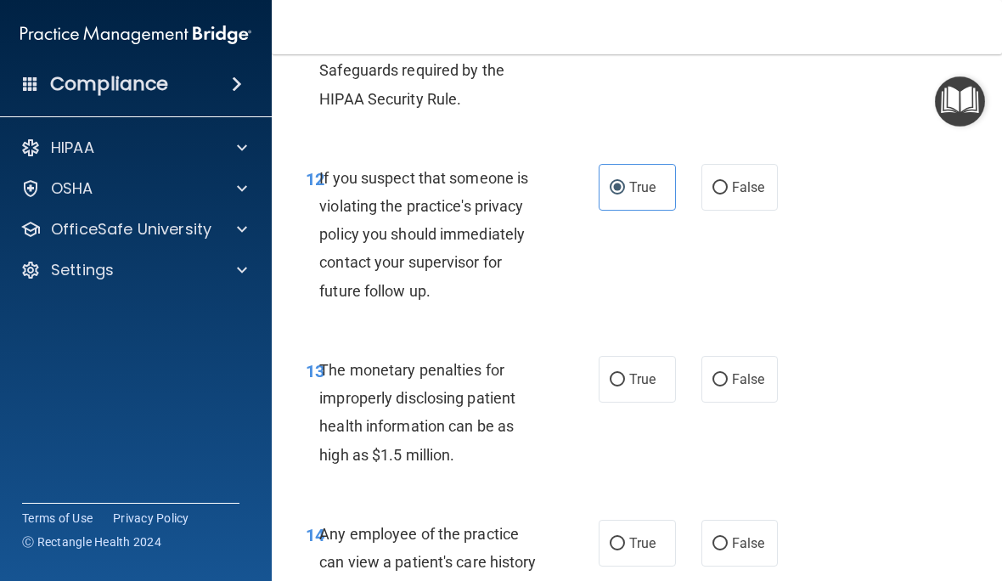
click at [742, 195] on span "False" at bounding box center [748, 187] width 33 height 16
click at [728, 194] on input "False" at bounding box center [719, 188] width 15 height 13
radio input "true"
radio input "false"
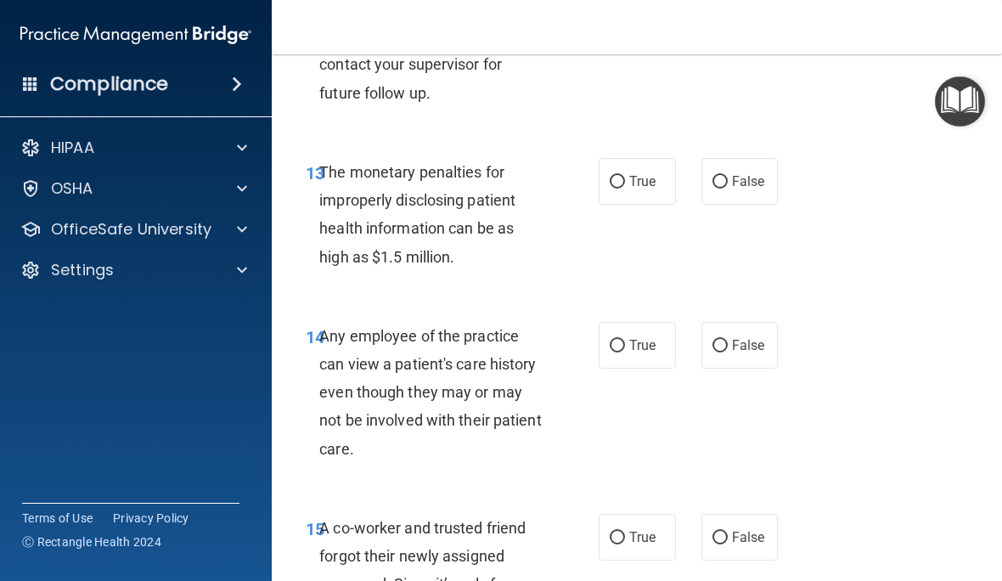
scroll to position [2202, 0]
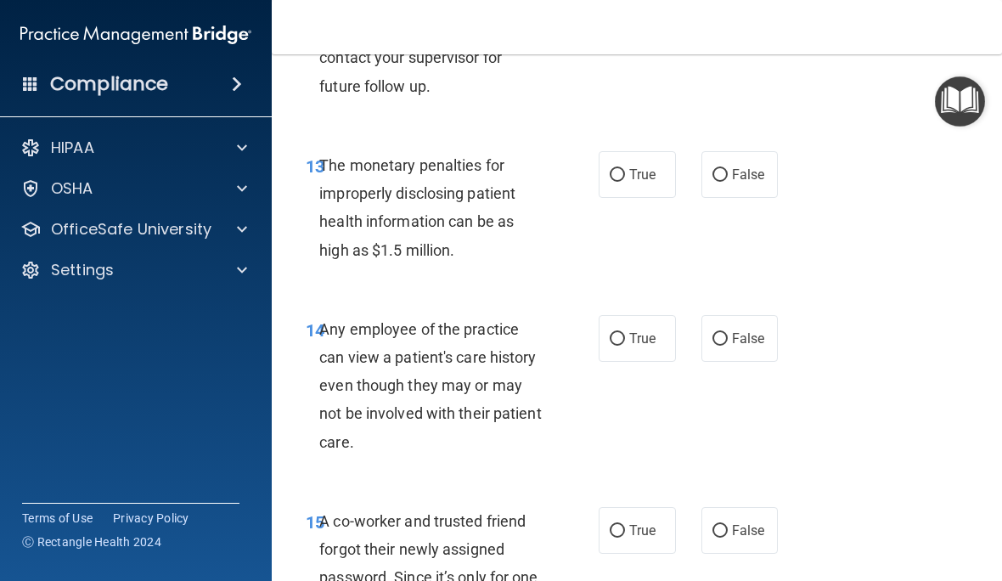
click at [647, 183] on span "True" at bounding box center [642, 174] width 26 height 16
click at [625, 182] on input "True" at bounding box center [617, 175] width 15 height 13
radio input "true"
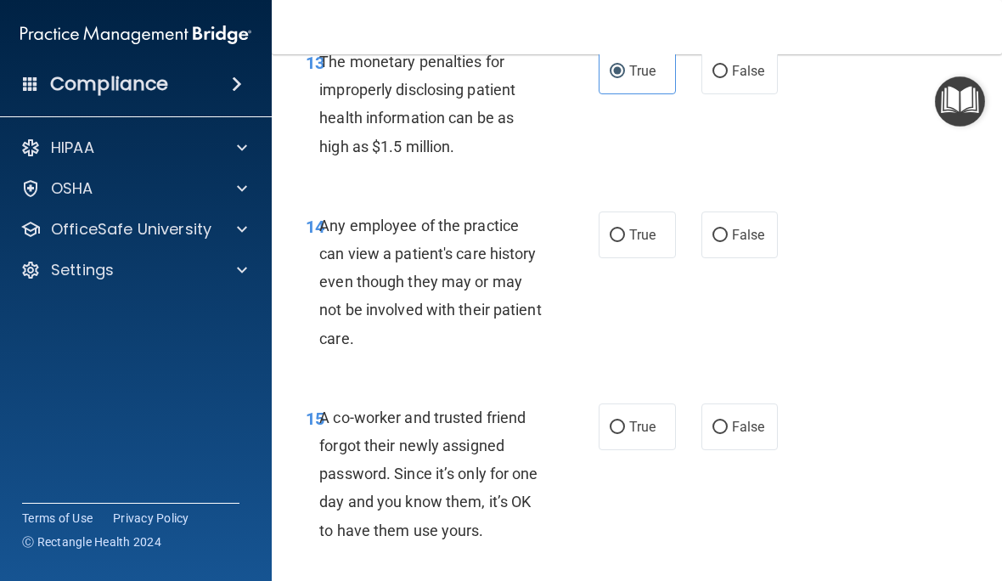
scroll to position [2321, 0]
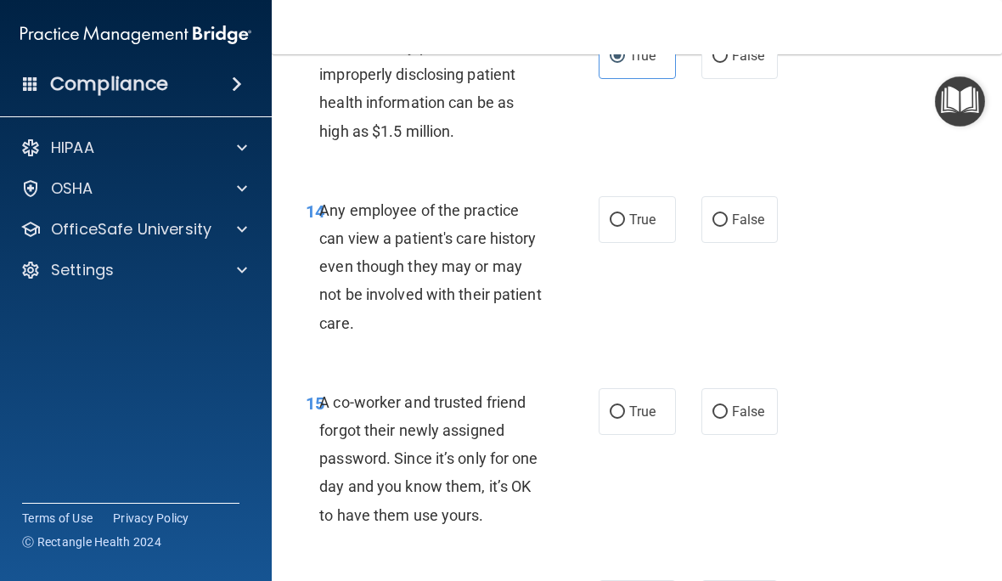
click at [738, 228] on span "False" at bounding box center [748, 219] width 33 height 16
click at [728, 227] on input "False" at bounding box center [719, 220] width 15 height 13
radio input "true"
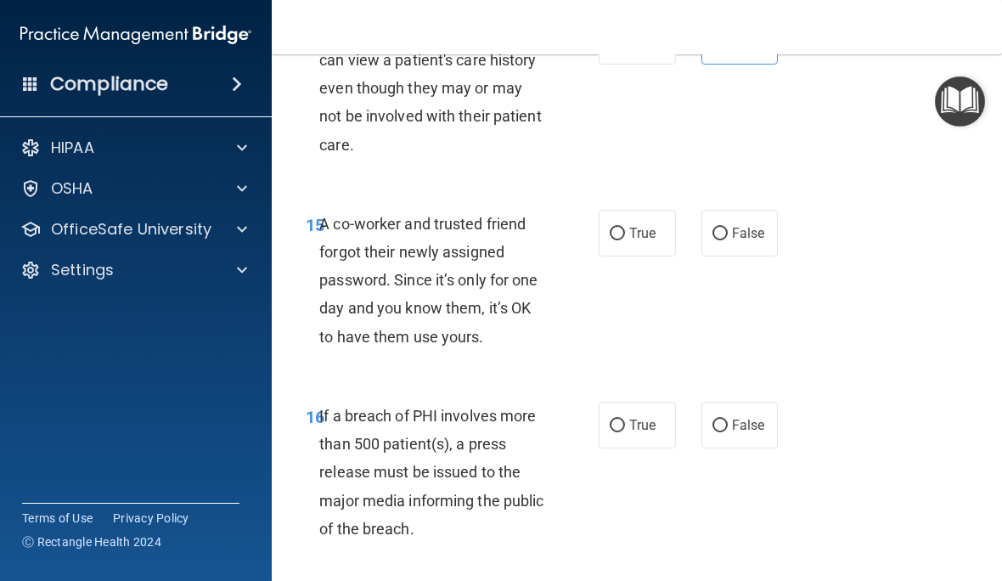
scroll to position [2532, 0]
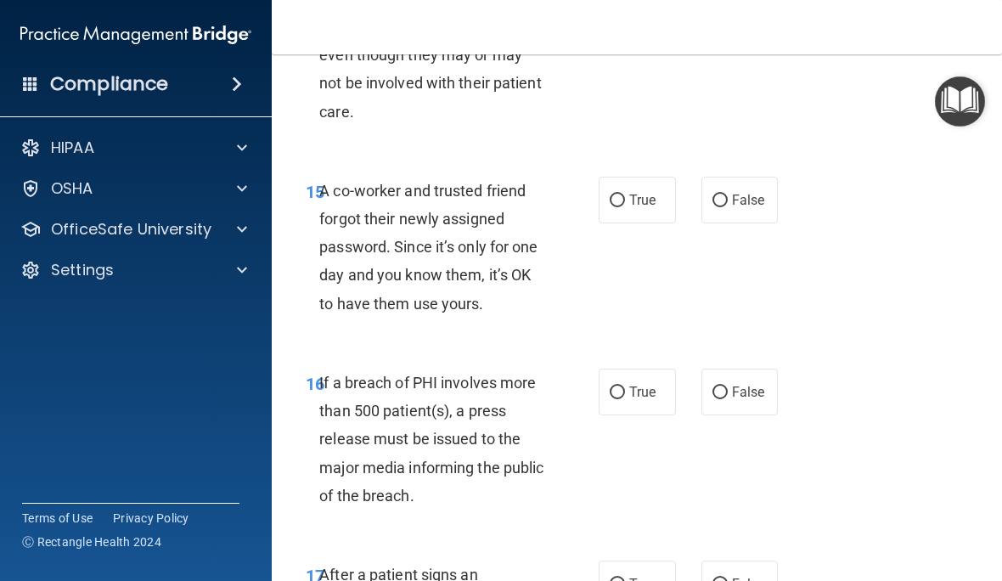
click at [739, 207] on span "False" at bounding box center [748, 200] width 33 height 16
click at [728, 207] on input "False" at bounding box center [719, 200] width 15 height 13
radio input "true"
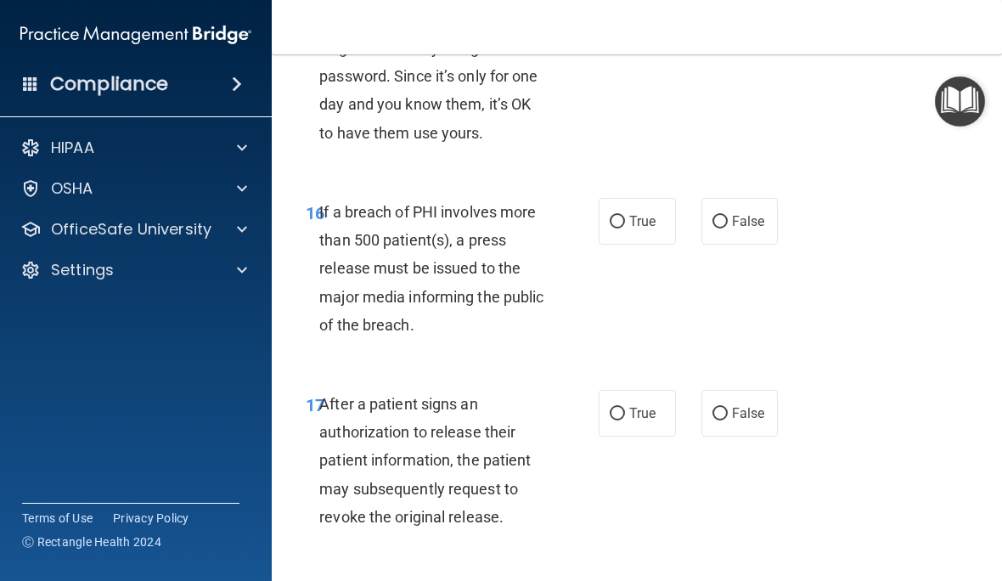
scroll to position [2707, 0]
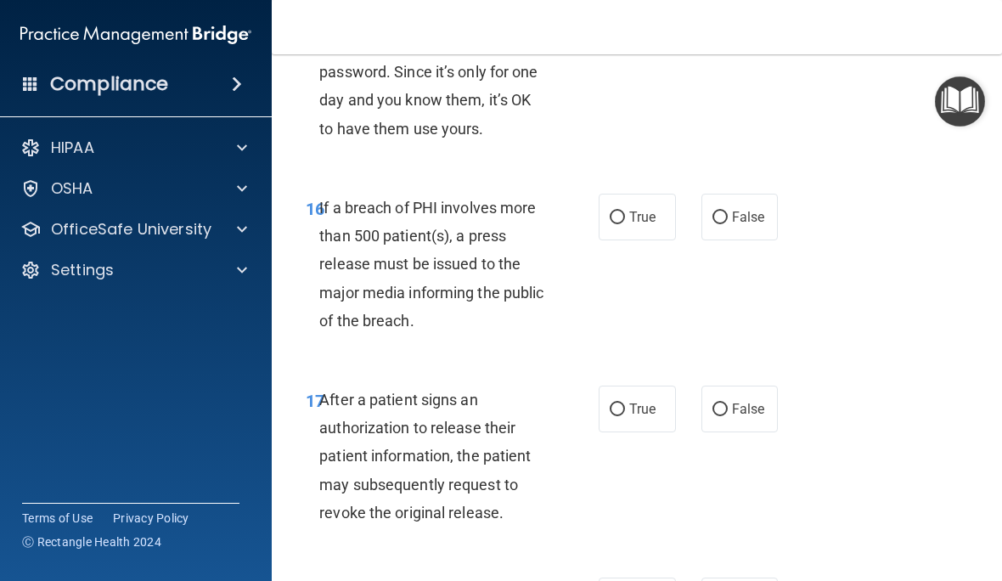
click at [634, 223] on span "True" at bounding box center [642, 217] width 26 height 16
click at [625, 223] on input "True" at bounding box center [617, 217] width 15 height 13
radio input "true"
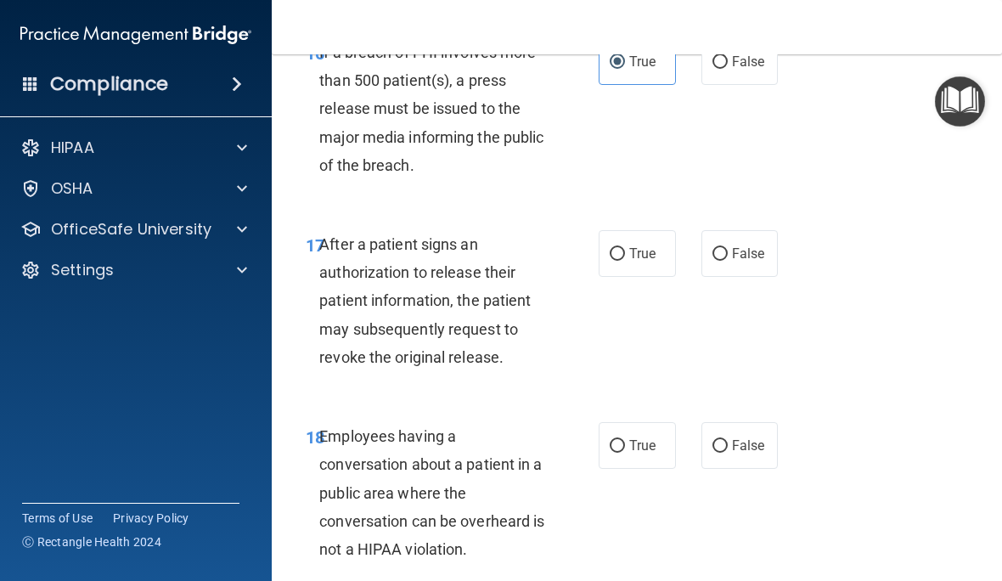
scroll to position [2865, 0]
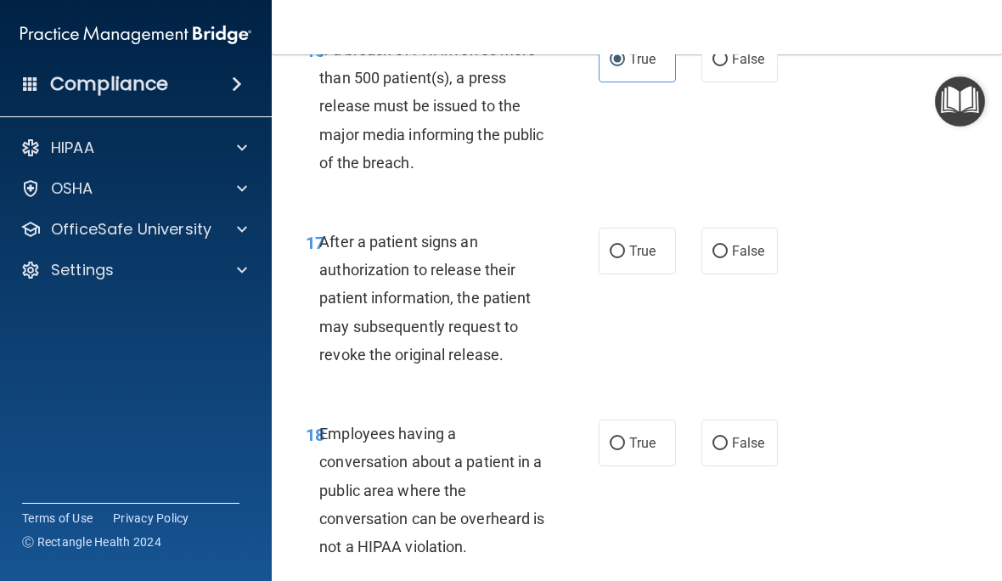
click at [638, 257] on span "True" at bounding box center [642, 251] width 26 height 16
click at [625, 257] on input "True" at bounding box center [617, 251] width 15 height 13
radio input "true"
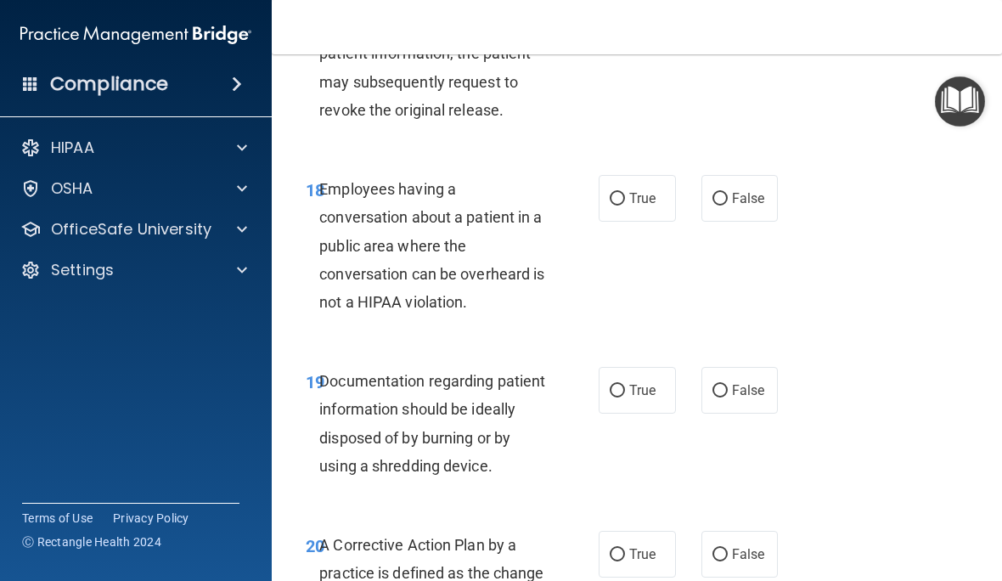
scroll to position [3111, 0]
click at [739, 202] on span "False" at bounding box center [748, 197] width 33 height 16
click at [728, 202] on input "False" at bounding box center [719, 198] width 15 height 13
radio input "true"
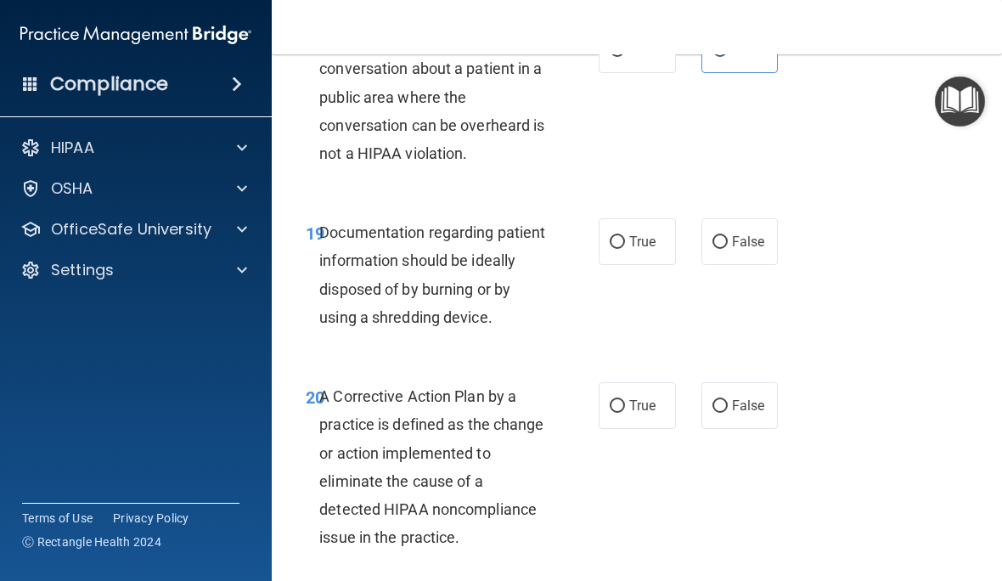
scroll to position [3267, 0]
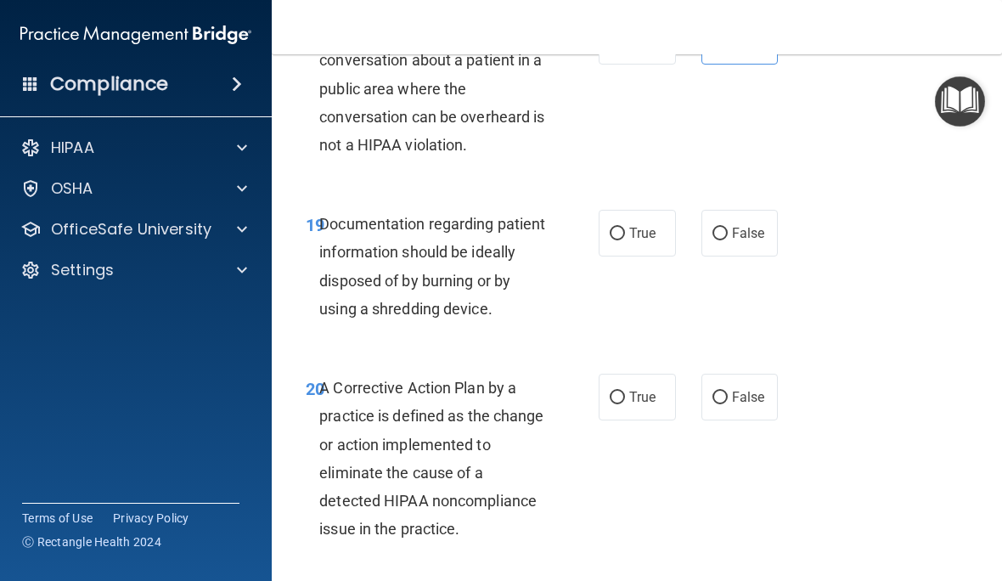
click at [647, 233] on label "True" at bounding box center [636, 233] width 77 height 47
click at [625, 233] on input "True" at bounding box center [617, 234] width 15 height 13
radio input "true"
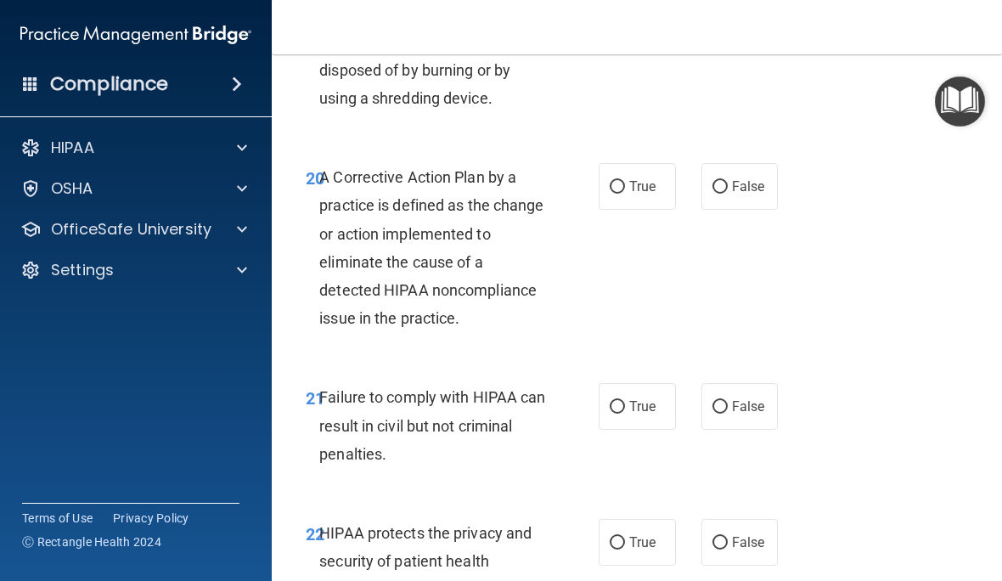
scroll to position [3485, 0]
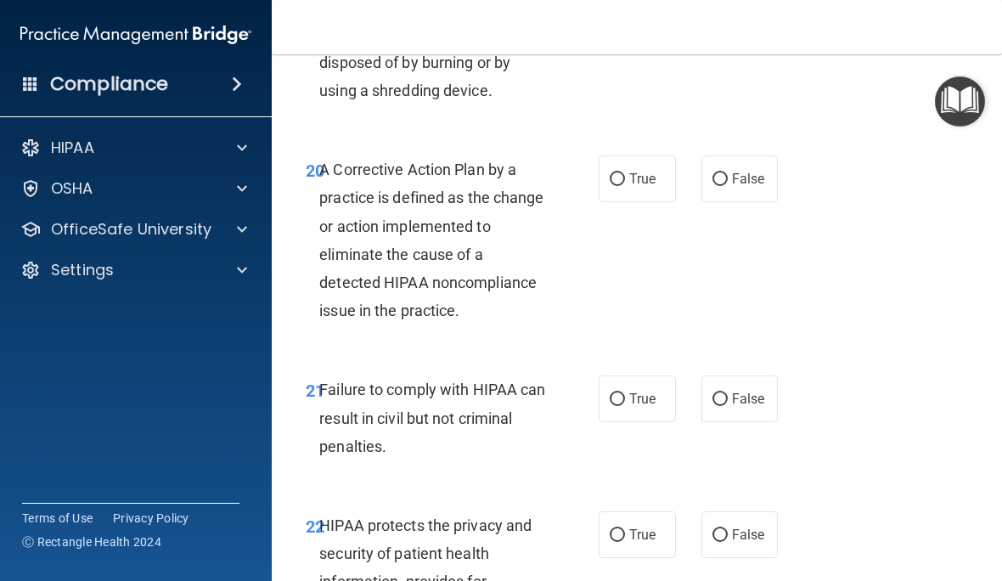
click at [635, 175] on label "True" at bounding box center [636, 178] width 77 height 47
click at [625, 175] on input "True" at bounding box center [617, 179] width 15 height 13
radio input "true"
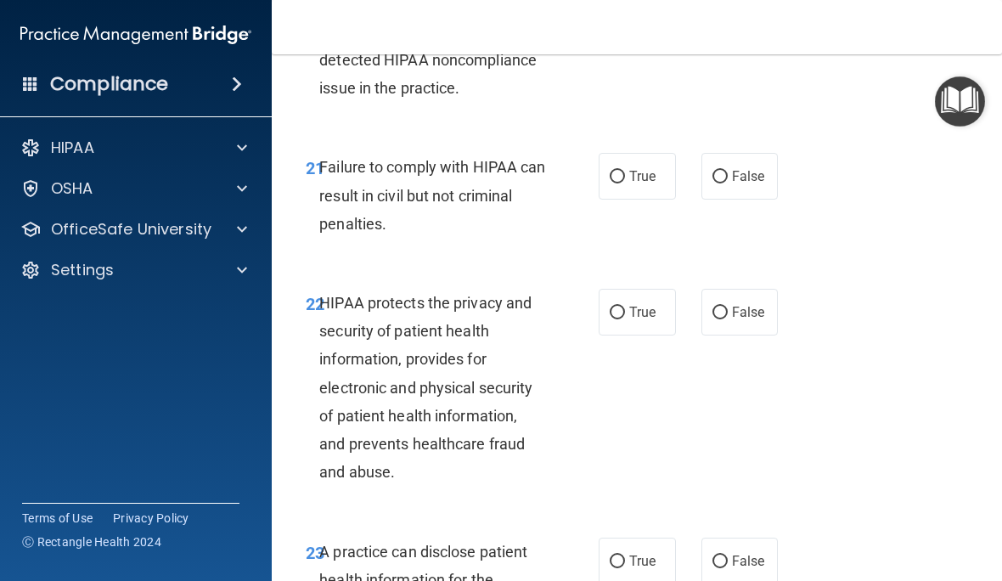
scroll to position [3718, 0]
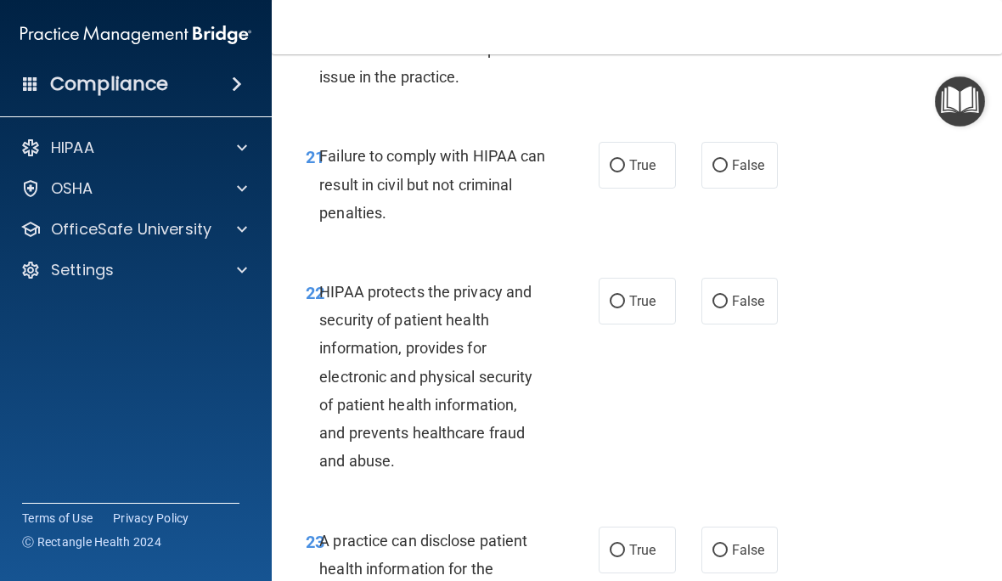
click at [750, 173] on span "False" at bounding box center [748, 165] width 33 height 16
click at [728, 172] on input "False" at bounding box center [719, 166] width 15 height 13
radio input "true"
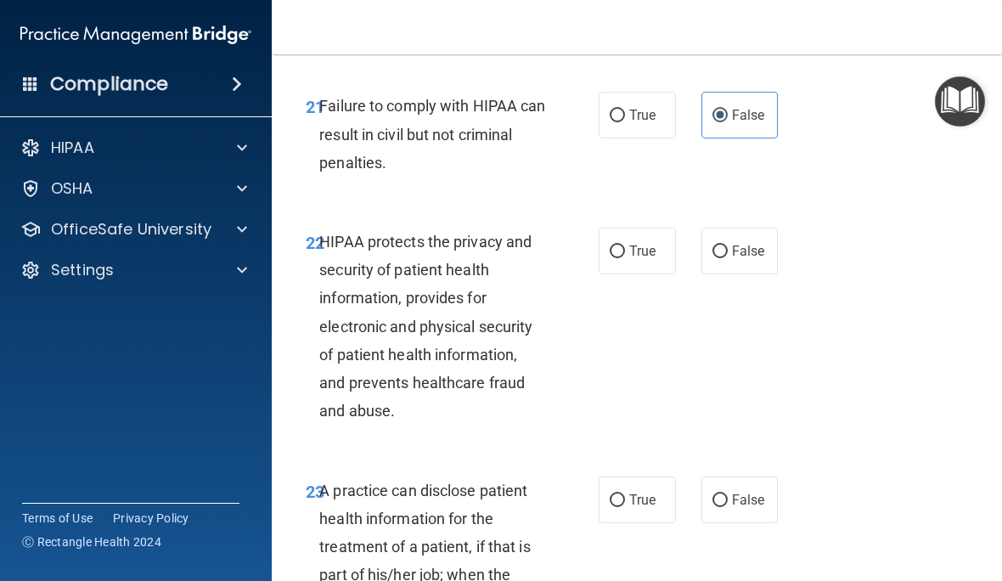
scroll to position [3769, 0]
click at [632, 254] on span "True" at bounding box center [642, 250] width 26 height 16
click at [625, 254] on input "True" at bounding box center [617, 250] width 15 height 13
radio input "true"
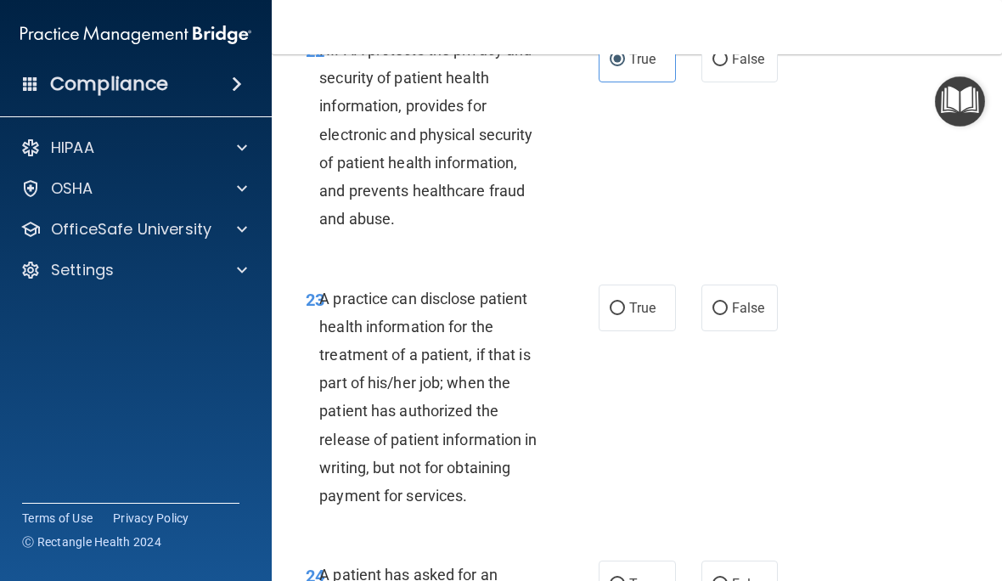
scroll to position [3990, 0]
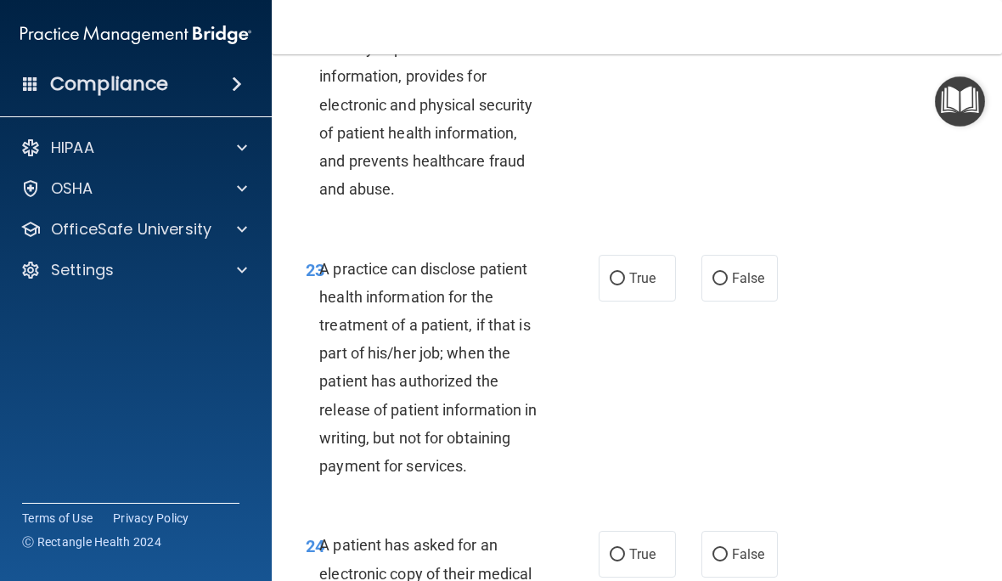
click at [750, 273] on label "False" at bounding box center [739, 278] width 77 height 47
click at [728, 273] on input "False" at bounding box center [719, 279] width 15 height 13
radio input "true"
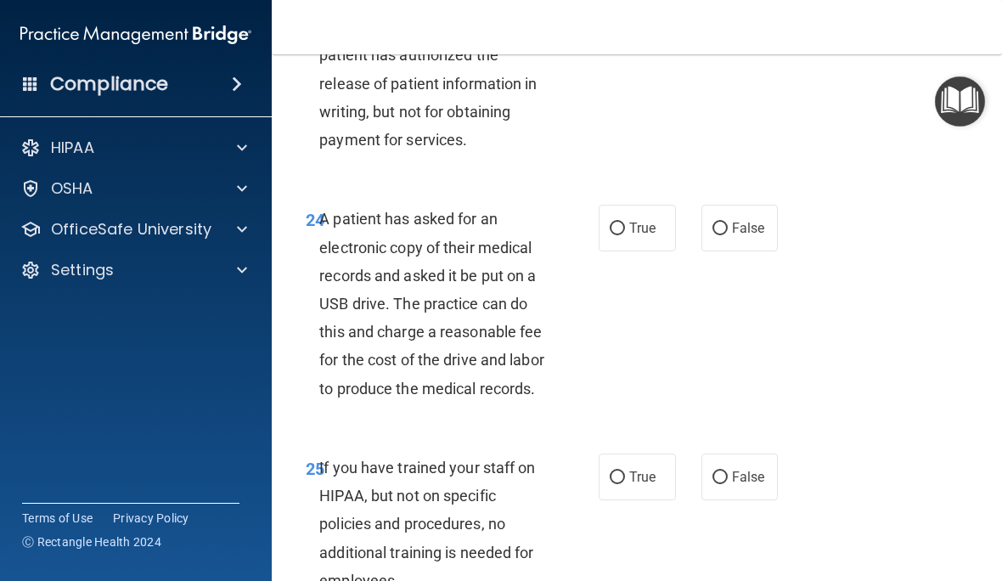
scroll to position [4324, 0]
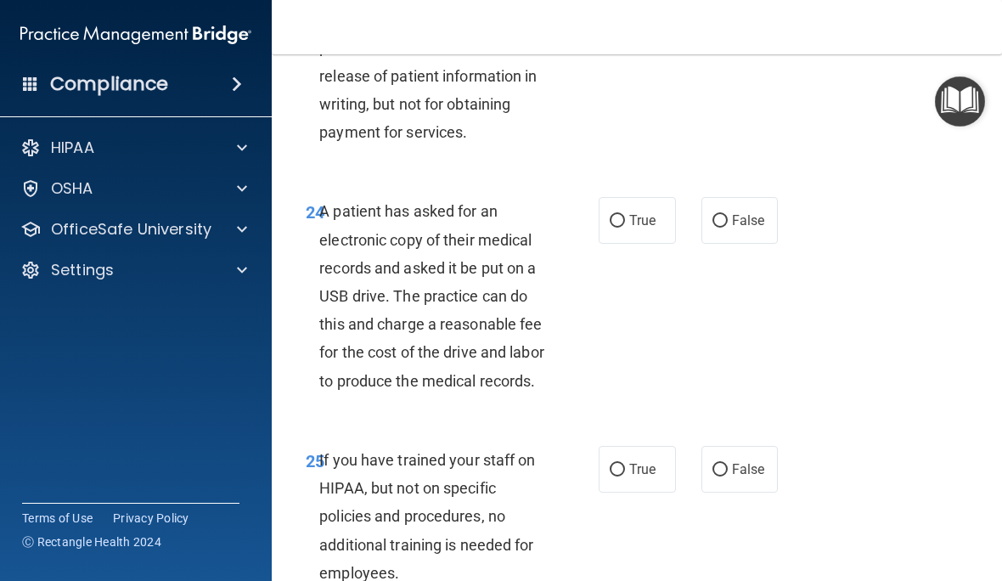
click at [638, 220] on span "True" at bounding box center [642, 220] width 26 height 16
click at [625, 220] on input "True" at bounding box center [617, 221] width 15 height 13
radio input "true"
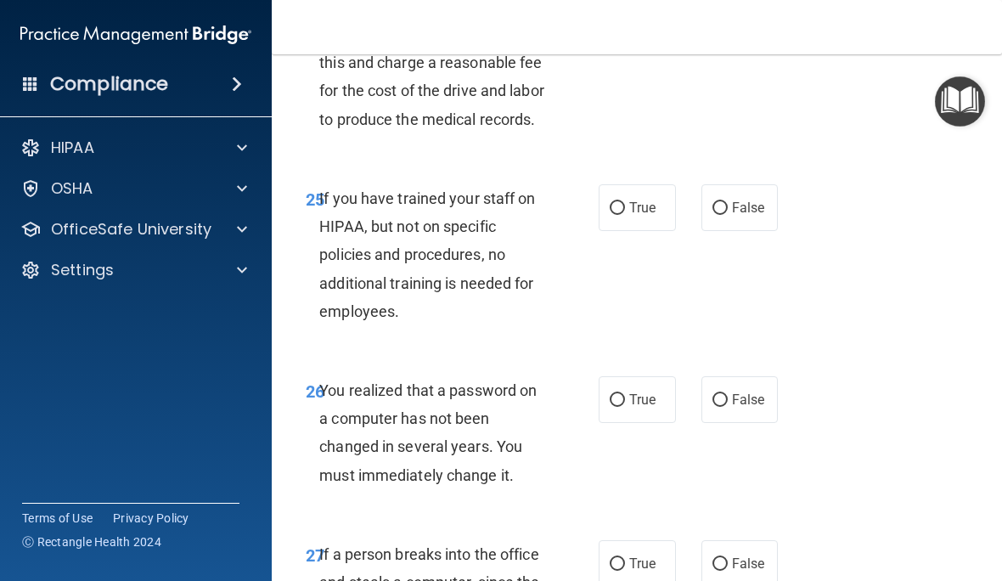
scroll to position [4583, 0]
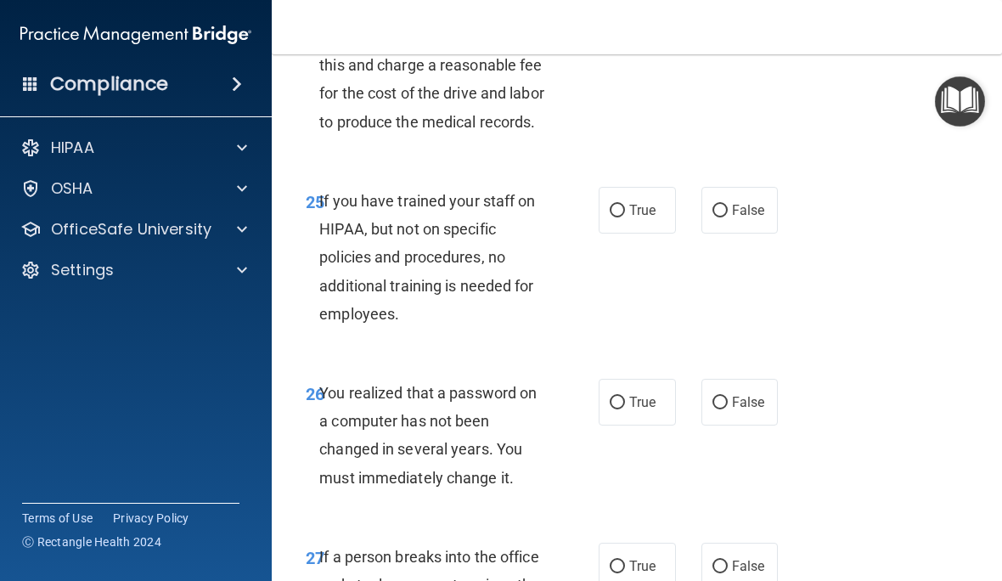
click at [750, 218] on span "False" at bounding box center [748, 210] width 33 height 16
click at [728, 217] on input "False" at bounding box center [719, 211] width 15 height 13
radio input "true"
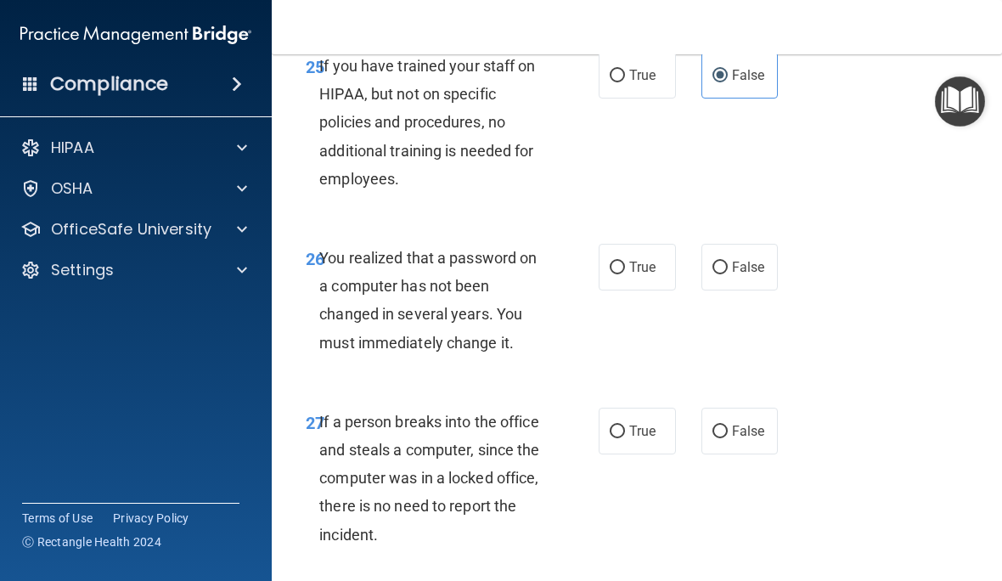
scroll to position [4745, 0]
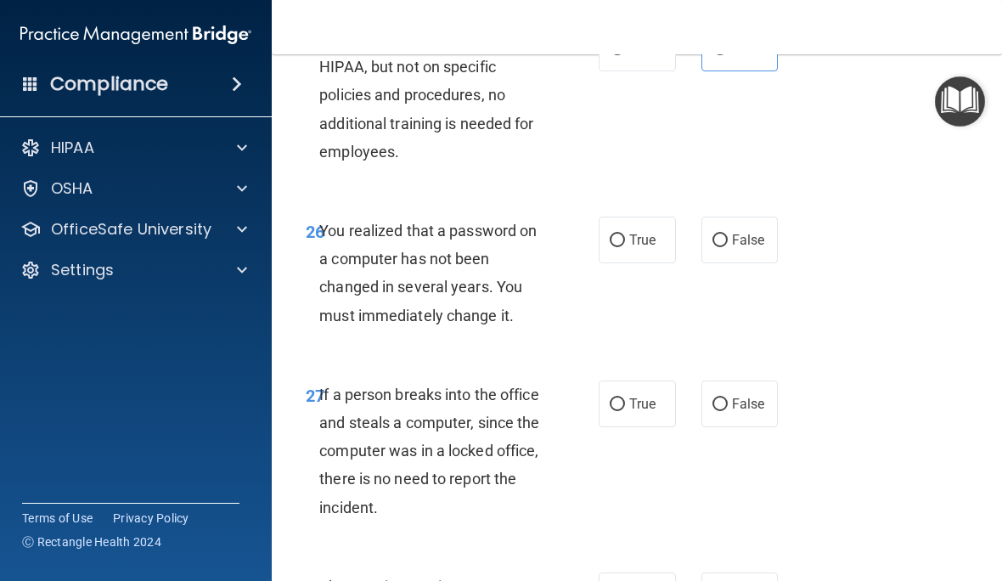
click at [634, 261] on label "True" at bounding box center [636, 239] width 77 height 47
click at [625, 247] on input "True" at bounding box center [617, 240] width 15 height 13
radio input "true"
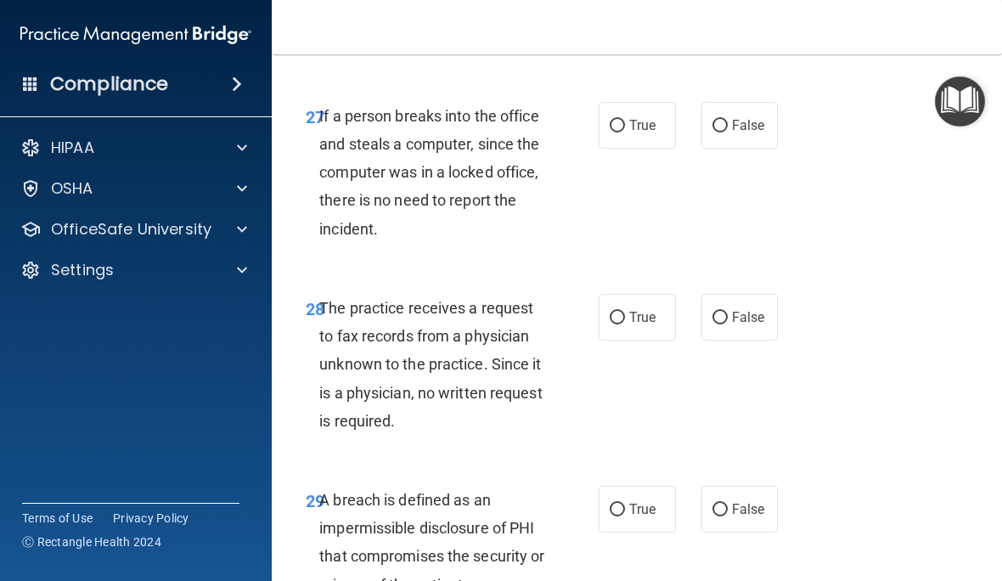
scroll to position [5027, 0]
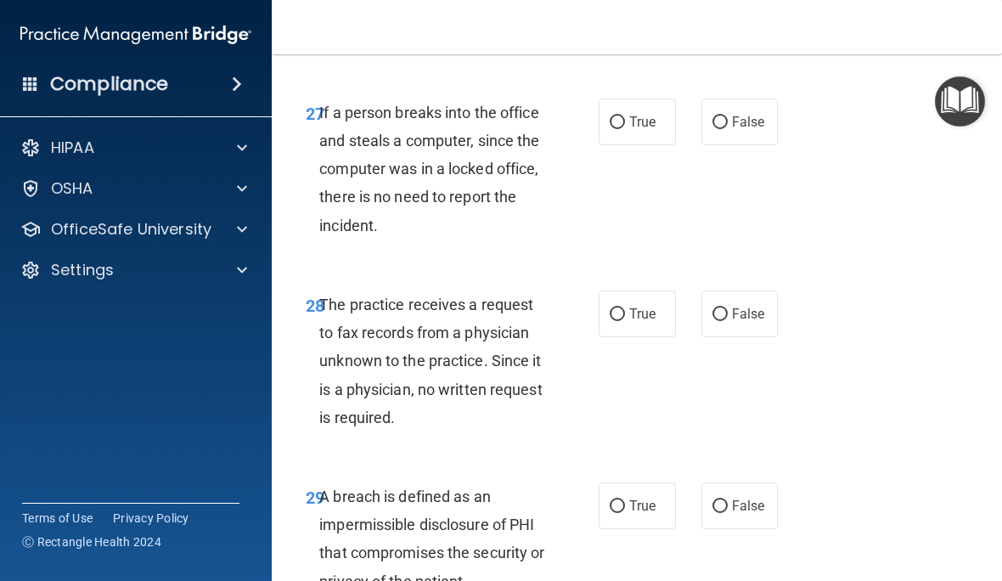
click at [756, 130] on span "False" at bounding box center [748, 122] width 33 height 16
click at [728, 129] on input "False" at bounding box center [719, 122] width 15 height 13
radio input "true"
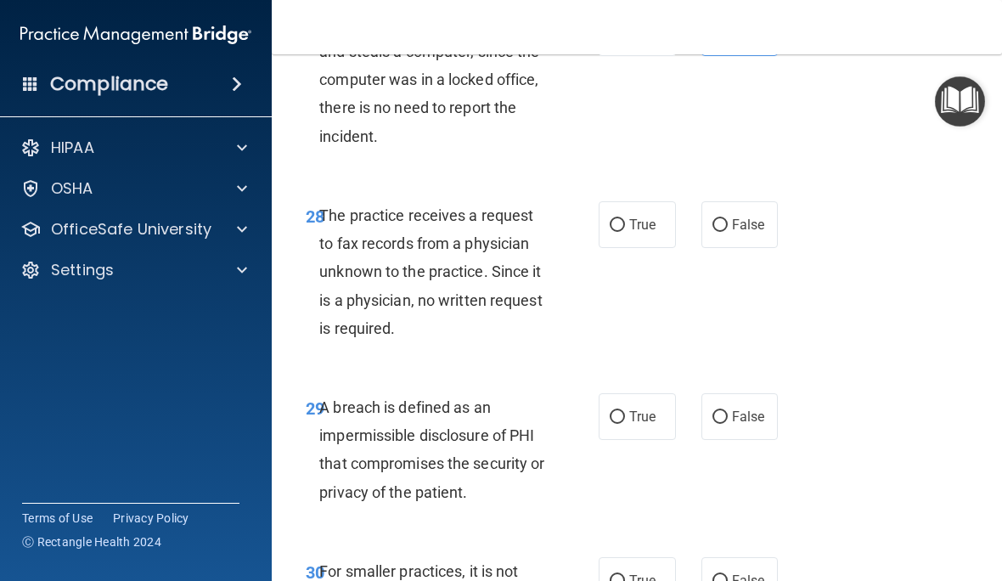
scroll to position [5129, 0]
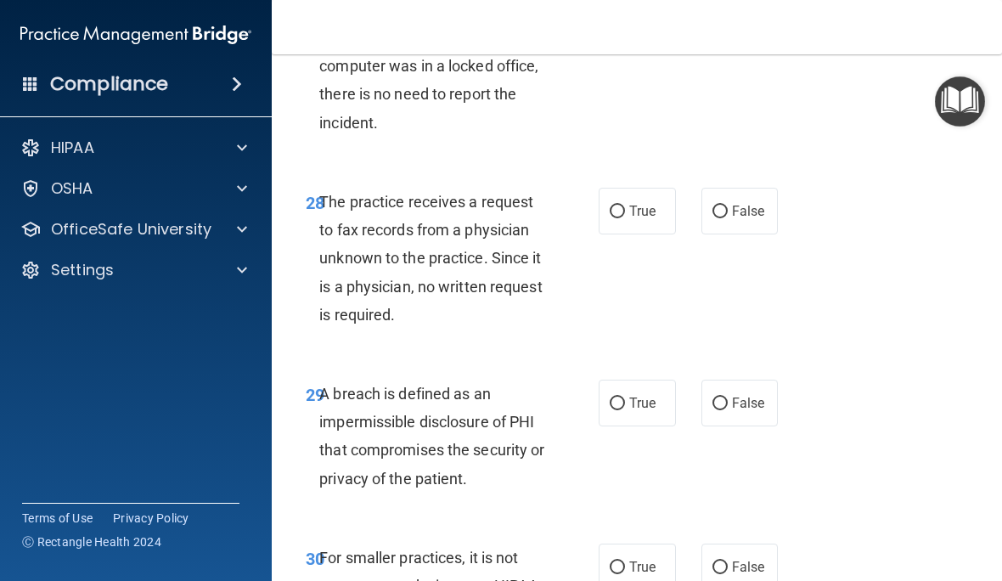
click at [741, 229] on label "False" at bounding box center [739, 211] width 77 height 47
click at [728, 218] on input "False" at bounding box center [719, 211] width 15 height 13
radio input "true"
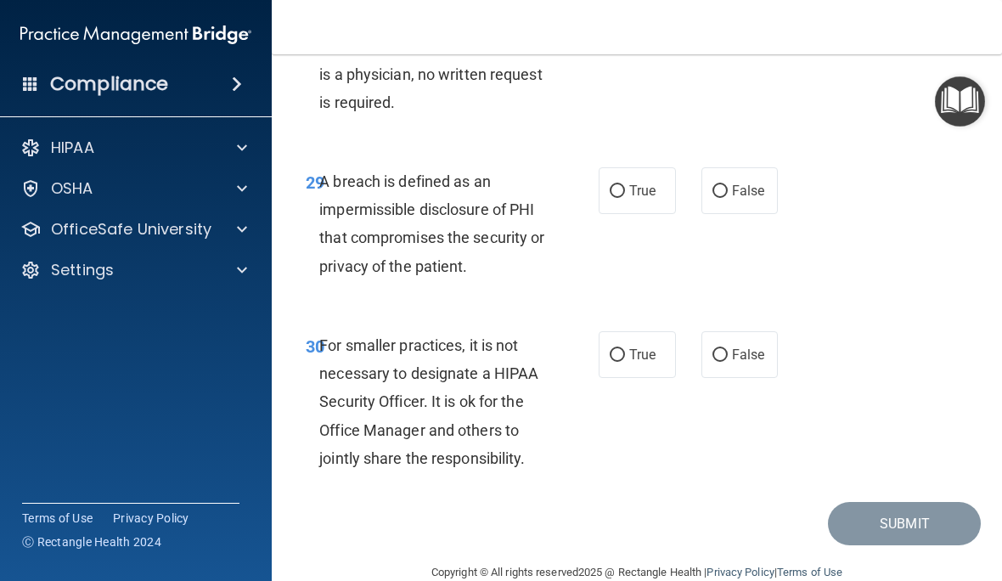
scroll to position [5344, 0]
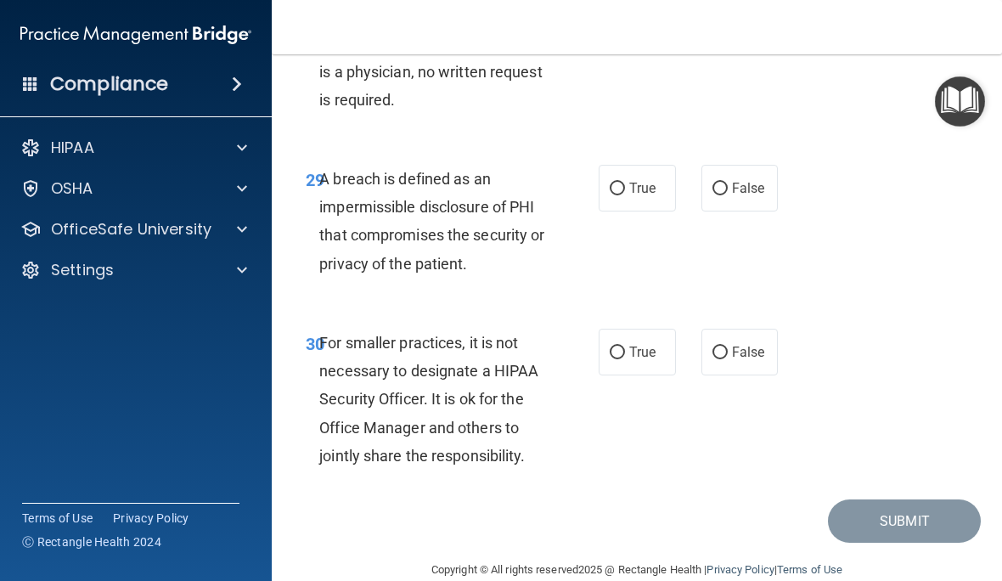
click at [639, 196] on span "True" at bounding box center [642, 188] width 26 height 16
click at [625, 195] on input "True" at bounding box center [617, 189] width 15 height 13
radio input "true"
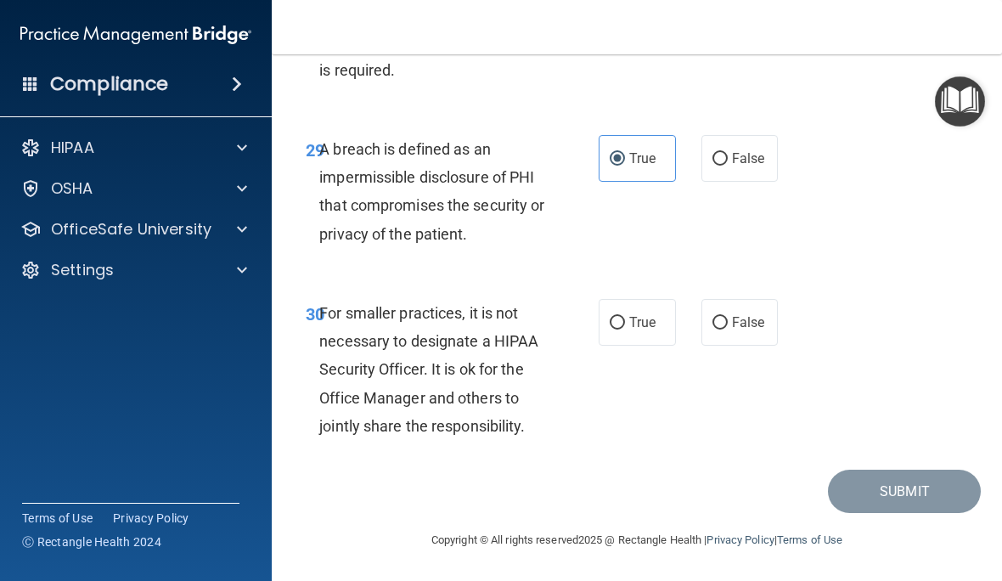
scroll to position [5401, 0]
click at [750, 321] on span "False" at bounding box center [748, 322] width 33 height 16
click at [728, 321] on input "False" at bounding box center [719, 323] width 15 height 13
radio input "true"
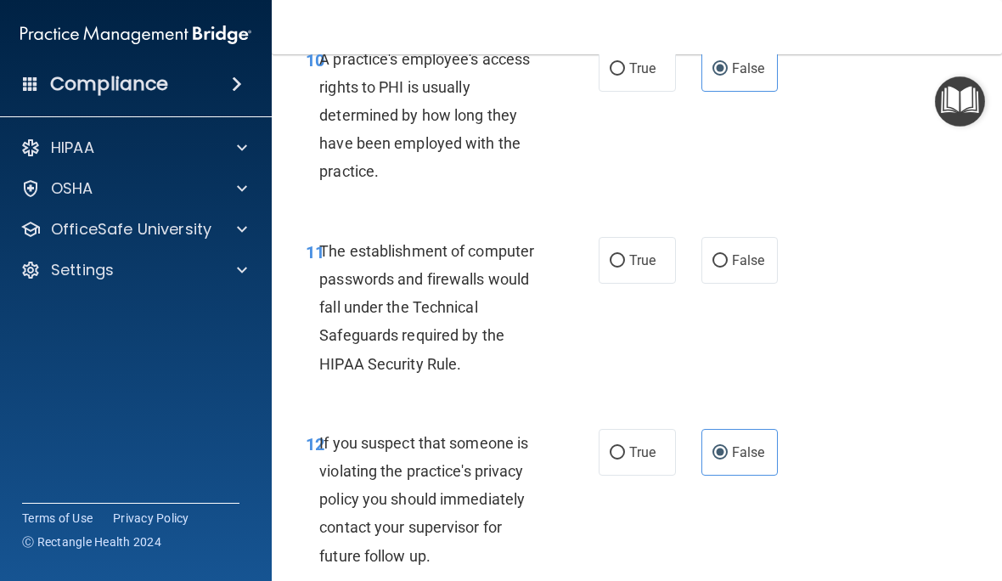
scroll to position [1734, 0]
click at [632, 267] on span "True" at bounding box center [642, 259] width 26 height 16
click at [625, 267] on input "True" at bounding box center [617, 260] width 15 height 13
radio input "true"
click at [731, 265] on label "False" at bounding box center [739, 259] width 77 height 47
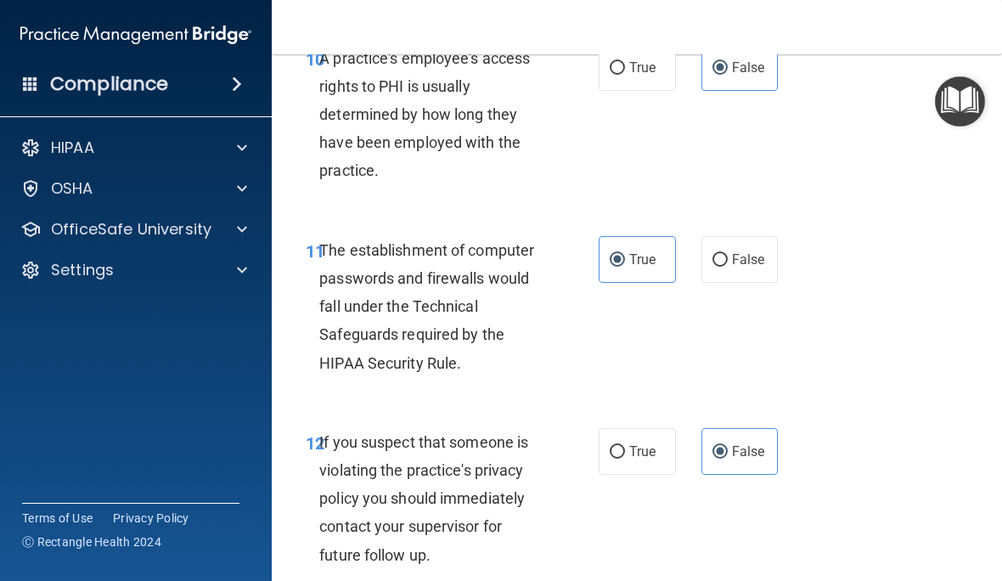
click at [728, 265] on input "False" at bounding box center [719, 260] width 15 height 13
radio input "true"
radio input "false"
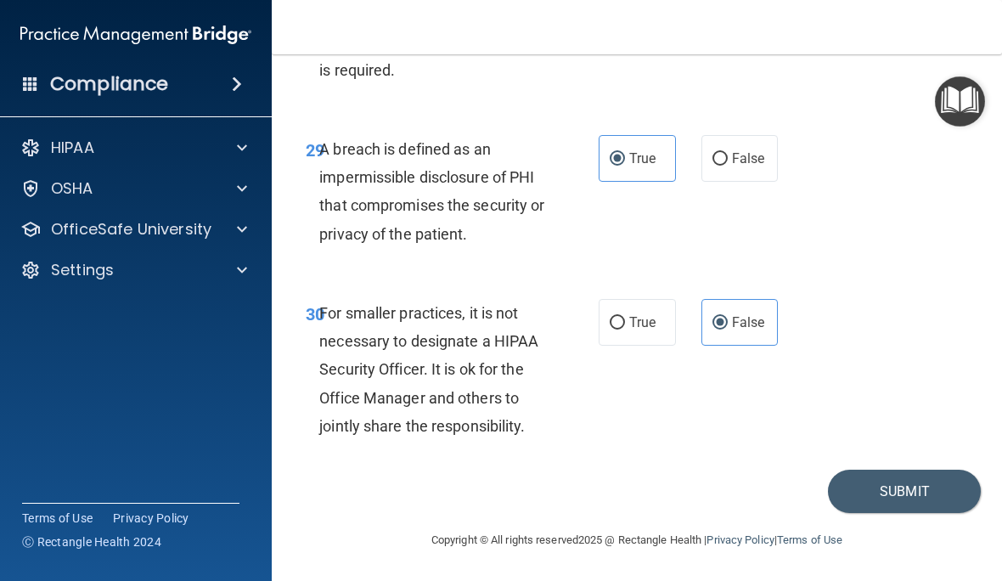
scroll to position [5401, 0]
click at [924, 483] on button "Submit" at bounding box center [904, 490] width 153 height 43
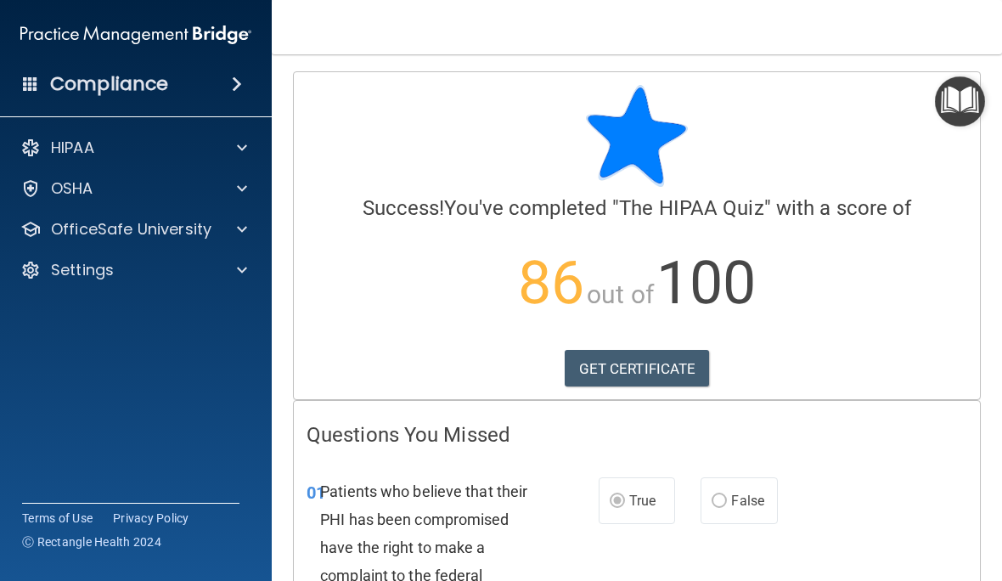
click at [678, 365] on link "GET CERTIFICATE" at bounding box center [637, 368] width 145 height 37
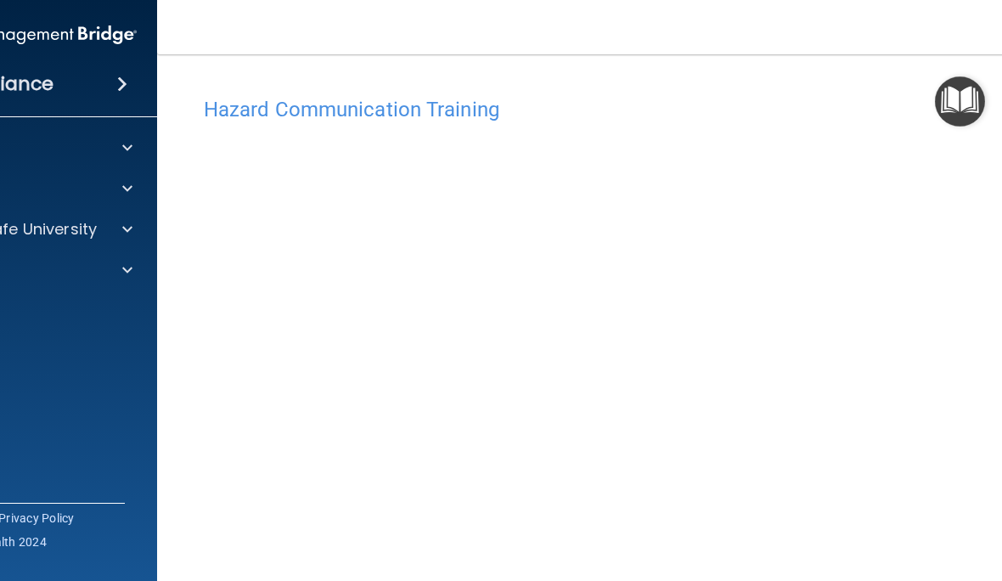
click at [444, 110] on h4 "Hazard Communication Training" at bounding box center [637, 109] width 866 height 22
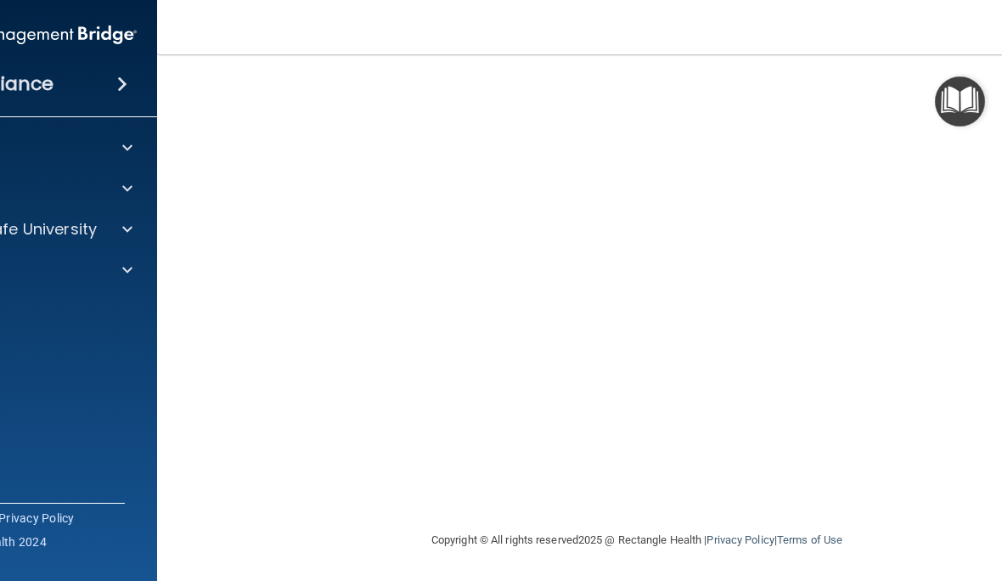
scroll to position [183, 0]
click at [948, 100] on img "Open Resource Center" at bounding box center [960, 101] width 50 height 50
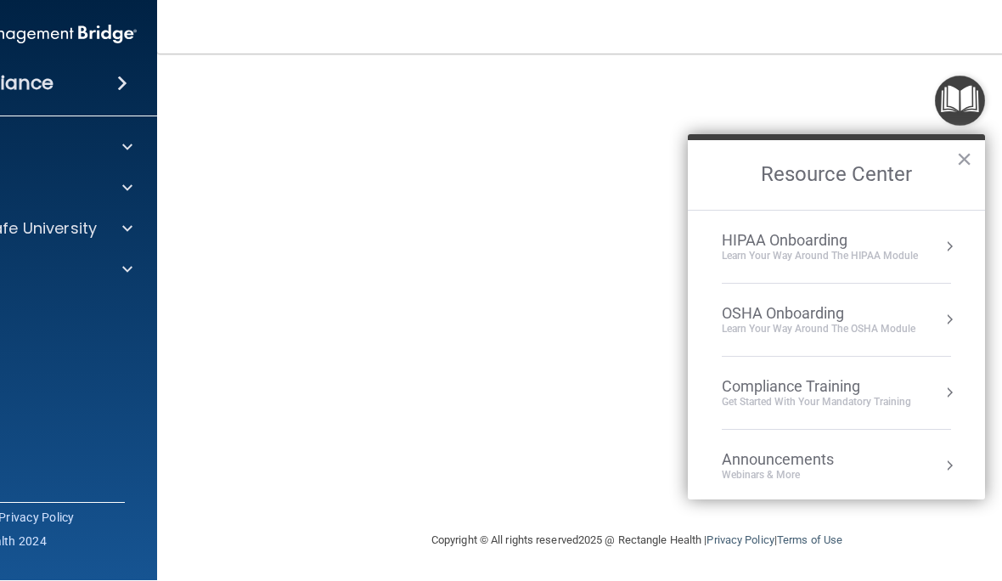
click at [942, 389] on button "Resource Center" at bounding box center [949, 393] width 17 height 17
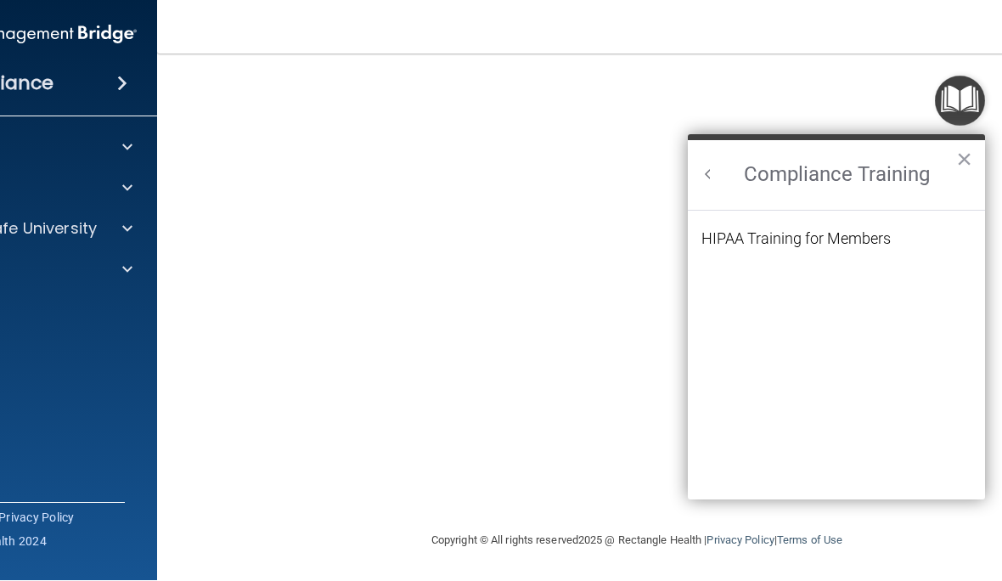
scroll to position [0, 0]
click at [964, 149] on button "×" at bounding box center [964, 159] width 16 height 27
